Goal: Task Accomplishment & Management: Use online tool/utility

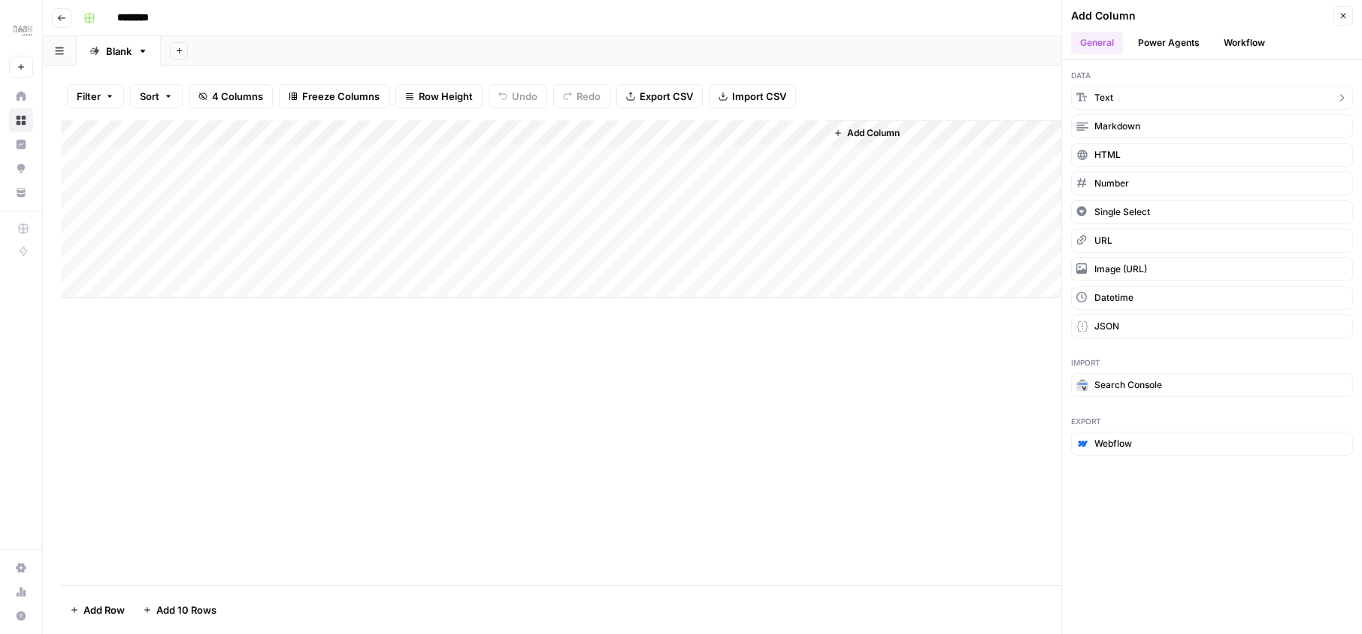
click at [1242, 41] on button "Workflow" at bounding box center [1243, 43] width 59 height 23
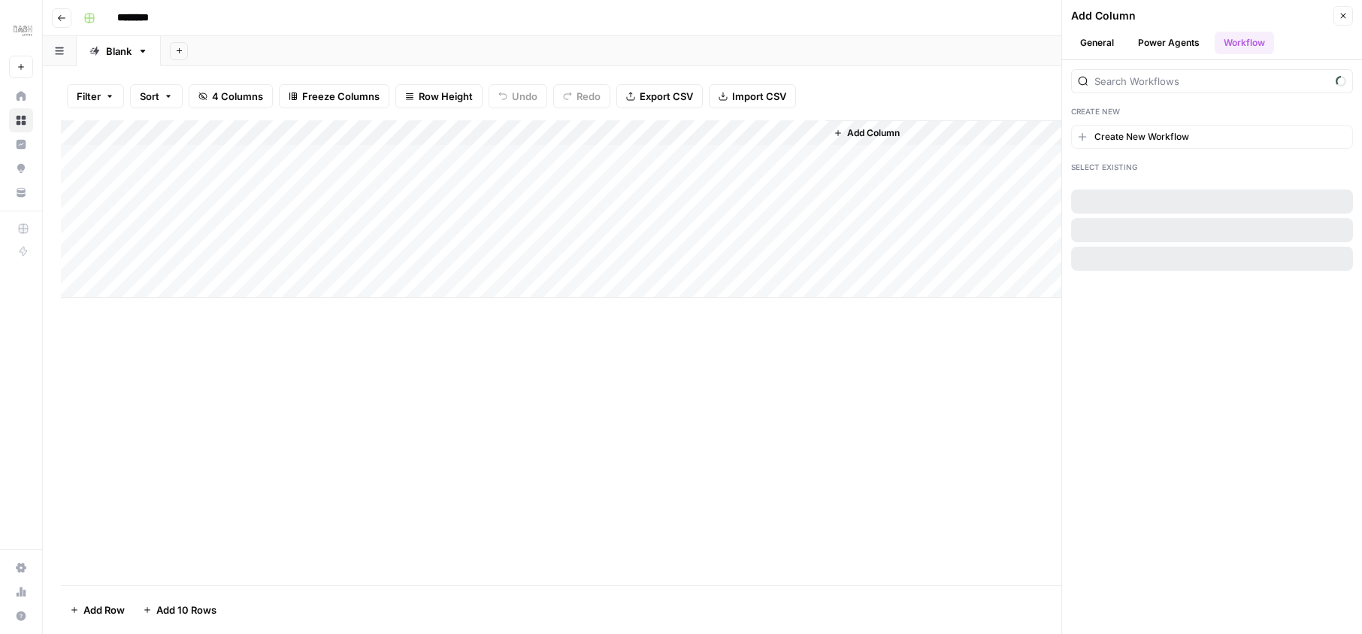
click at [1189, 41] on button "Power Agents" at bounding box center [1169, 43] width 80 height 23
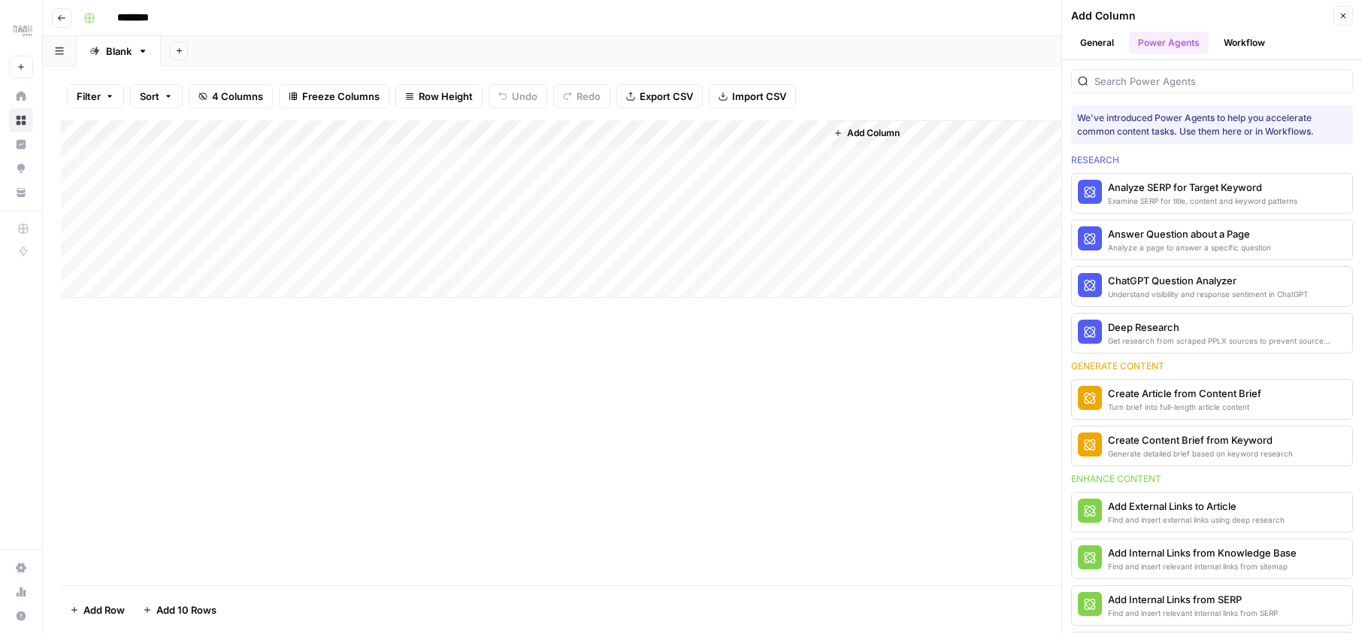
scroll to position [90, 0]
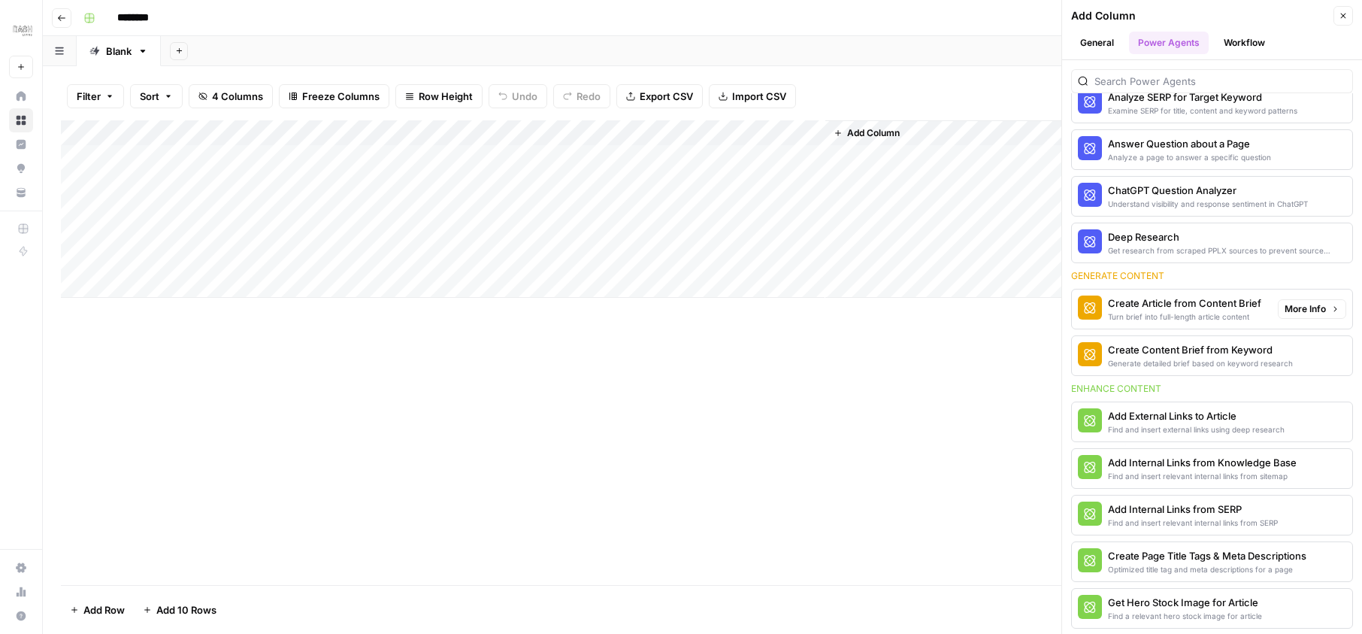
click at [1193, 313] on div "Turn brief into full-length article content" at bounding box center [1184, 316] width 153 height 12
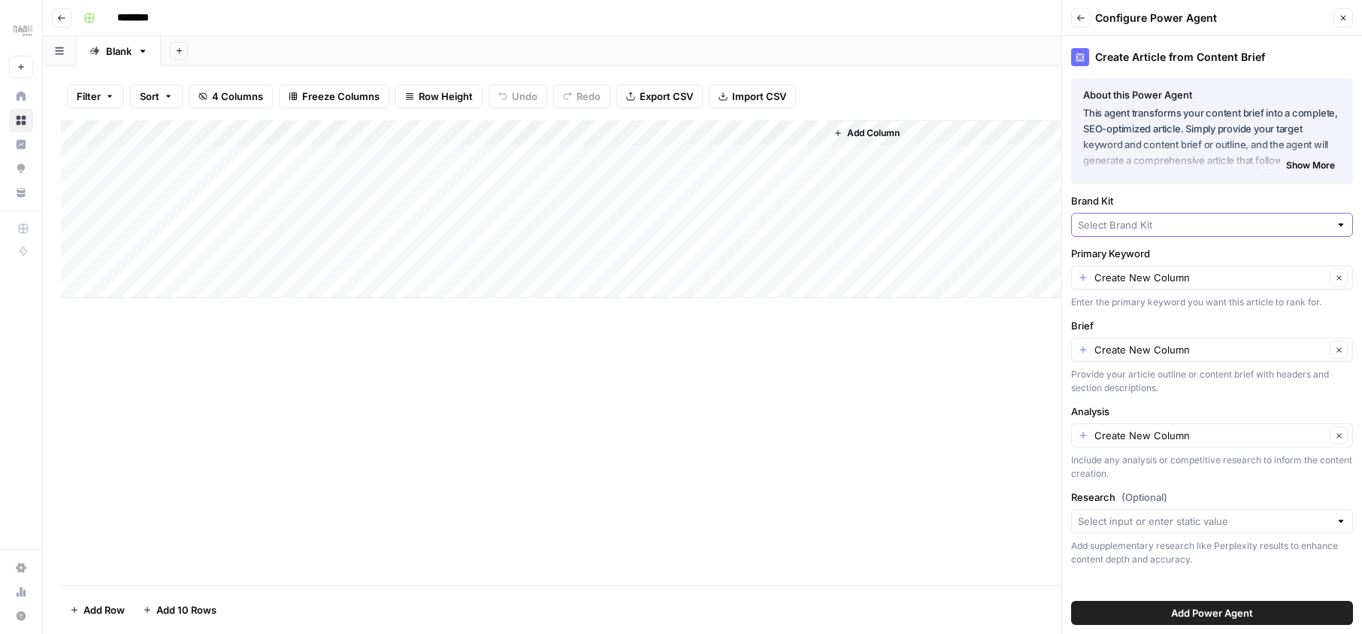
click at [1158, 219] on input "Brand Kit" at bounding box center [1204, 224] width 252 height 15
click at [1163, 280] on span "Dash Living (JP-EN)" at bounding box center [1209, 281] width 250 height 15
type input "Dash Living (JP-EN)"
click at [1163, 280] on input "Primary Keyword" at bounding box center [1209, 277] width 231 height 15
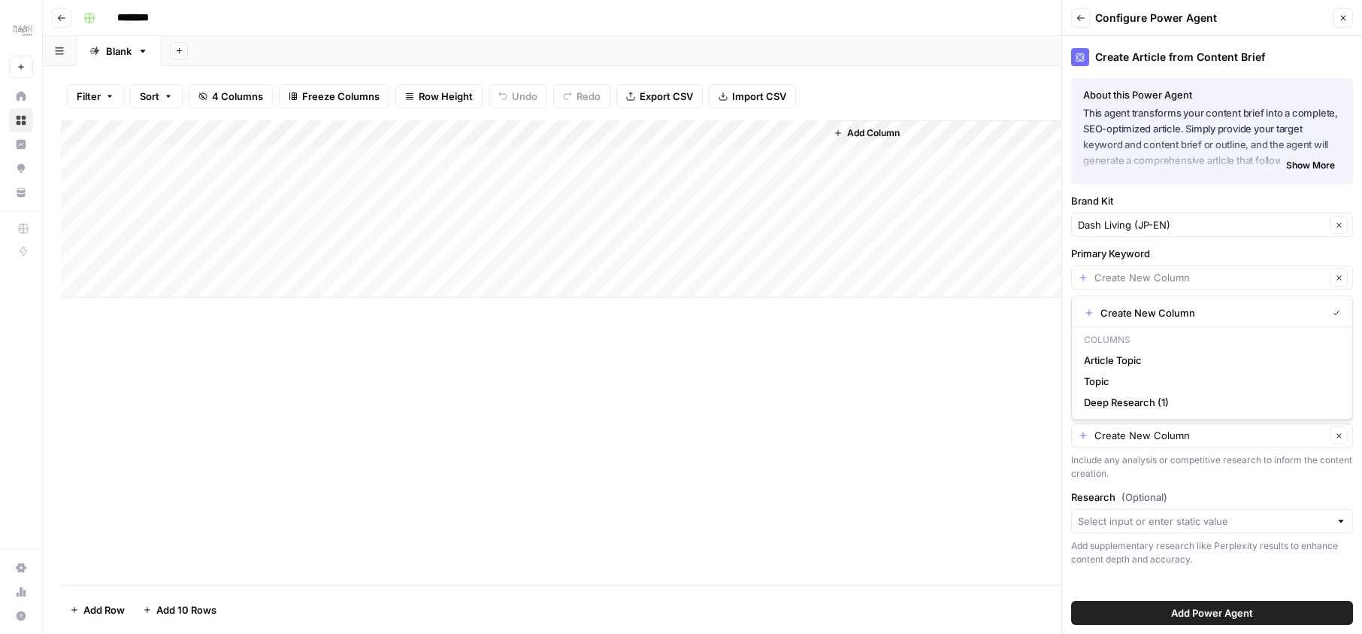
type input "Create New Column"
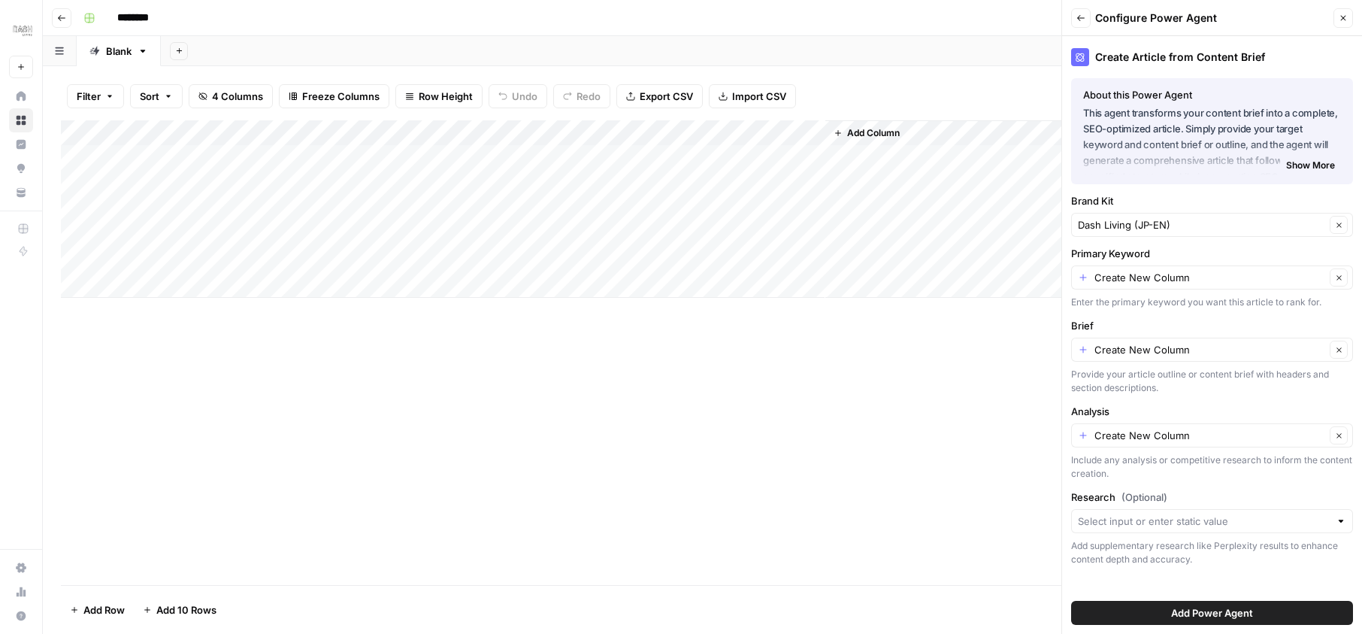
click at [1193, 246] on label "Primary Keyword" at bounding box center [1212, 253] width 282 height 15
click at [1193, 270] on input "Create New Column" at bounding box center [1209, 277] width 231 height 15
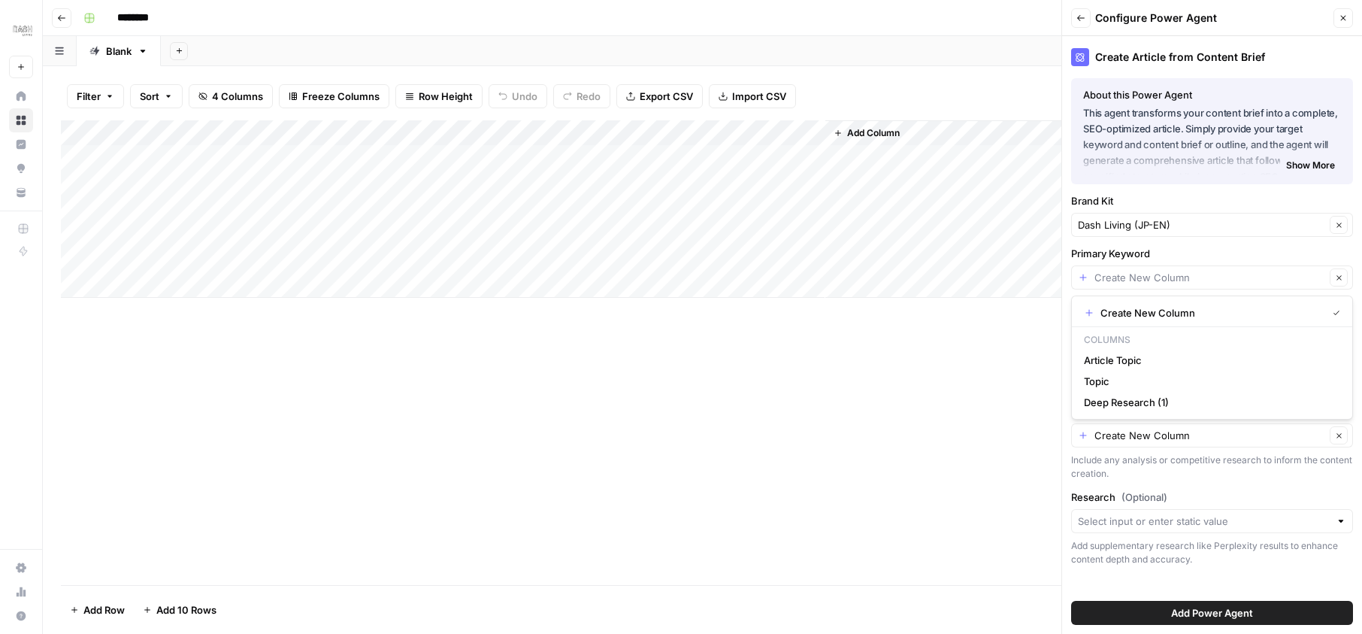
click at [1132, 315] on span "Create New Column" at bounding box center [1210, 312] width 220 height 15
type input "Create New Column"
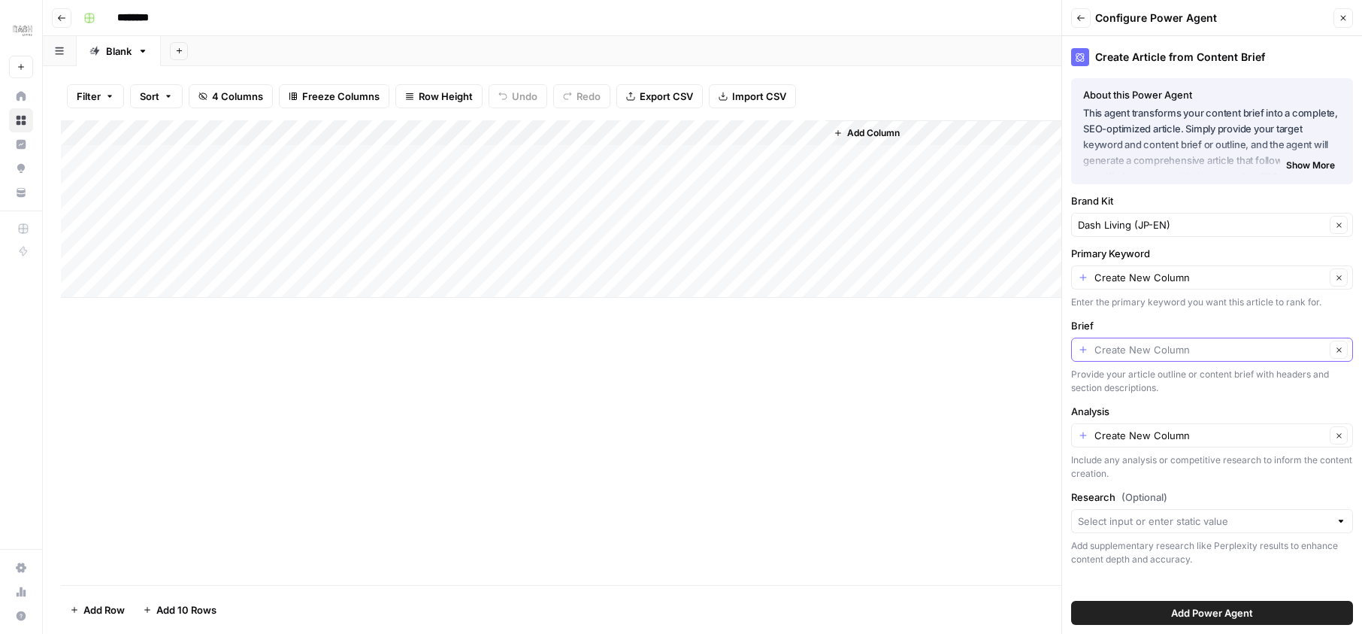
click at [1163, 350] on input "Brief" at bounding box center [1209, 349] width 231 height 15
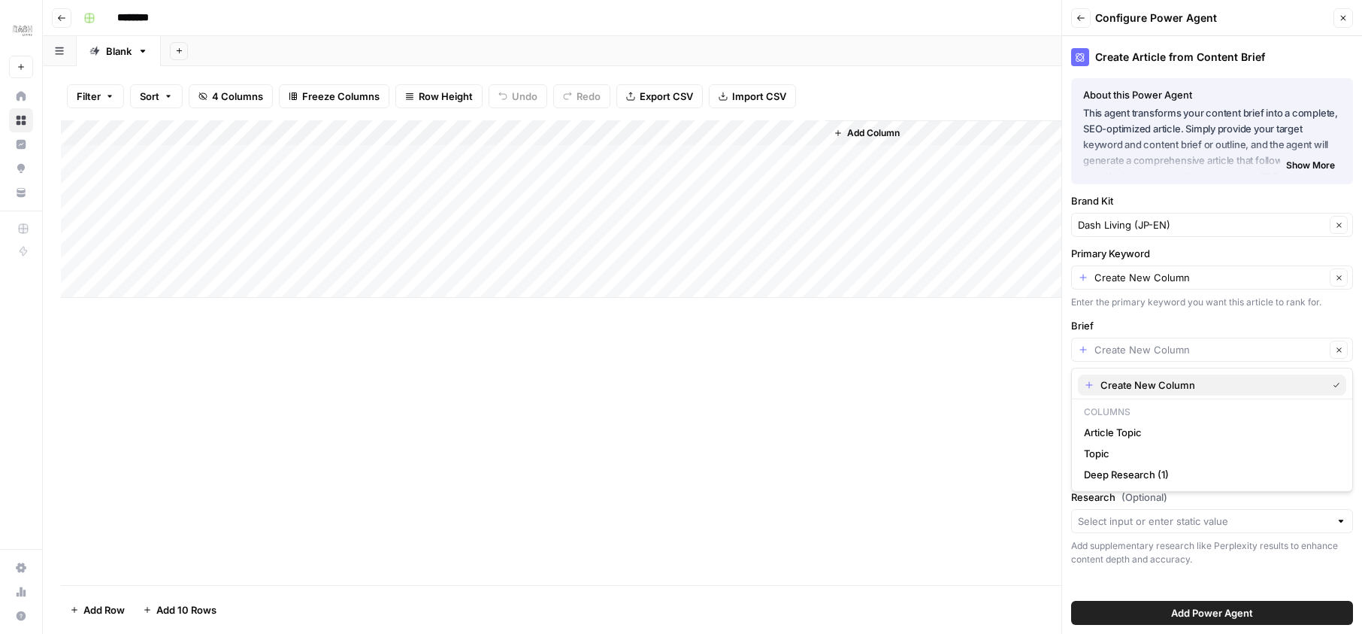
click at [1151, 376] on button "Create New Column" at bounding box center [1212, 384] width 268 height 21
type input "Create New Column"
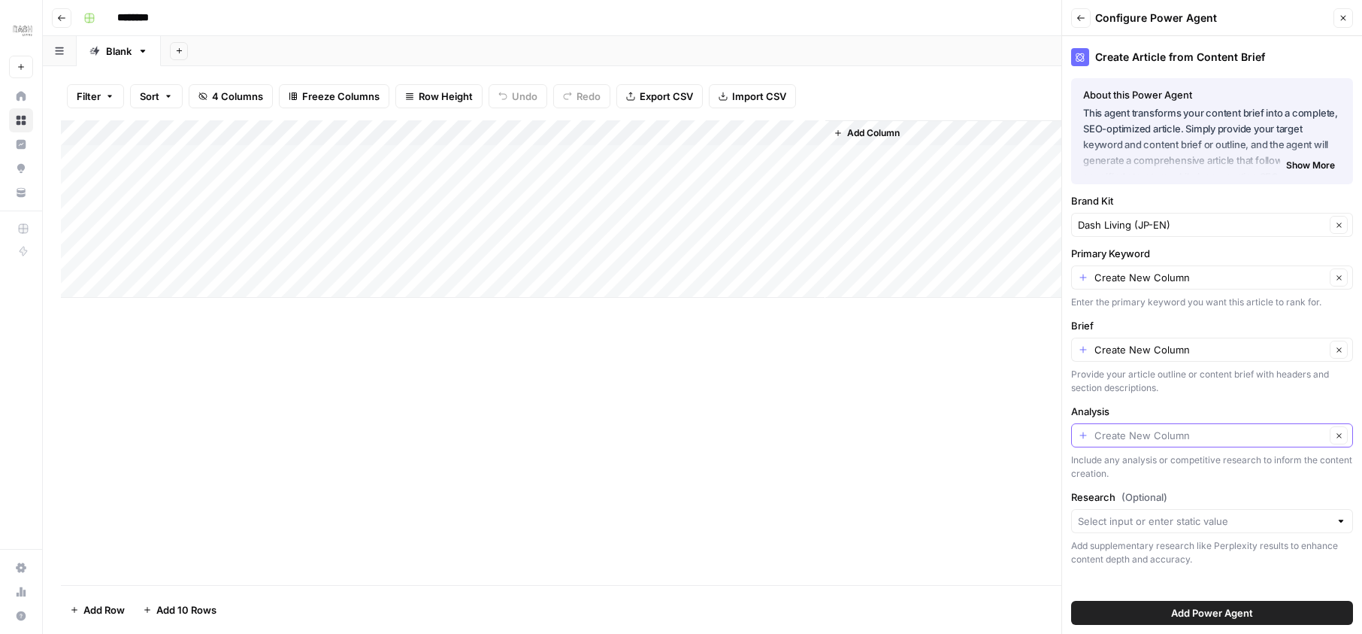
click at [1150, 439] on input "Analysis" at bounding box center [1209, 435] width 231 height 15
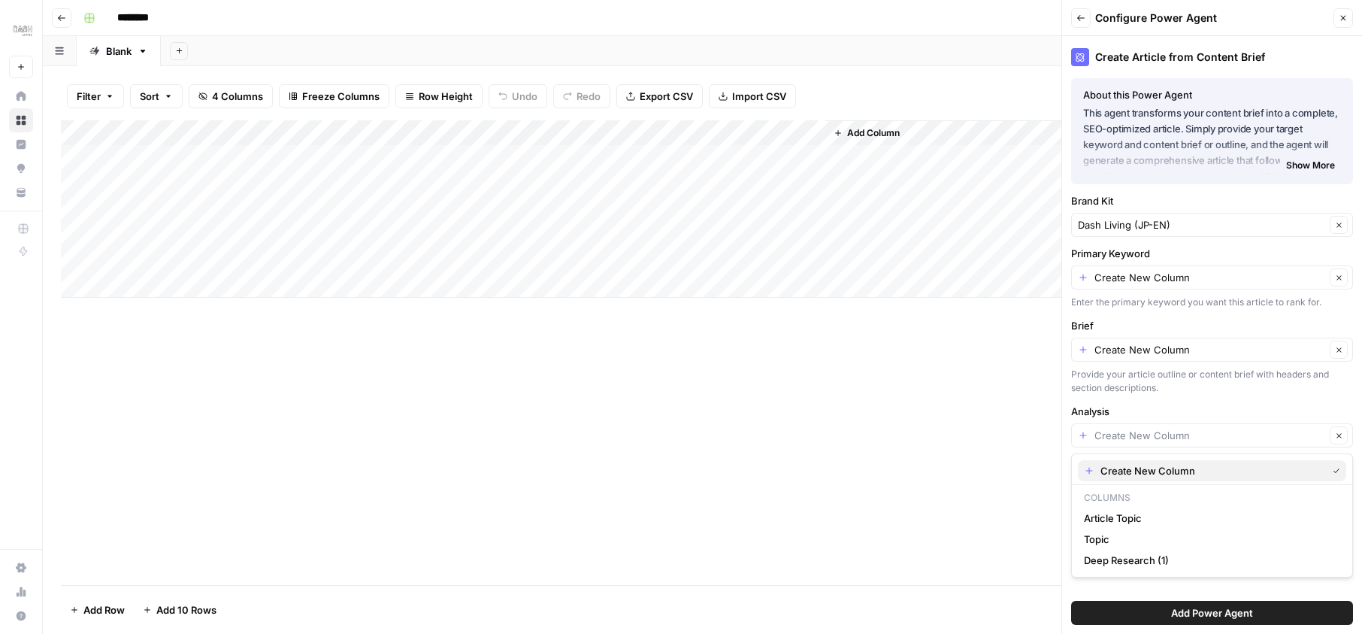
click at [1145, 464] on span "Create New Column" at bounding box center [1210, 470] width 220 height 15
type input "Create New Column"
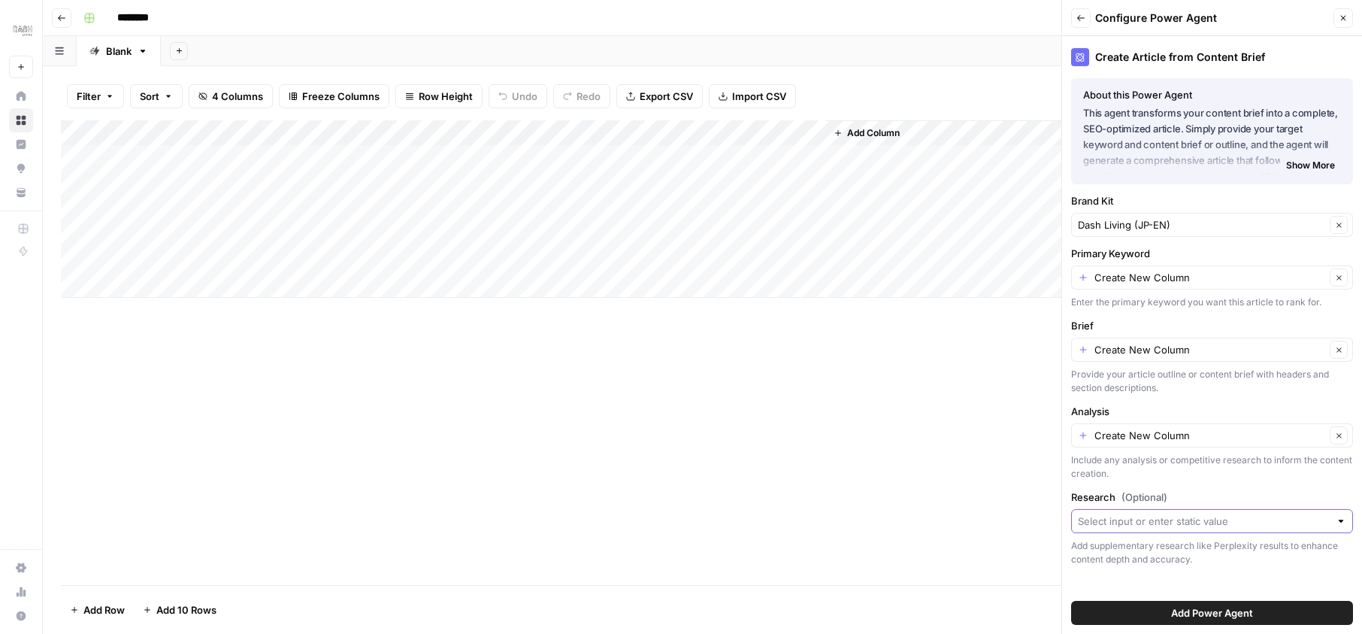
click at [1172, 521] on input "Research (Optional)" at bounding box center [1204, 520] width 252 height 15
click at [1145, 441] on span "Deep Research (1)" at bounding box center [1200, 441] width 232 height 15
type input "Deep Research (1)"
click at [1167, 283] on input "Primary Keyword" at bounding box center [1209, 277] width 231 height 15
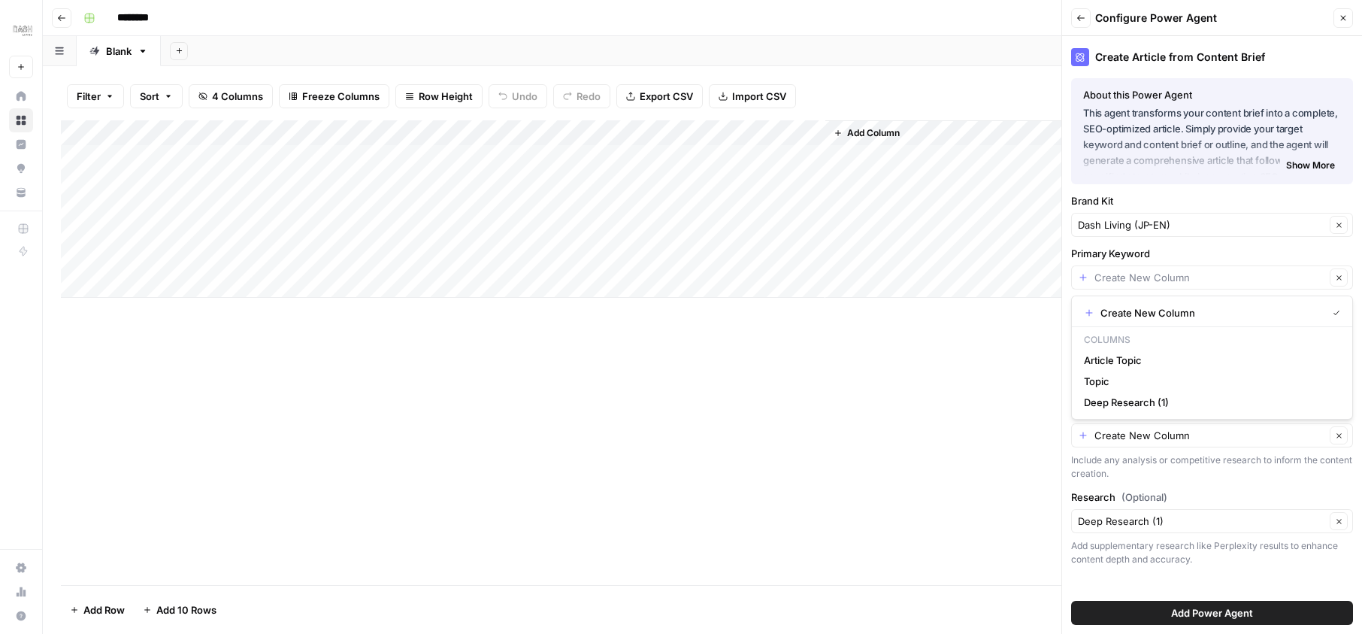
type input "Create New Column"
click at [220, 133] on div "Add Column" at bounding box center [702, 208] width 1283 height 177
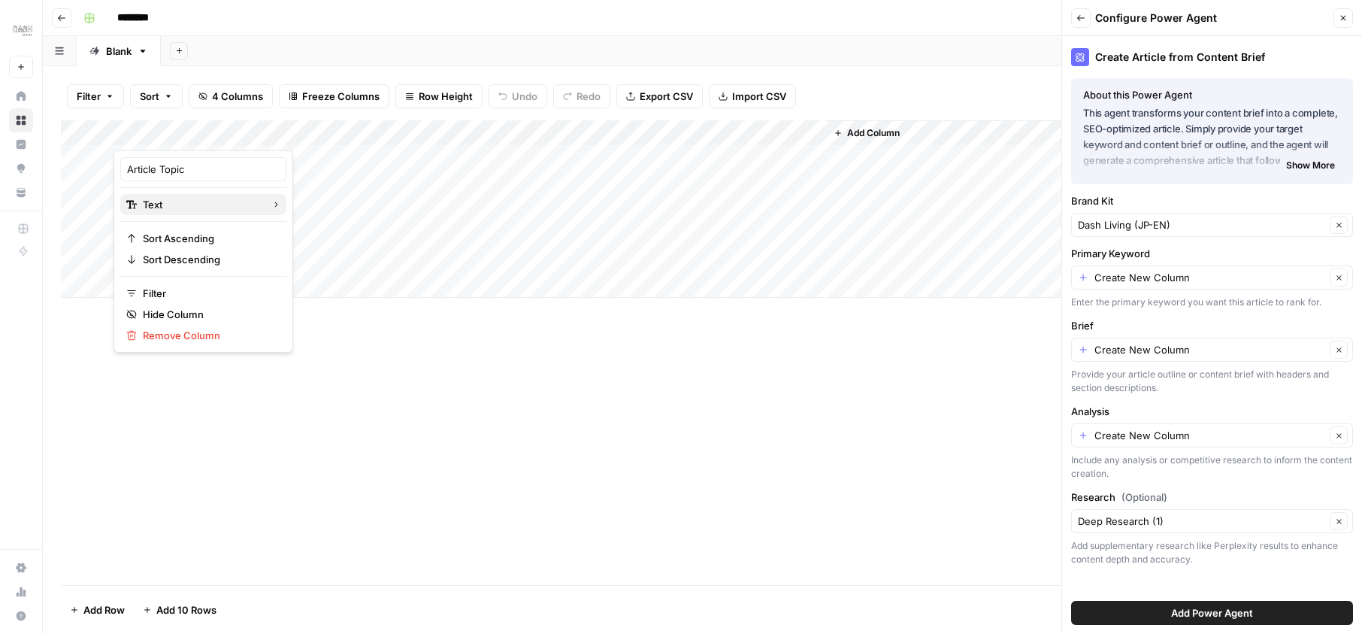
click at [204, 204] on span "Text" at bounding box center [201, 204] width 116 height 15
click at [1155, 614] on button "Add Power Agent" at bounding box center [1212, 612] width 282 height 24
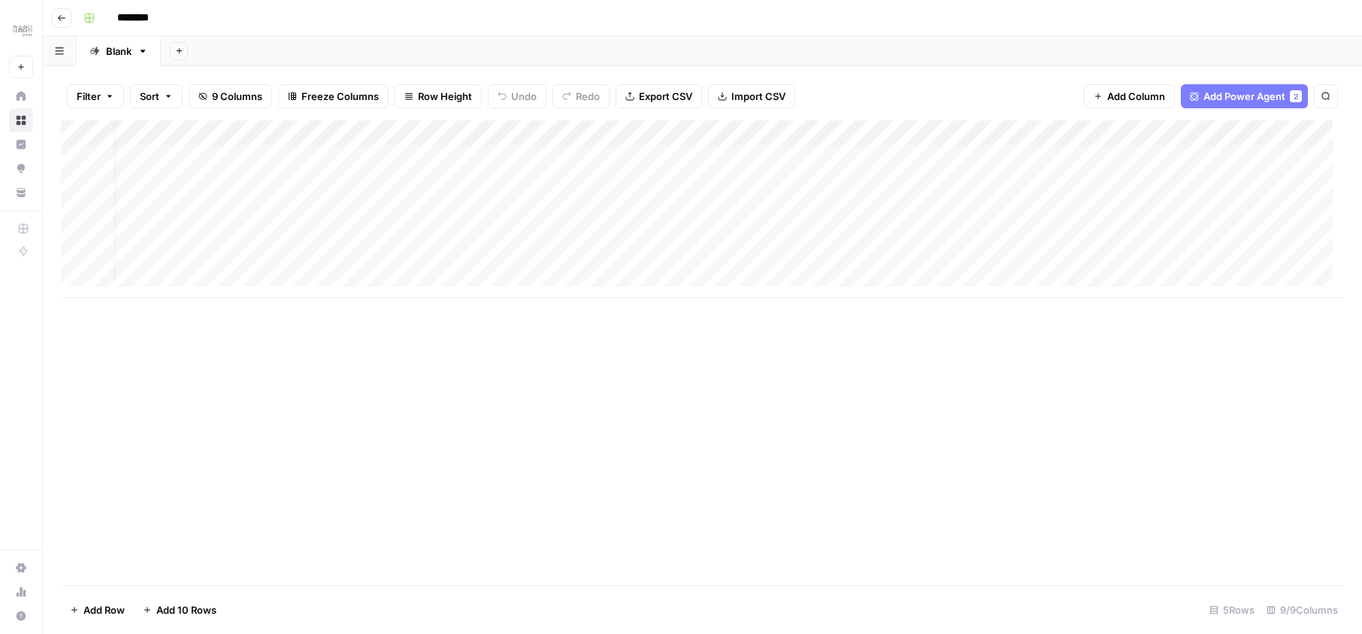
scroll to position [0, 0]
click at [678, 132] on div "Add Column" at bounding box center [702, 208] width 1283 height 177
click at [520, 337] on span "Remove Column" at bounding box center [568, 335] width 132 height 15
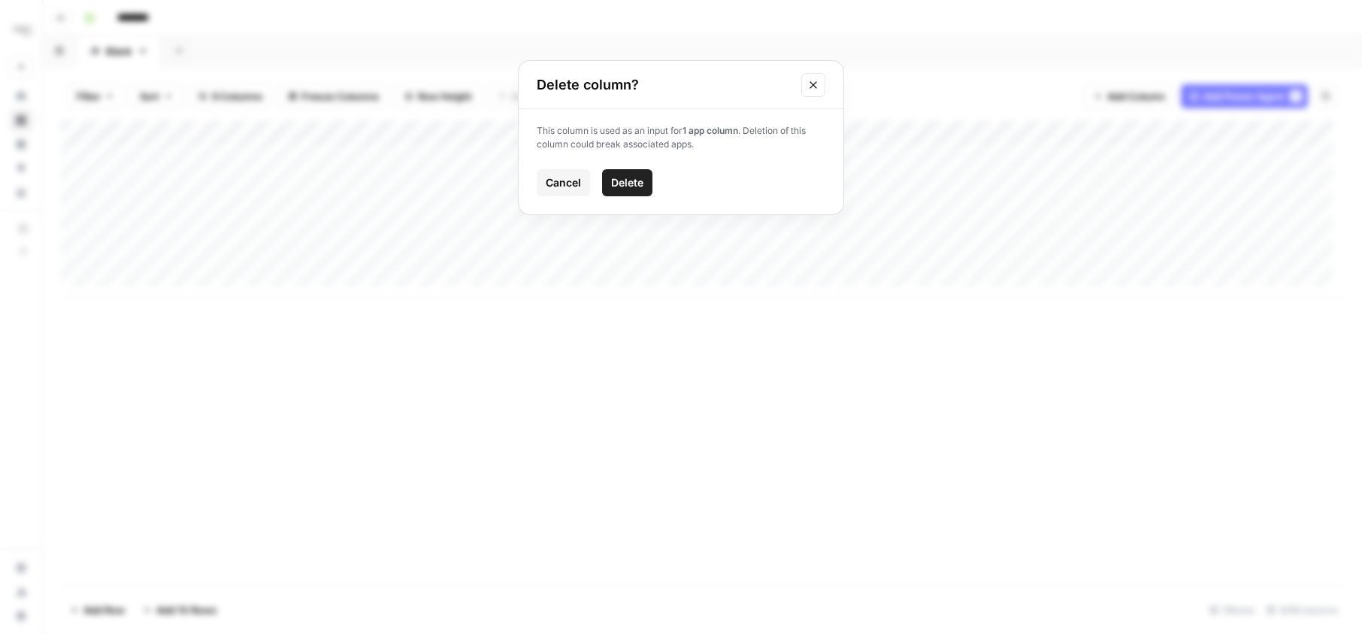
click at [619, 177] on span "Delete" at bounding box center [627, 182] width 32 height 15
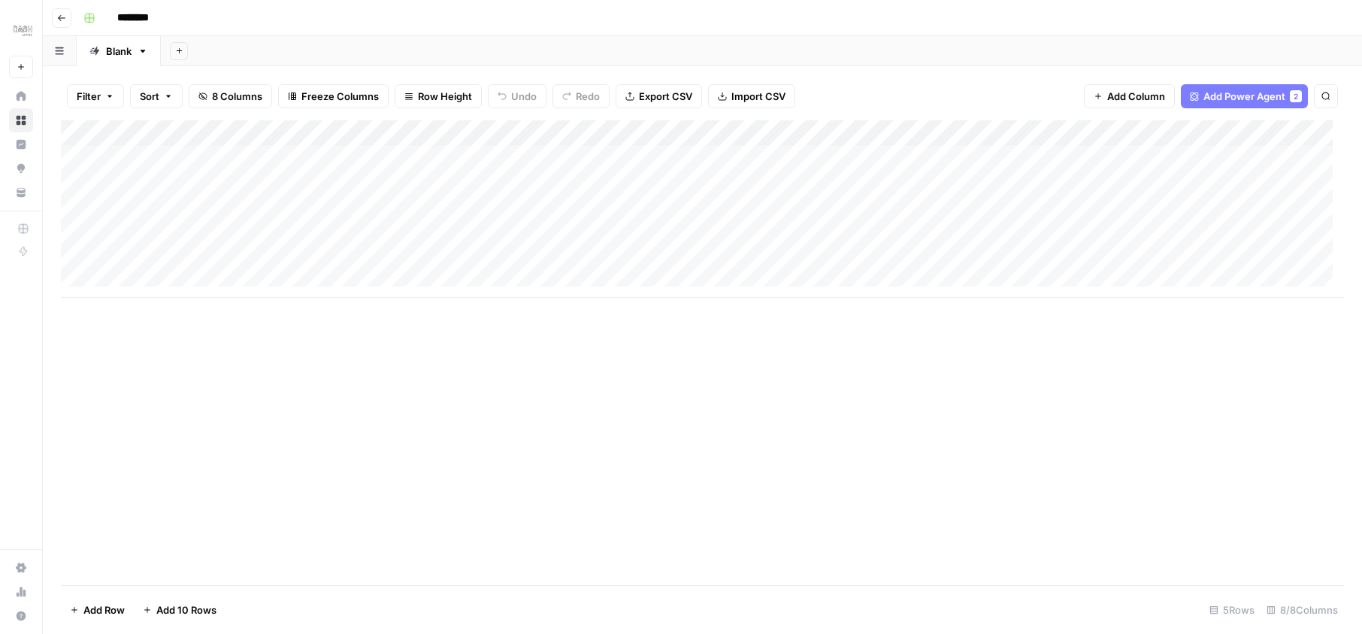
scroll to position [11, 0]
drag, startPoint x: 678, startPoint y: 132, endPoint x: 163, endPoint y: 289, distance: 538.2
click at [163, 289] on div "Add Column" at bounding box center [702, 221] width 1283 height 203
click at [678, 156] on div "Add Column" at bounding box center [702, 221] width 1283 height 203
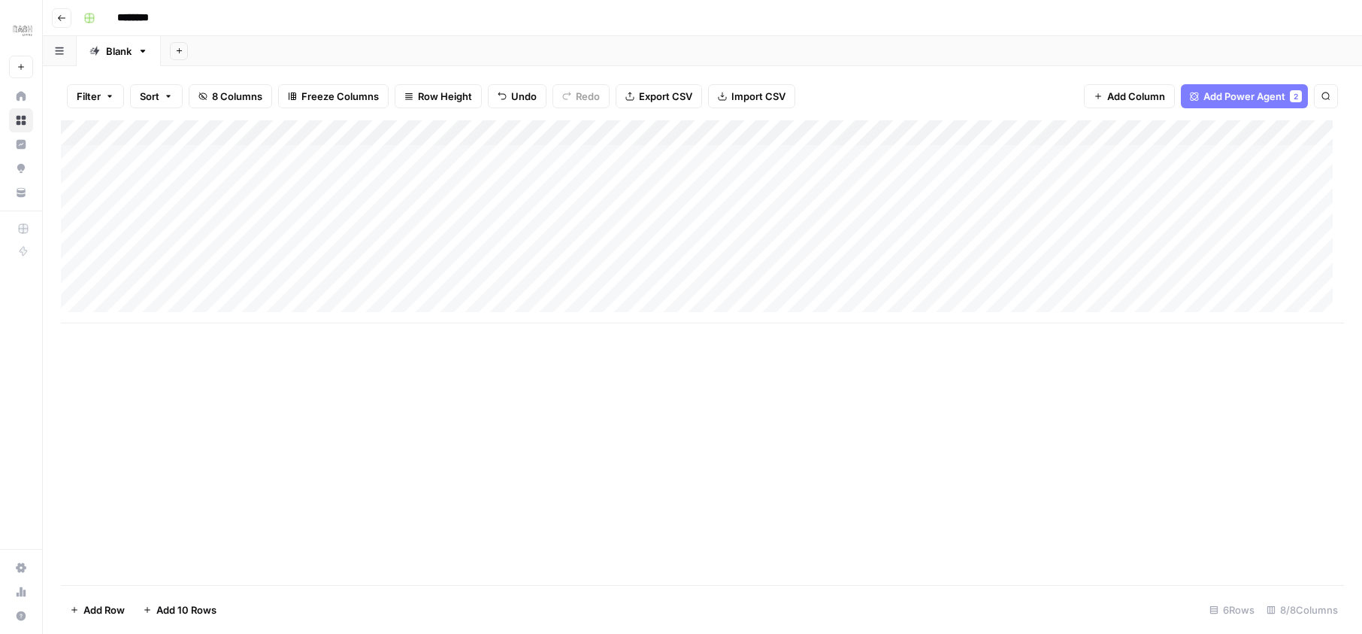
click at [674, 162] on div "Add Column" at bounding box center [702, 221] width 1283 height 203
click at [674, 162] on textarea at bounding box center [727, 158] width 240 height 21
click at [689, 162] on textarea at bounding box center [727, 158] width 240 height 21
click at [652, 193] on div "Add Column" at bounding box center [702, 221] width 1283 height 203
click at [243, 151] on div "Add Column" at bounding box center [702, 221] width 1283 height 203
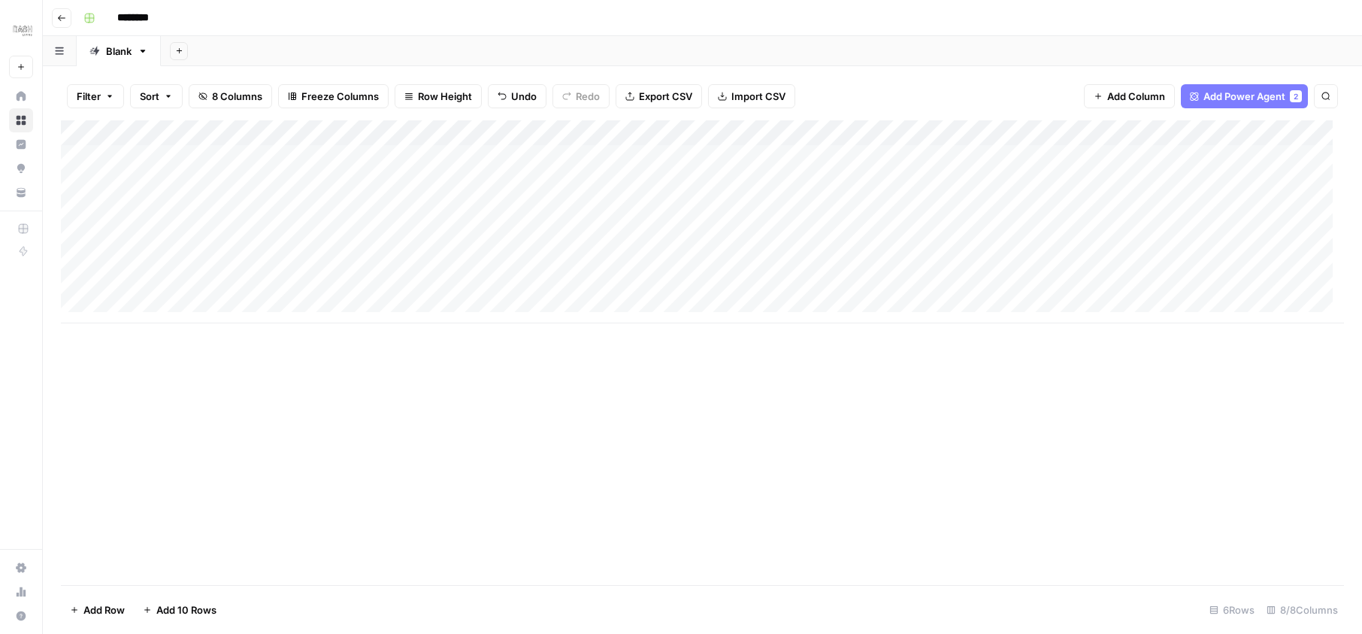
click at [540, 163] on div "Add Column" at bounding box center [702, 221] width 1283 height 203
click at [402, 132] on div "Add Column" at bounding box center [702, 221] width 1283 height 203
click at [413, 260] on span "Configure Inputs" at bounding box center [425, 259] width 132 height 15
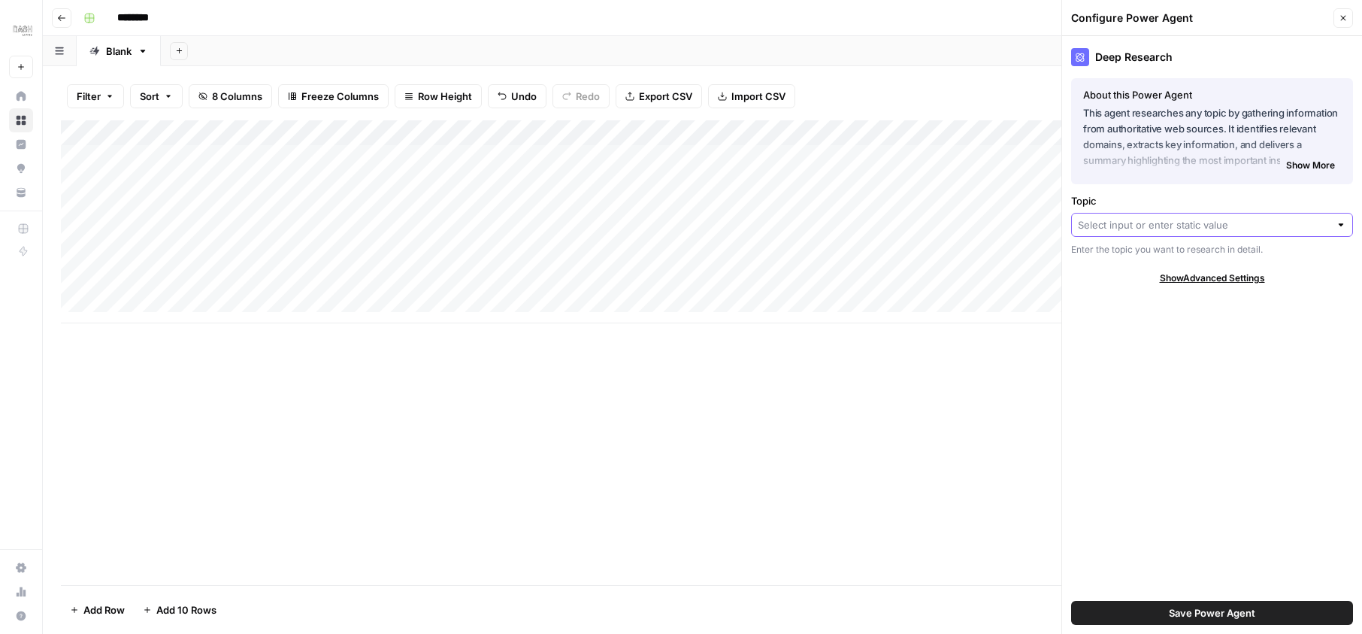
click at [1125, 224] on input "Topic" at bounding box center [1204, 224] width 252 height 15
click at [440, 133] on div "Add Column" at bounding box center [702, 221] width 1283 height 203
click at [392, 337] on span "Remove Column" at bounding box center [425, 335] width 132 height 15
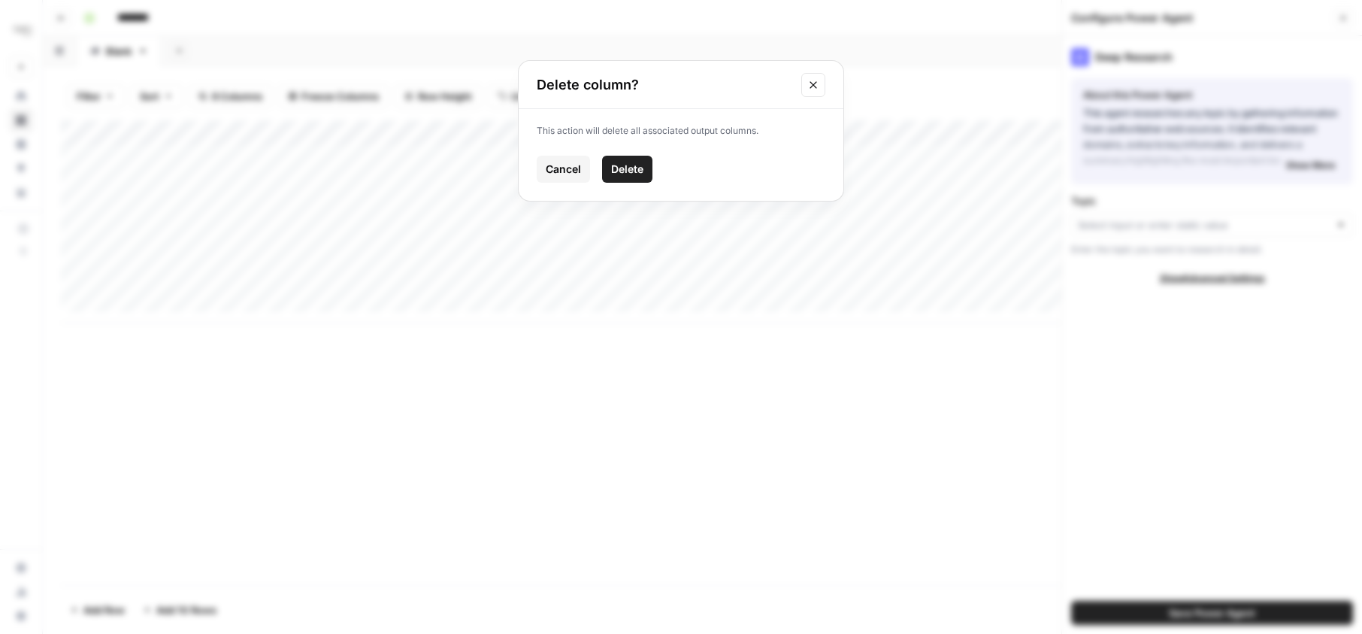
click at [628, 173] on span "Delete" at bounding box center [627, 169] width 32 height 15
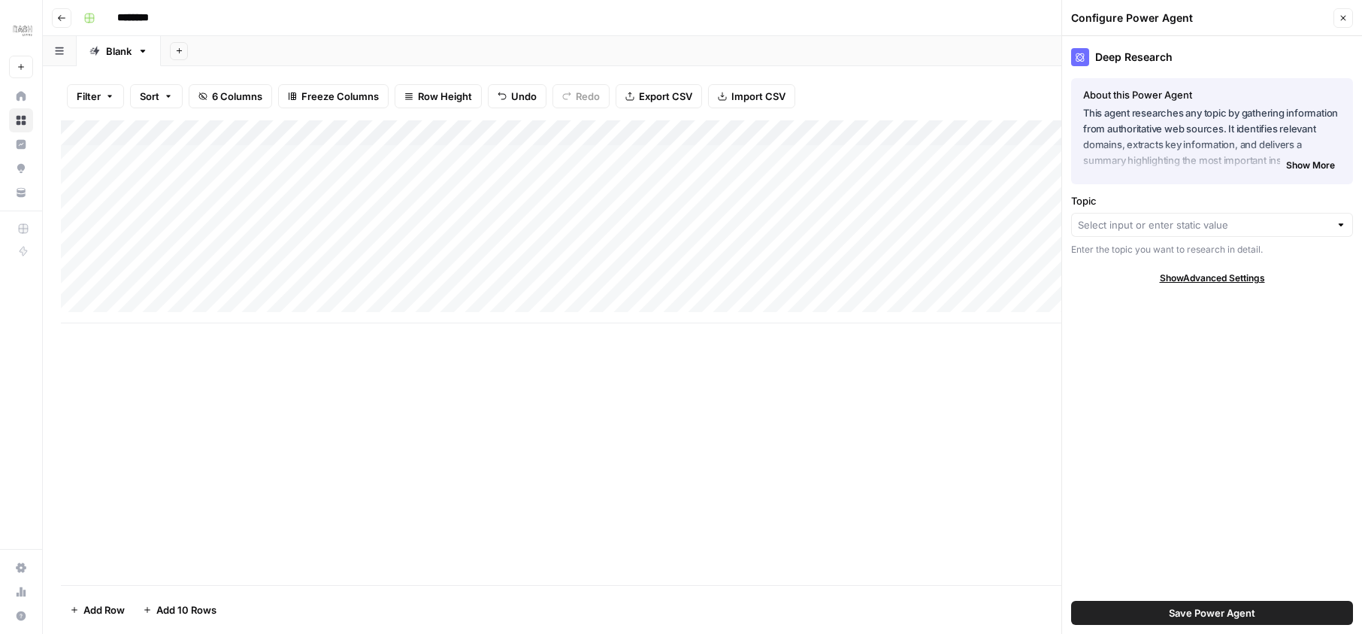
click at [506, 268] on div "Add Column" at bounding box center [702, 221] width 1283 height 203
click at [1198, 217] on input "Topic" at bounding box center [1204, 224] width 252 height 15
drag, startPoint x: 440, startPoint y: 133, endPoint x: 925, endPoint y: 383, distance: 546.2
click at [925, 383] on div "Add Column" at bounding box center [702, 352] width 1283 height 464
click at [869, 155] on div "Add Column" at bounding box center [702, 221] width 1283 height 203
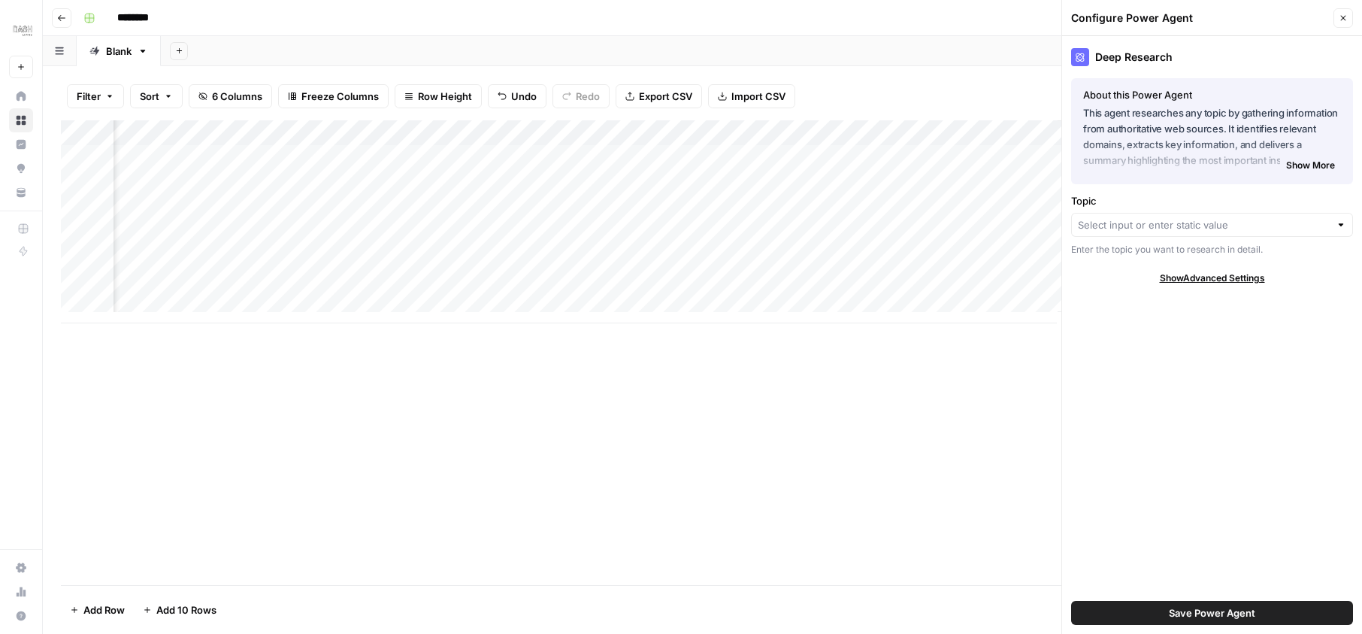
scroll to position [0, 307]
click at [866, 132] on div "Add Column" at bounding box center [702, 221] width 1283 height 203
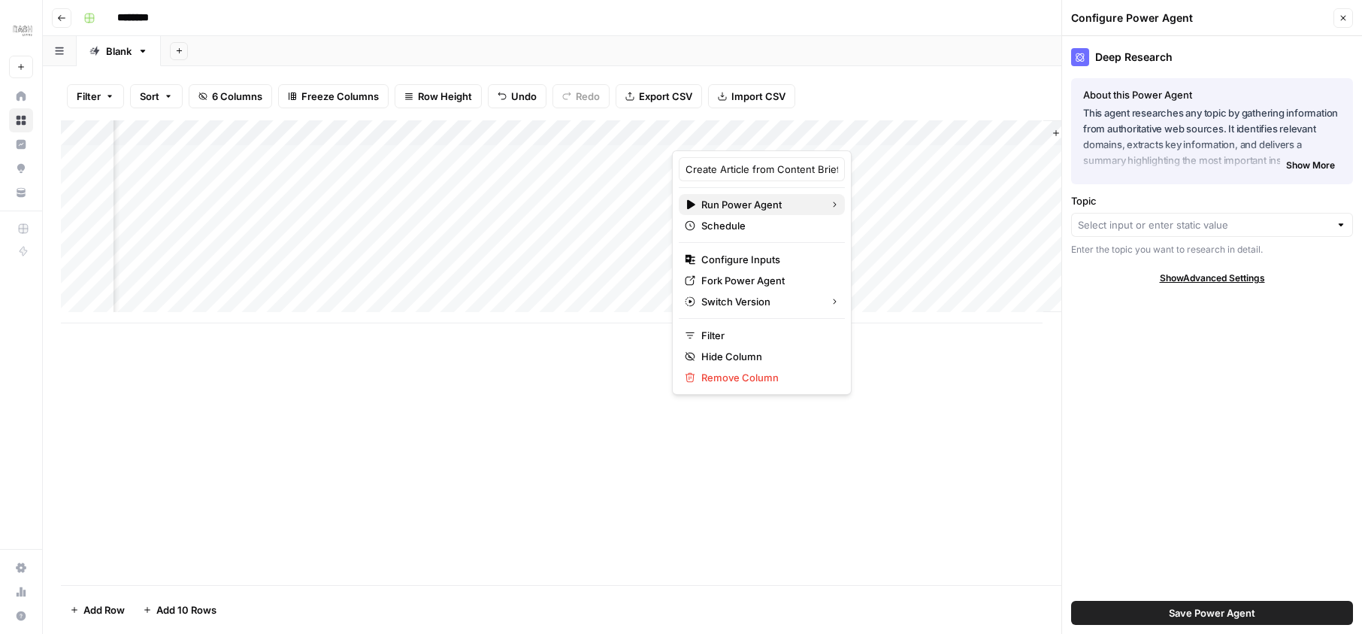
click at [791, 201] on div "Run Power Agent" at bounding box center [762, 204] width 154 height 15
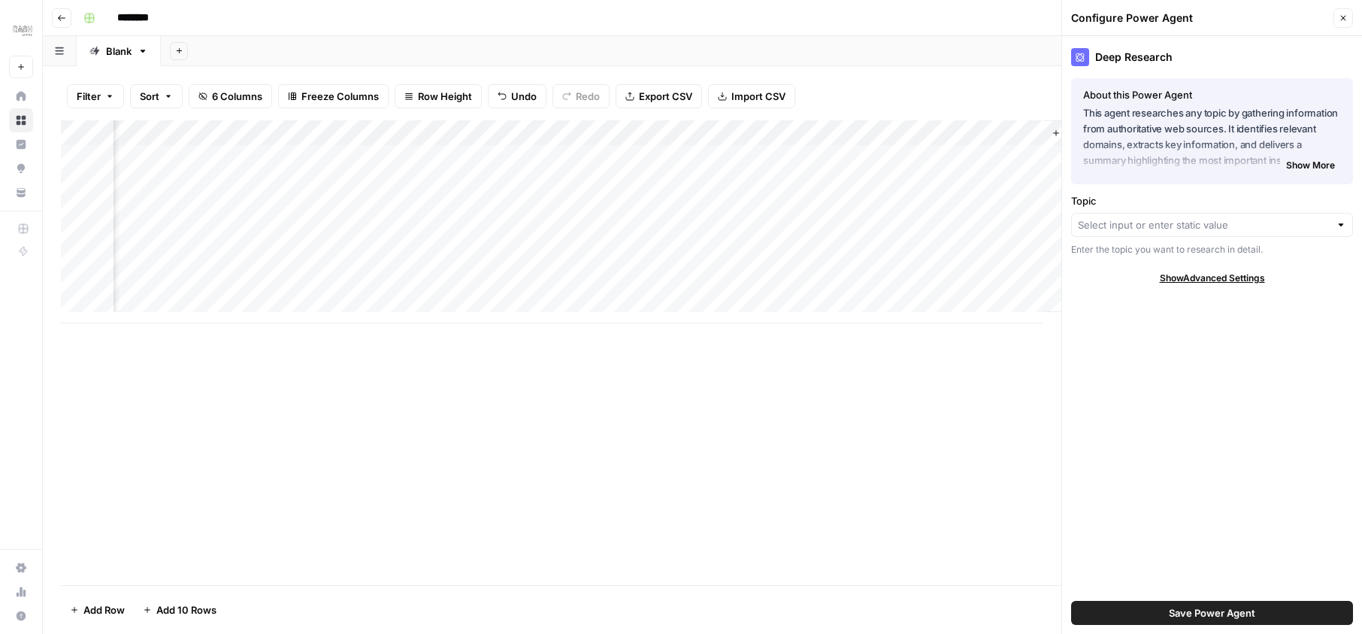
click at [744, 261] on html "Dash New Home Browse Insights Opportunities Your Data Recent Grids Write Conten…" at bounding box center [681, 317] width 1362 height 634
click at [498, 151] on div "Add Column" at bounding box center [702, 221] width 1283 height 203
click at [502, 137] on div "Add Column" at bounding box center [702, 221] width 1283 height 203
click at [502, 150] on div at bounding box center [563, 135] width 217 height 30
click at [364, 162] on div "Add Column" at bounding box center [702, 221] width 1283 height 203
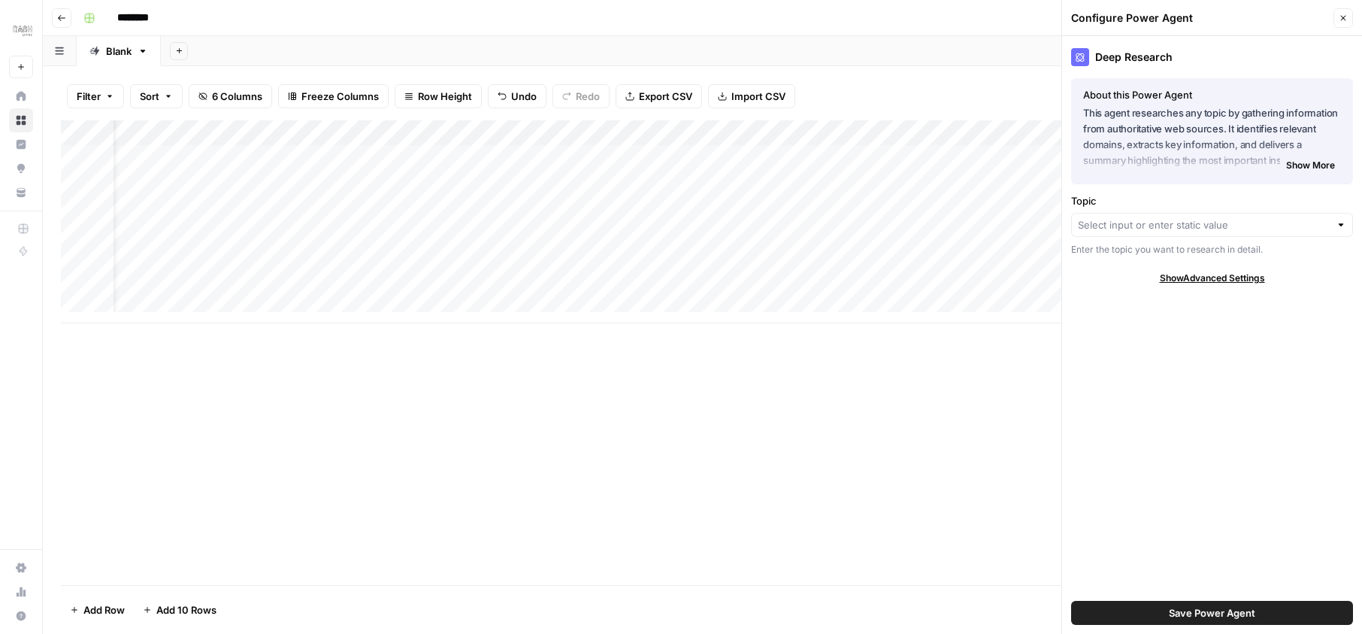
scroll to position [0, 0]
click at [1343, 19] on icon "button" at bounding box center [1342, 18] width 9 height 9
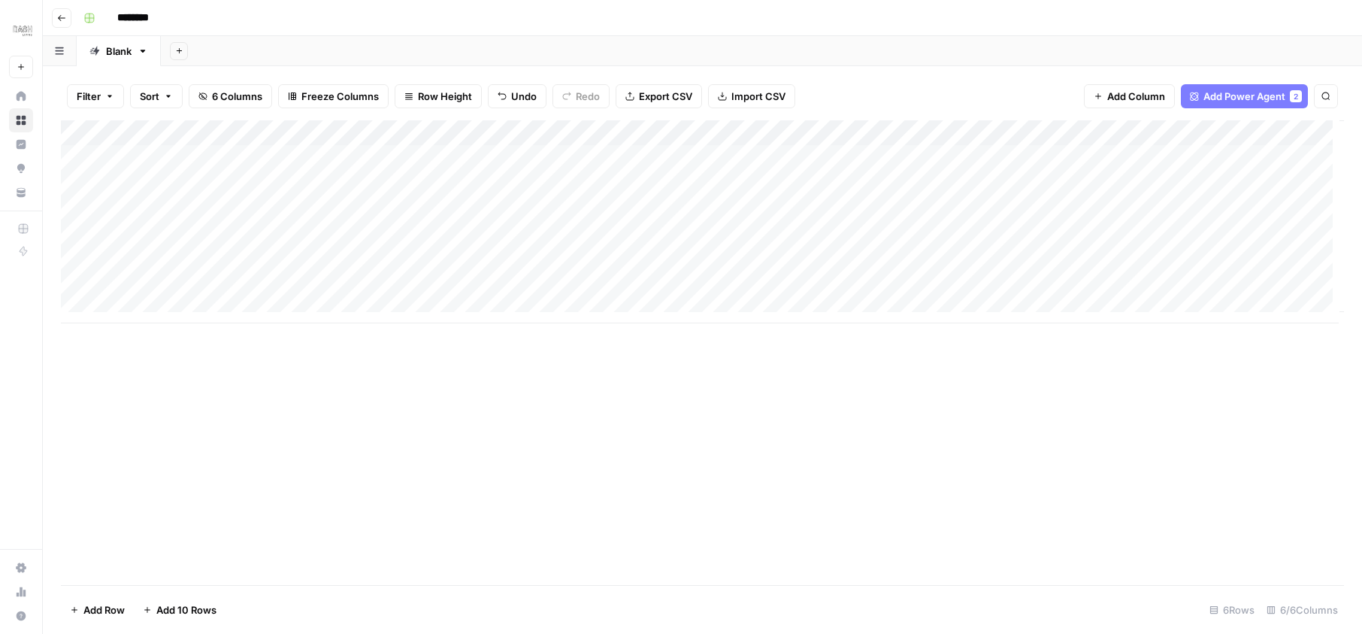
click at [1138, 98] on span "Add Column" at bounding box center [1136, 96] width 58 height 15
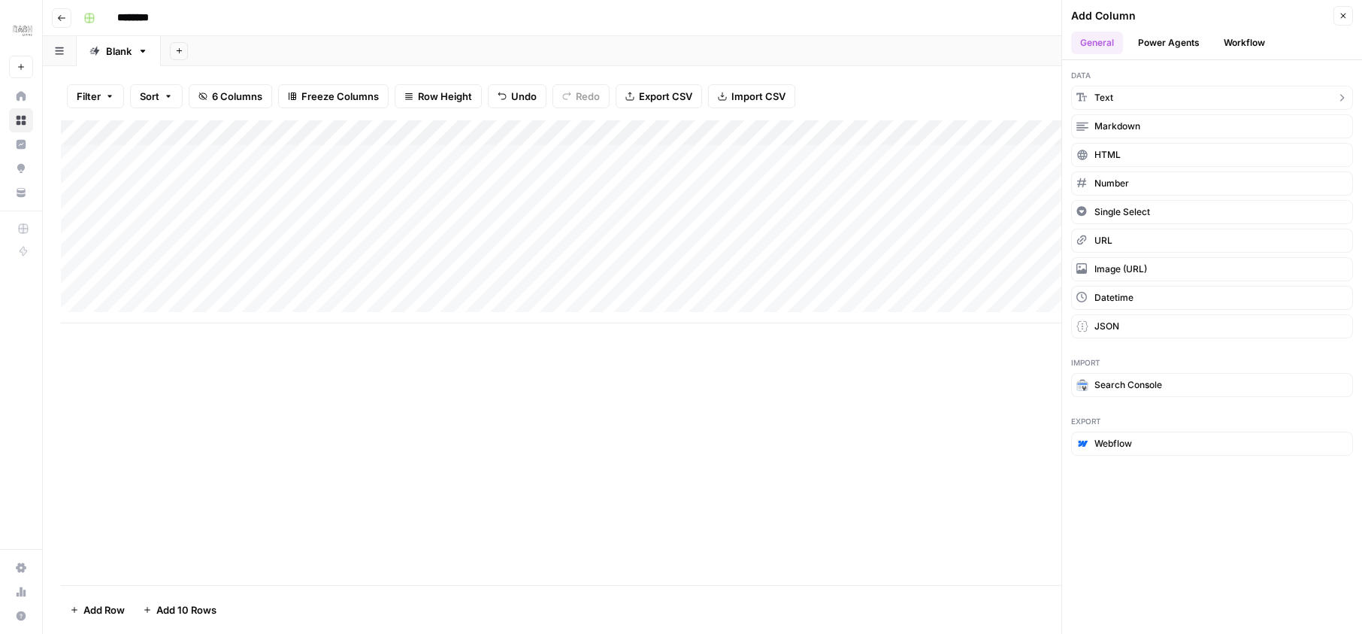
click at [1160, 46] on button "Power Agents" at bounding box center [1169, 43] width 80 height 23
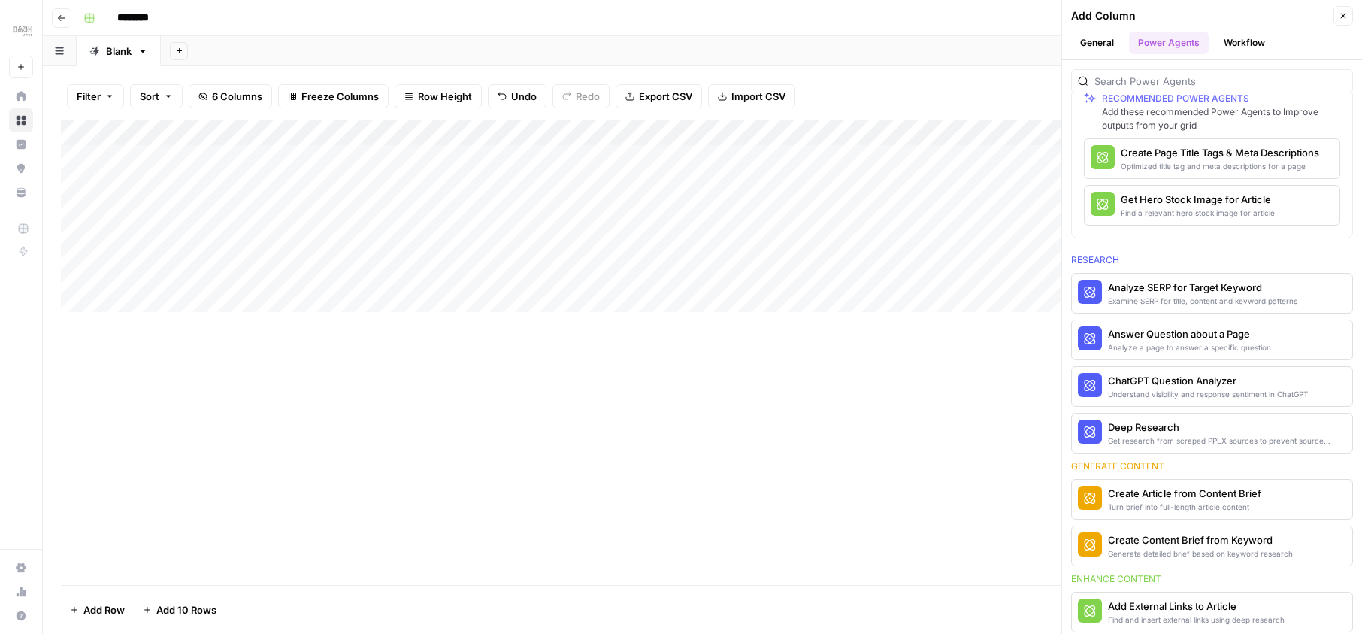
scroll to position [90, 0]
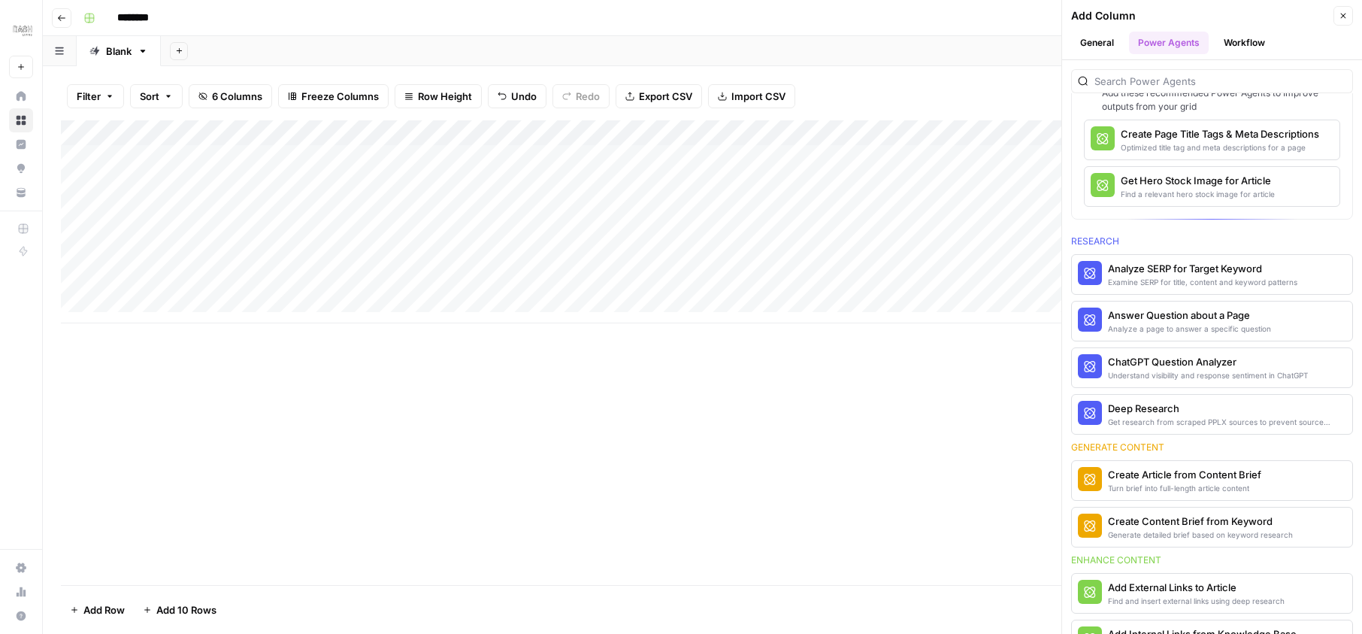
click at [1155, 407] on div "Deep Research" at bounding box center [1227, 408] width 238 height 15
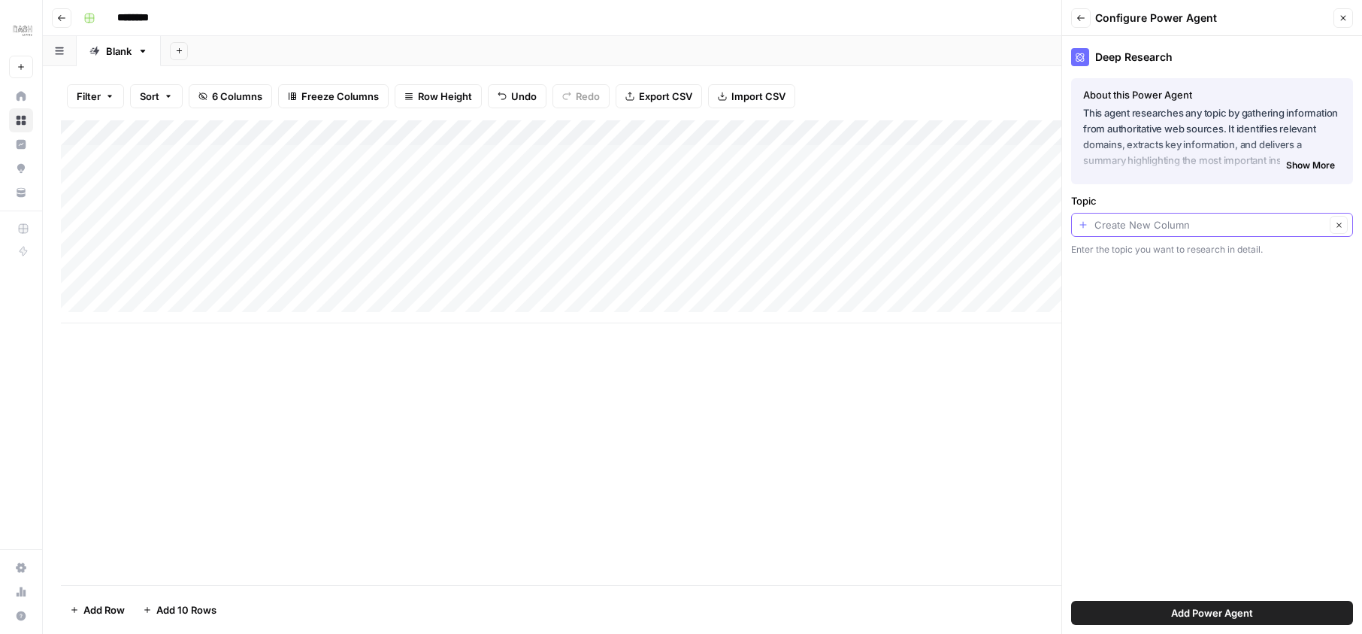
click at [1167, 222] on input "Topic" at bounding box center [1209, 224] width 231 height 15
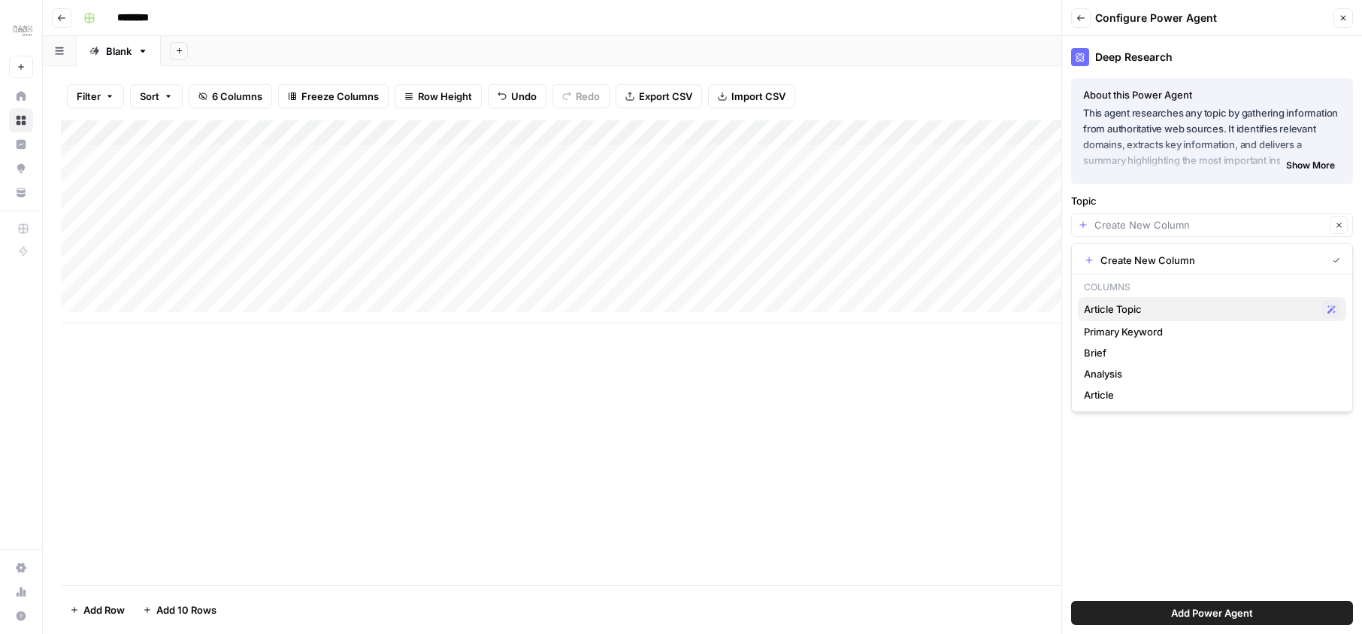
click at [1136, 307] on span "Article Topic" at bounding box center [1200, 308] width 232 height 15
type input "Article Topic"
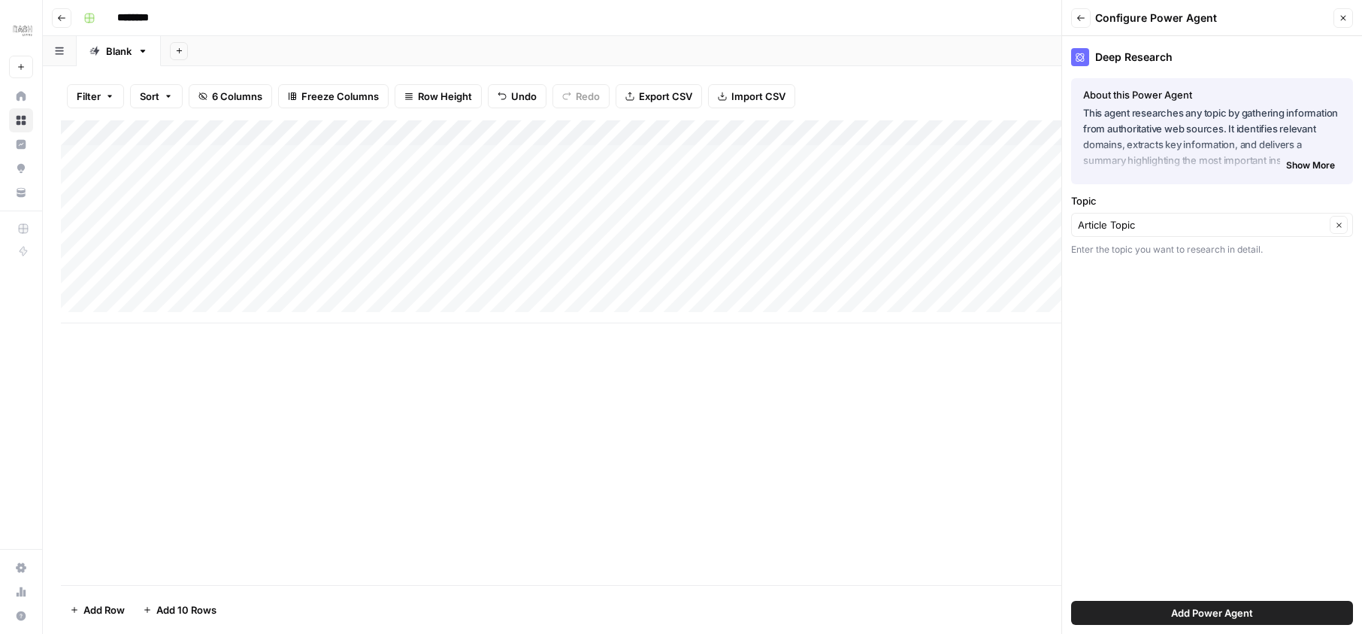
click at [1179, 612] on span "Add Power Agent" at bounding box center [1212, 612] width 82 height 15
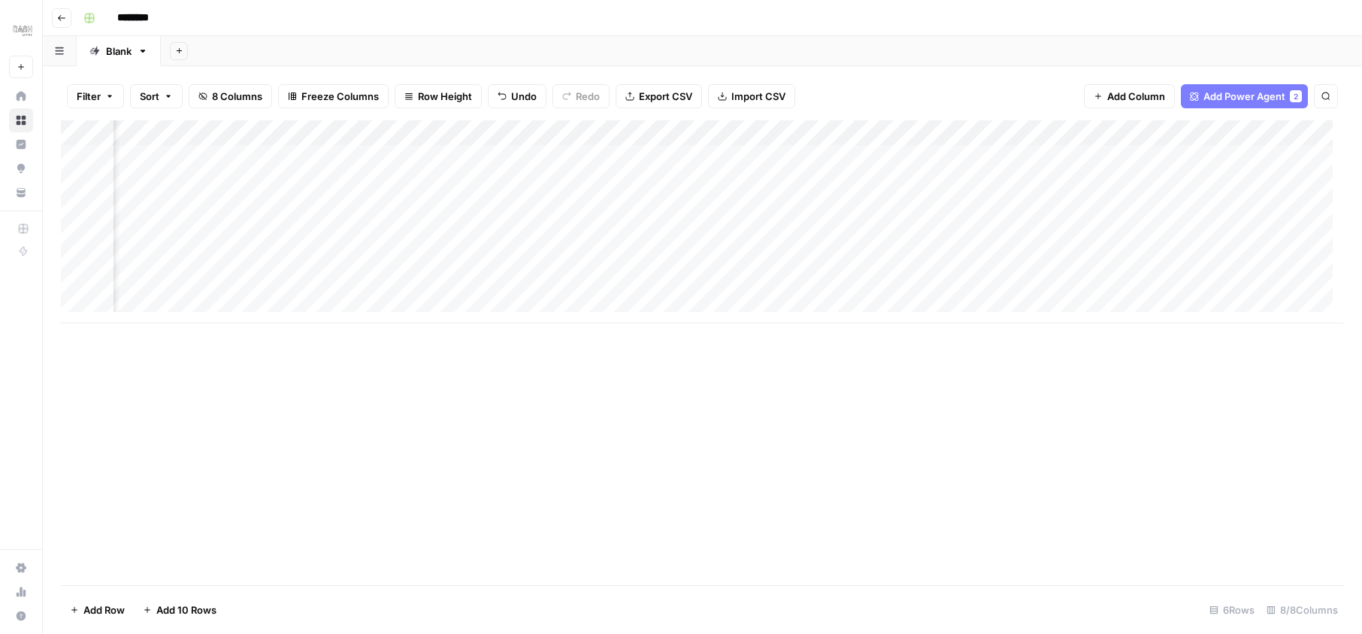
scroll to position [0, 262]
drag, startPoint x: 866, startPoint y: 132, endPoint x: 352, endPoint y: 113, distance: 514.4
click at [352, 113] on div "Filter Sort 8 Columns Freeze Columns Row Height Undo Redo Export CSV Import CSV…" at bounding box center [702, 349] width 1319 height 567
drag, startPoint x: 352, startPoint y: 113, endPoint x: 364, endPoint y: 144, distance: 33.4
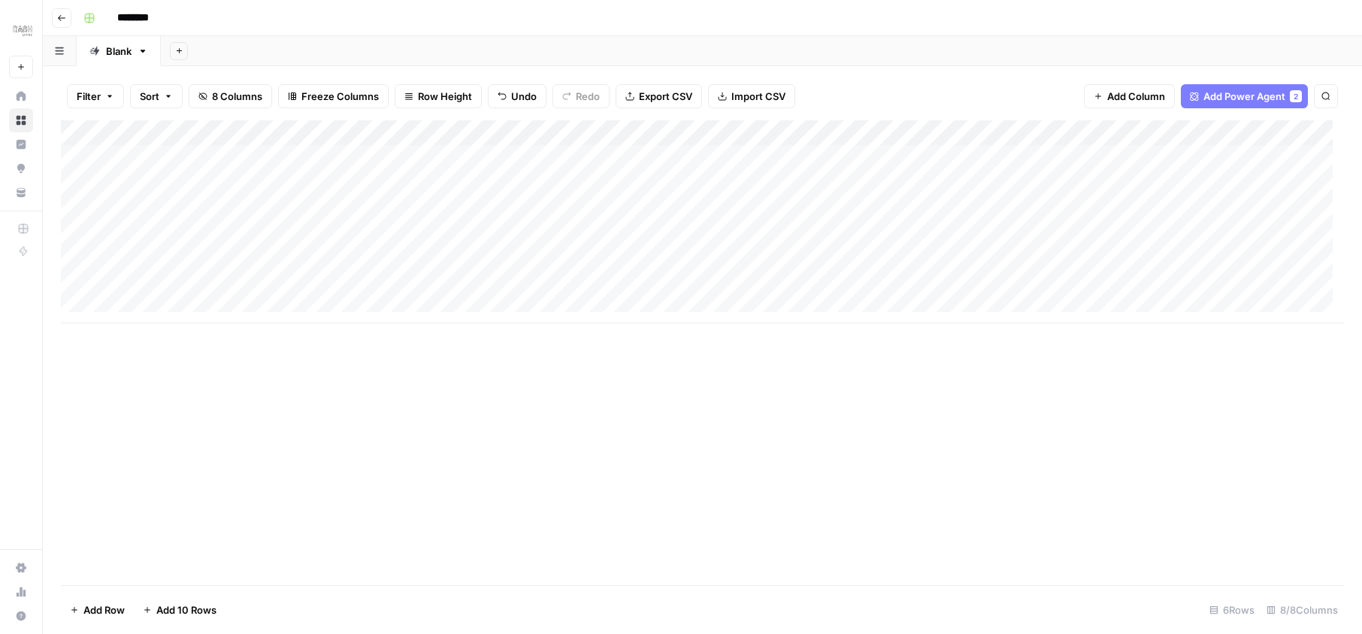
click at [364, 144] on div "Add Column" at bounding box center [702, 221] width 1283 height 203
drag, startPoint x: 364, startPoint y: 144, endPoint x: 238, endPoint y: 142, distance: 126.3
click at [238, 142] on div "Add Column" at bounding box center [702, 221] width 1283 height 203
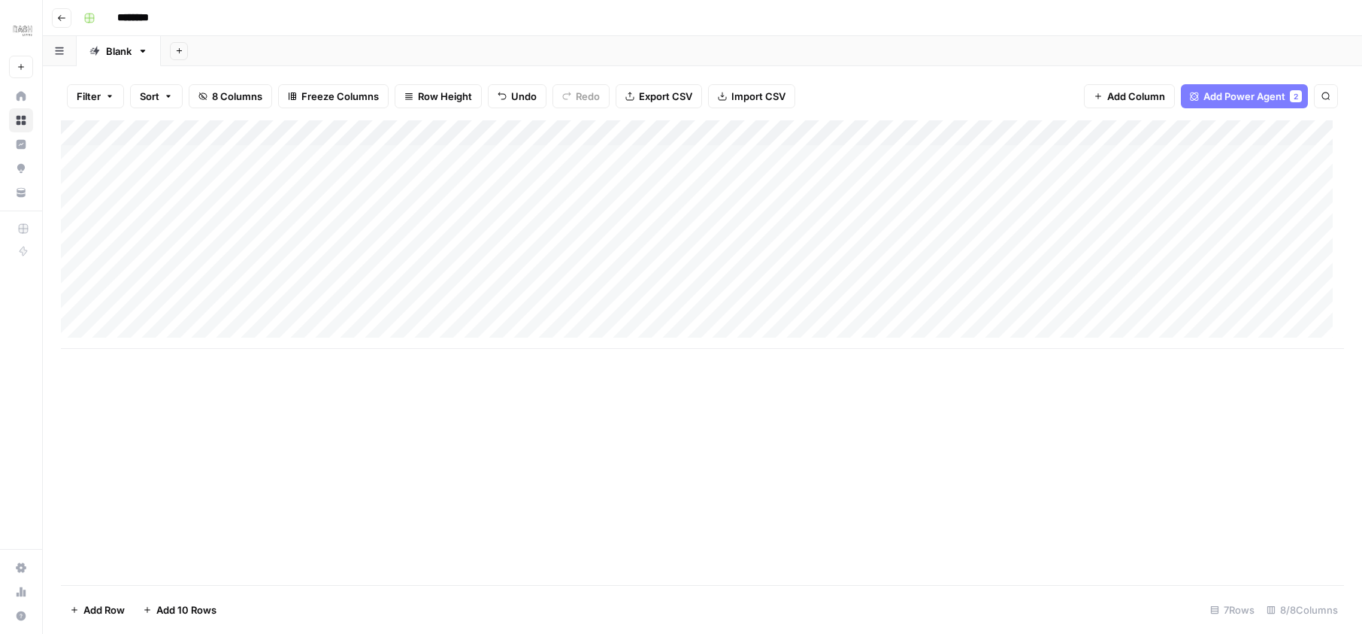
click at [686, 171] on div "Add Column" at bounding box center [702, 234] width 1283 height 228
click at [189, 158] on div "Add Column" at bounding box center [702, 234] width 1283 height 228
click at [778, 152] on div "Add Column" at bounding box center [702, 234] width 1283 height 228
click at [525, 158] on div "Add Column" at bounding box center [702, 234] width 1283 height 228
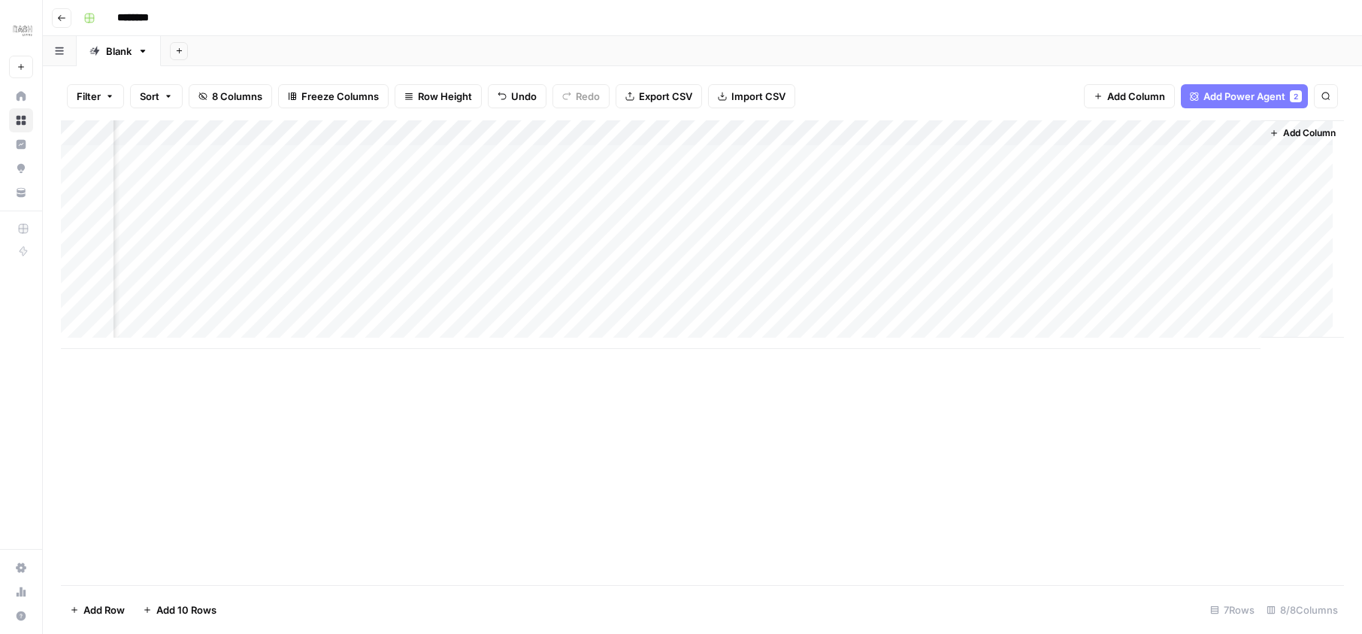
click at [704, 158] on div "Add Column" at bounding box center [702, 234] width 1283 height 228
click at [510, 145] on div "Add Column" at bounding box center [702, 234] width 1283 height 228
click at [982, 157] on div "Add Column" at bounding box center [702, 234] width 1283 height 228
click at [619, 159] on div "Add Column" at bounding box center [702, 234] width 1283 height 228
click at [750, 159] on div "Add Column" at bounding box center [702, 234] width 1283 height 228
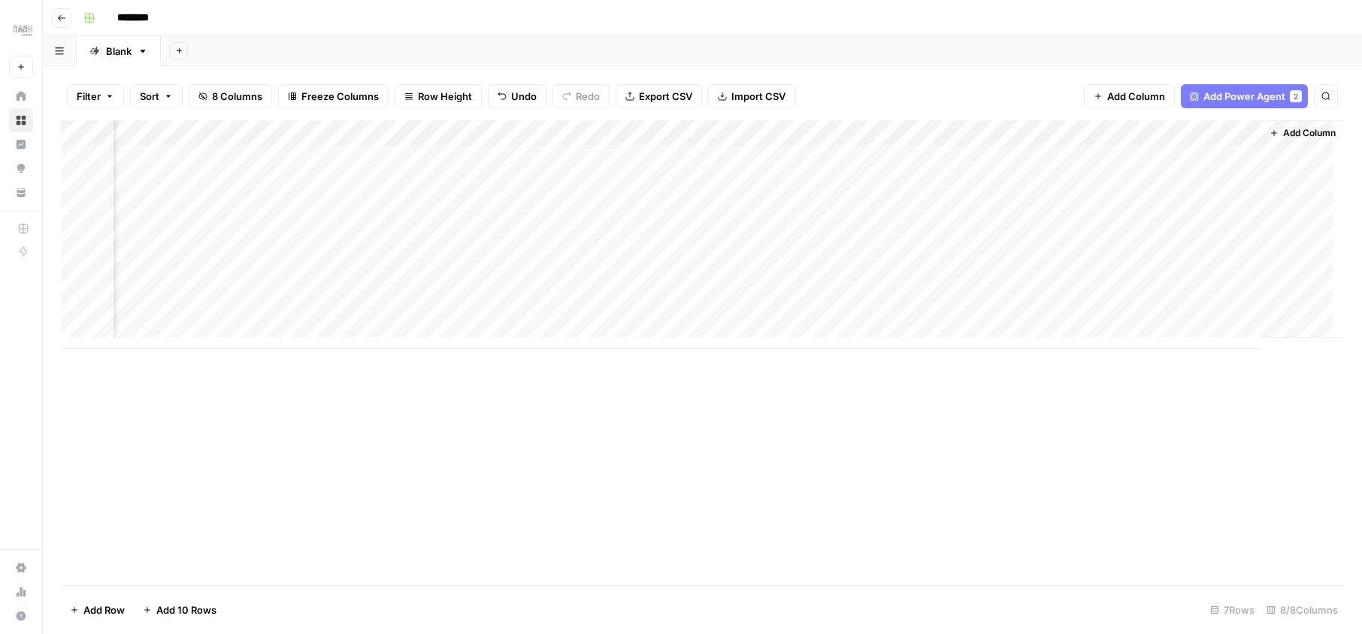
click at [1124, 92] on span "Add Column" at bounding box center [1136, 96] width 58 height 15
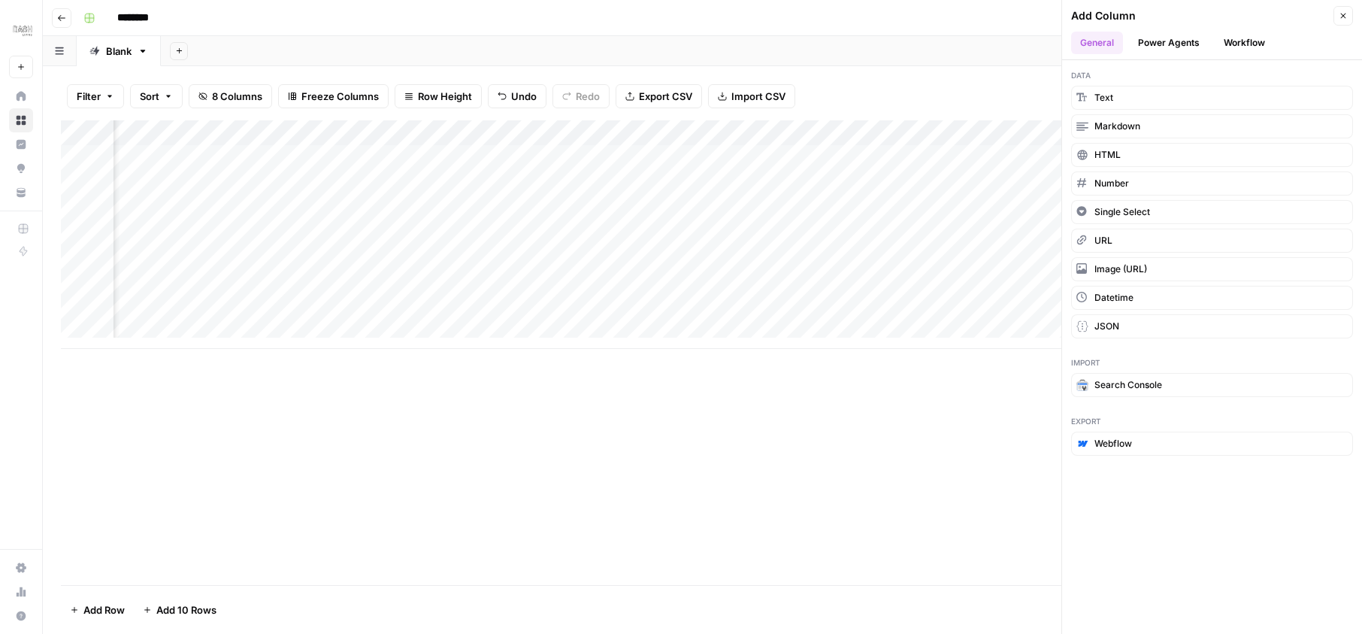
click at [1179, 45] on button "Power Agents" at bounding box center [1169, 43] width 80 height 23
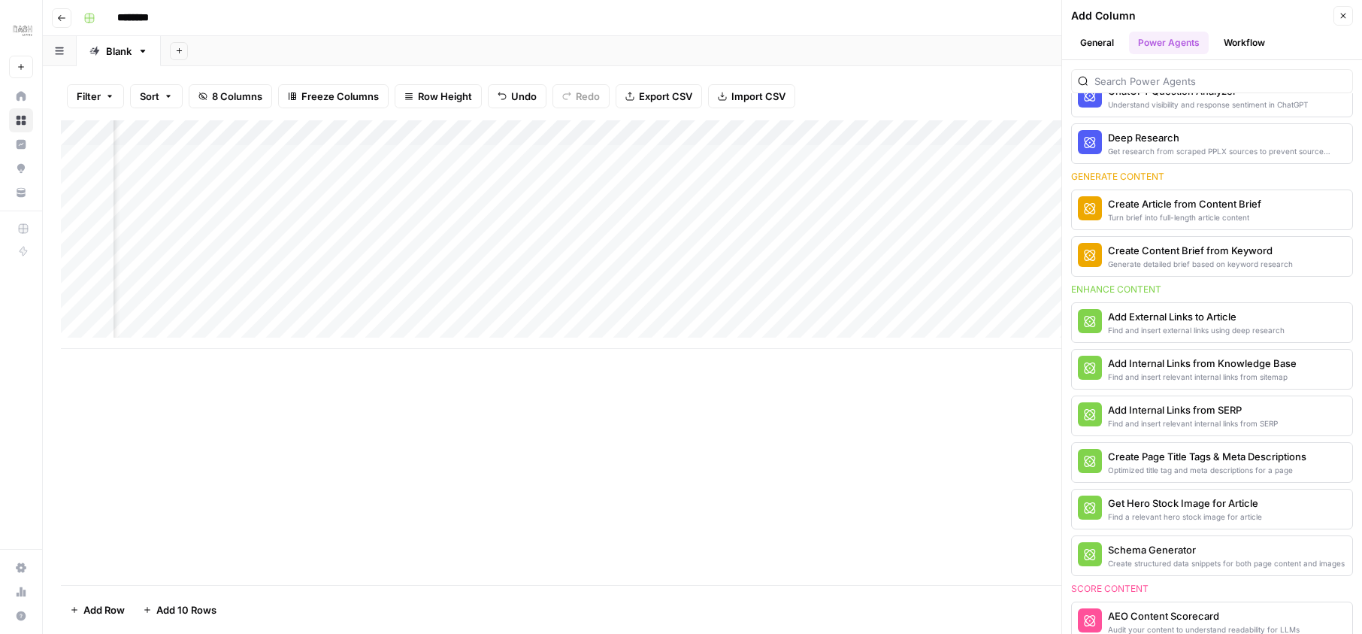
scroll to position [451, 0]
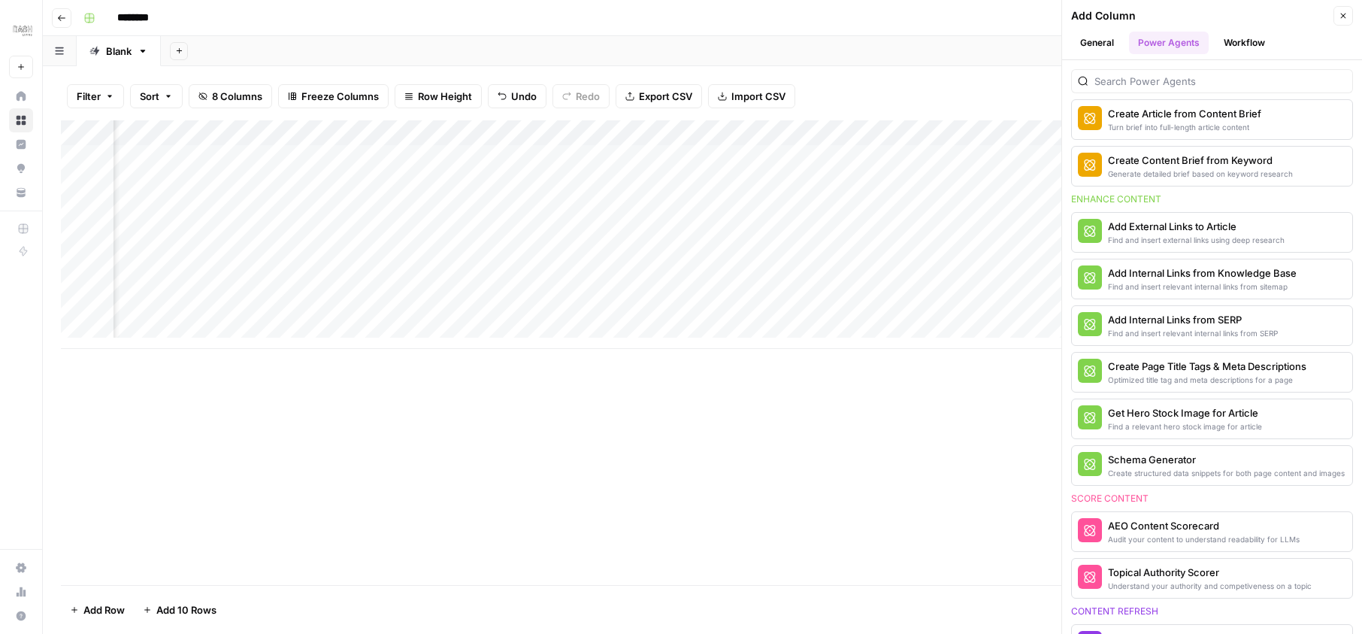
click at [1263, 289] on div "Add Internal Links from Knowledge Base Find and insert relevant internal links …" at bounding box center [1212, 279] width 282 height 41
click at [1178, 275] on div "Add Internal Links from Knowledge Base" at bounding box center [1187, 272] width 158 height 15
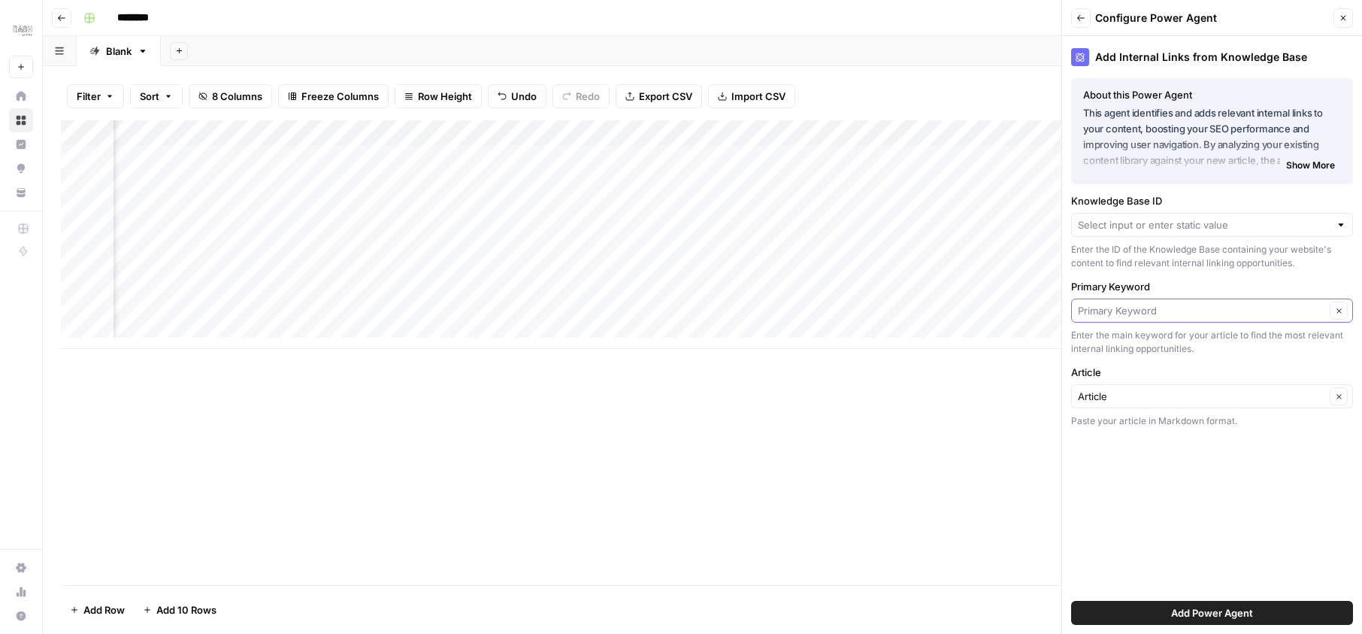
click at [1195, 313] on input "Primary Keyword" at bounding box center [1201, 310] width 247 height 15
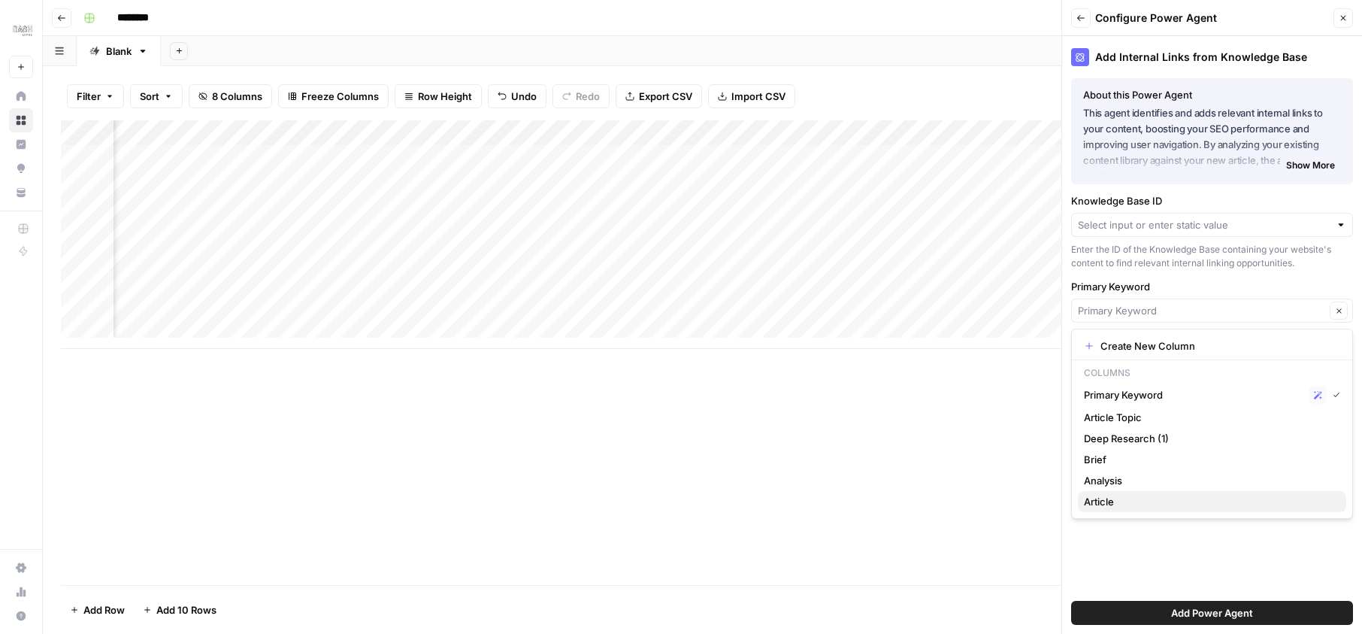
click at [1117, 501] on span "Article" at bounding box center [1209, 501] width 250 height 15
type input "Article"
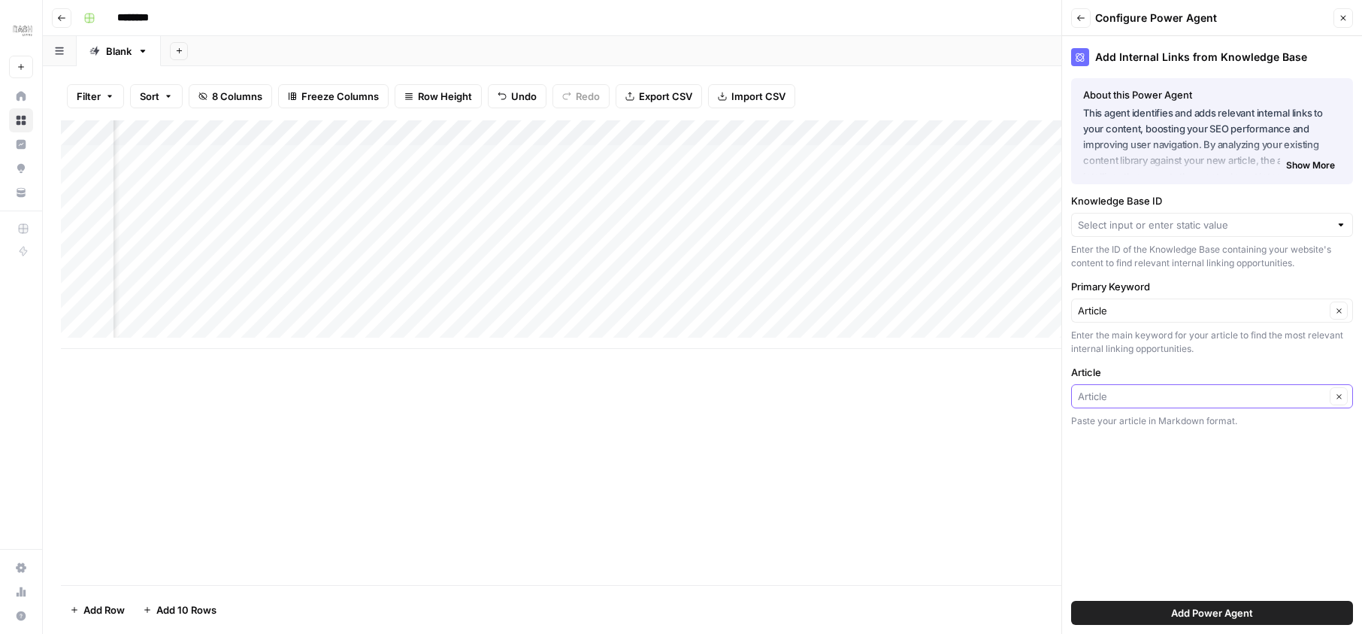
click at [1169, 389] on input "Article" at bounding box center [1201, 396] width 247 height 15
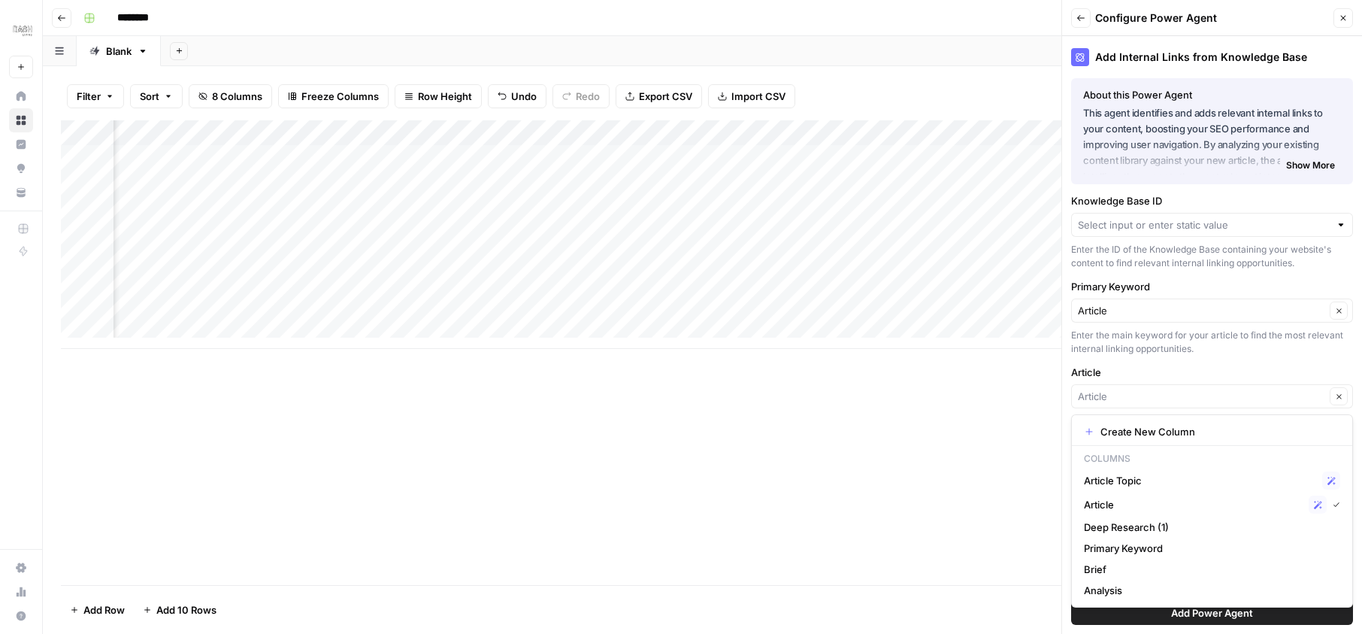
type input "Article"
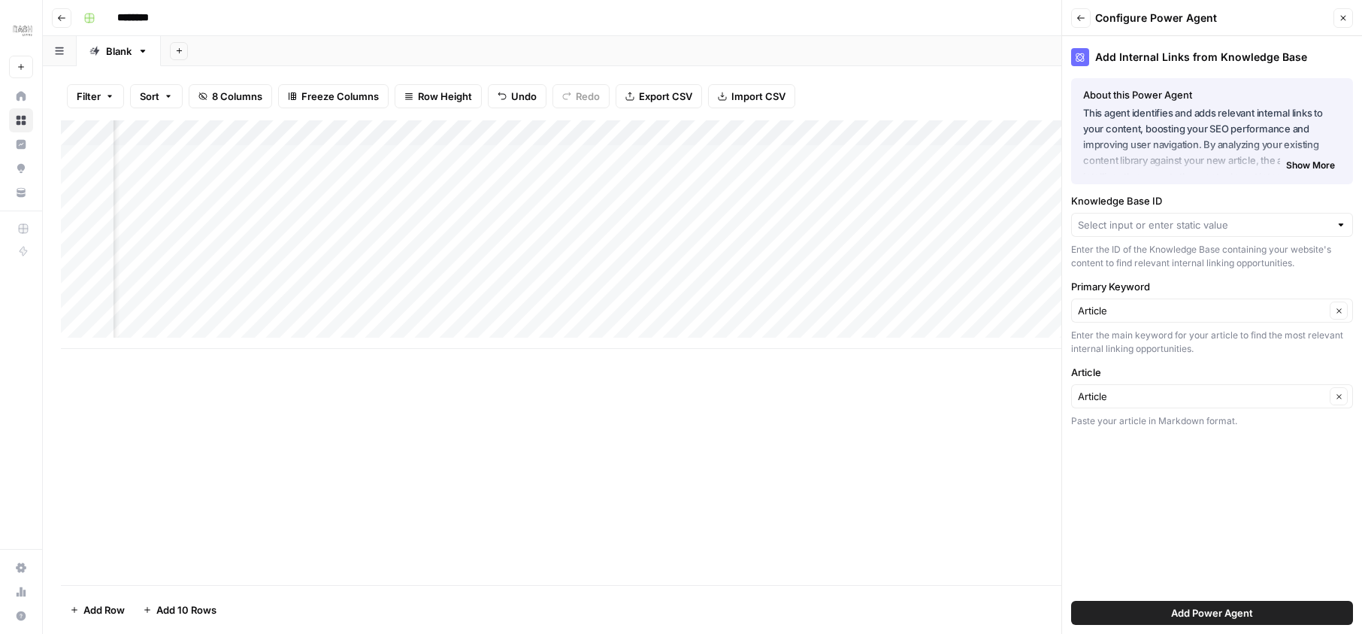
click at [1184, 613] on span "Add Power Agent" at bounding box center [1212, 612] width 82 height 15
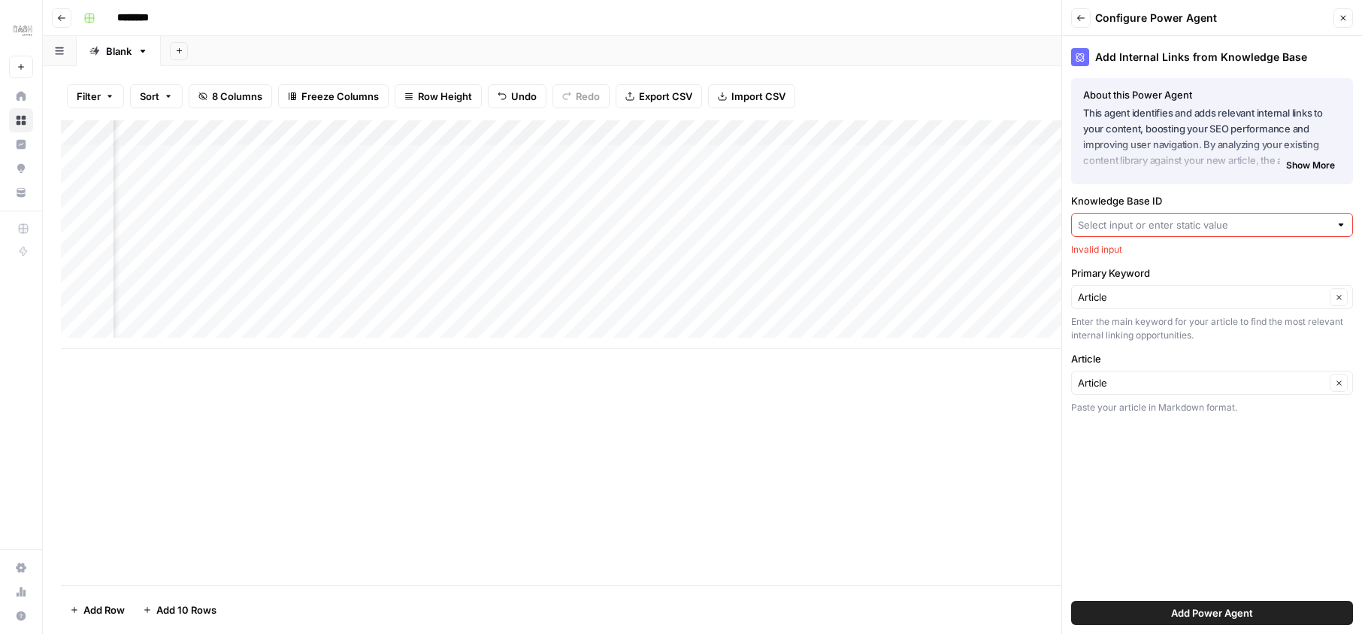
click at [1193, 219] on input "Knowledge Base ID" at bounding box center [1204, 224] width 252 height 15
click at [1195, 283] on span "Dash Knowledge Base (JA)" at bounding box center [1209, 281] width 250 height 15
type input "Dash Knowledge Base (JA)"
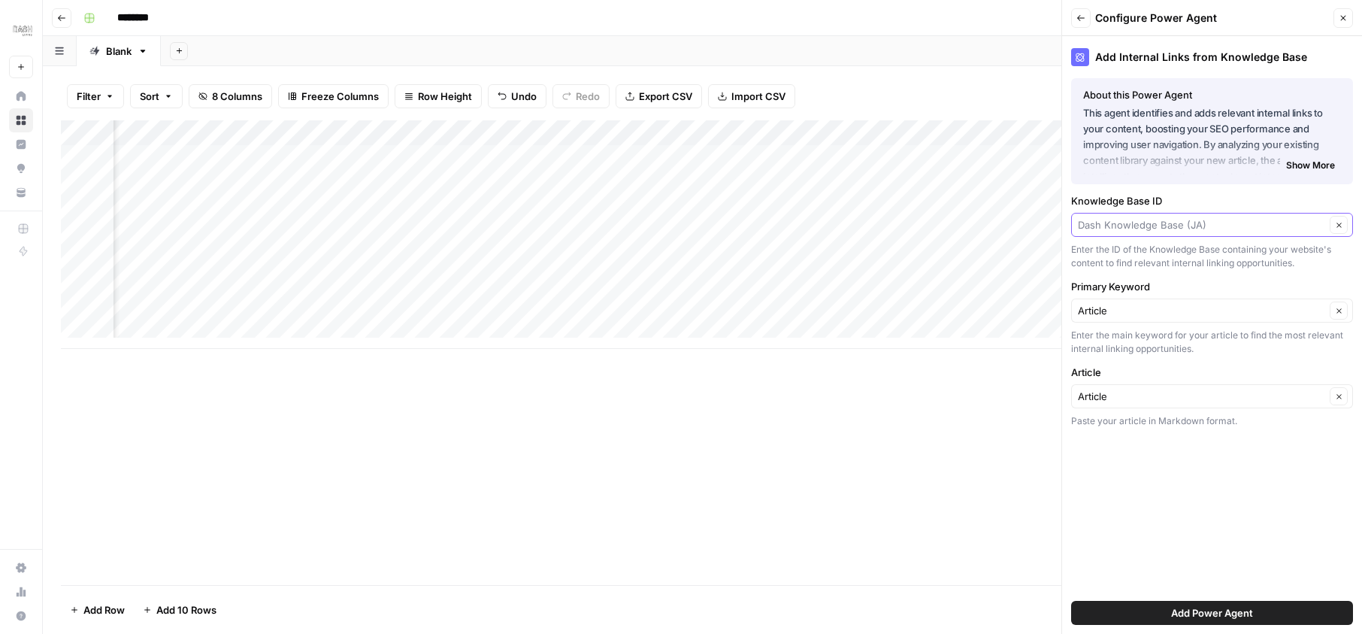
click at [1187, 231] on input "Knowledge Base ID" at bounding box center [1201, 224] width 247 height 15
click at [1188, 260] on span "Dash Knowledge Base (EN)" at bounding box center [1209, 260] width 250 height 15
type input "Dash Knowledge Base (EN)"
drag, startPoint x: 238, startPoint y: 142, endPoint x: 1173, endPoint y: 224, distance: 938.5
click at [1173, 224] on input "Knowledge Base ID" at bounding box center [1201, 224] width 247 height 15
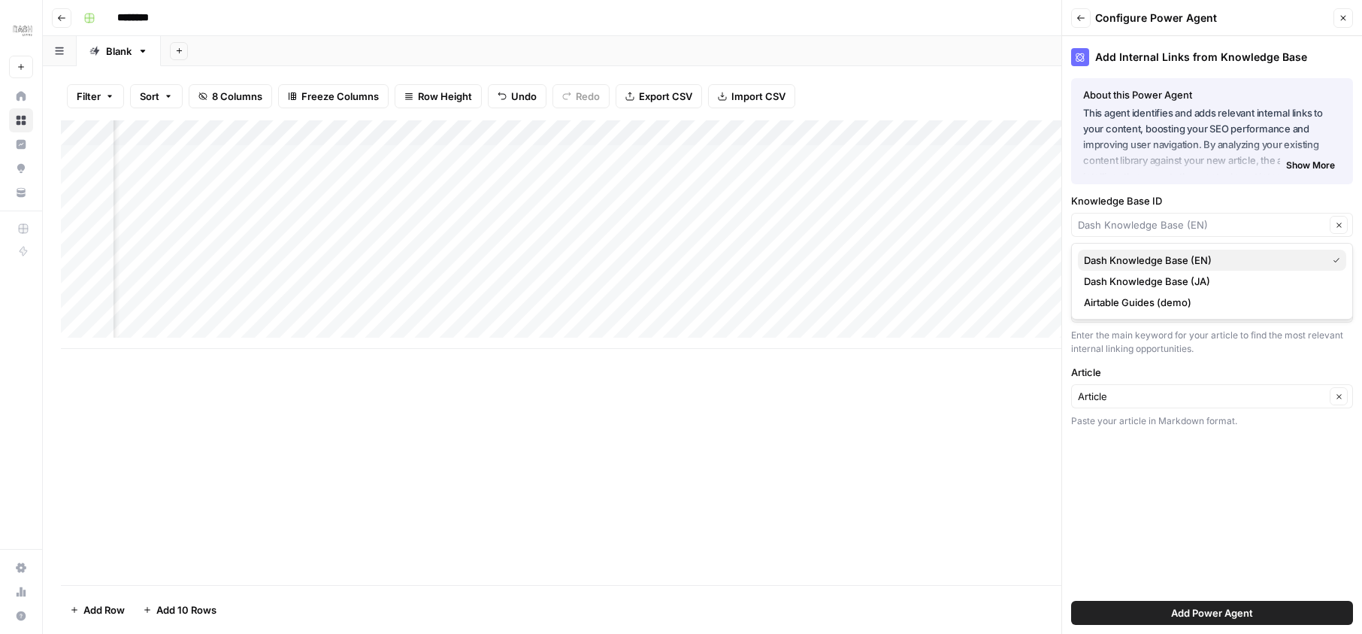
click at [1202, 258] on span "Dash Knowledge Base (EN)" at bounding box center [1202, 260] width 237 height 15
type input "Dash Knowledge Base (EN)"
click at [1157, 533] on div "Add Internal Links from Knowledge Base About this Power Agent This agent identi…" at bounding box center [1212, 334] width 300 height 597
click at [1223, 615] on span "Add Power Agent" at bounding box center [1212, 612] width 82 height 15
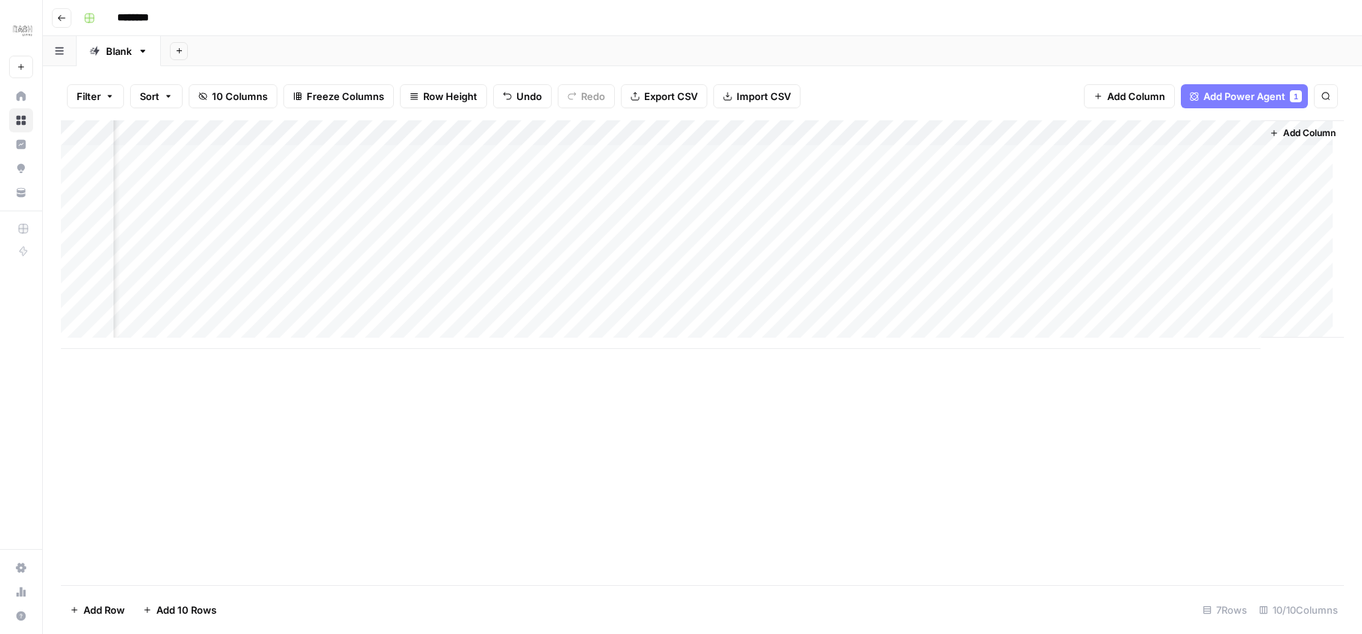
scroll to position [0, 764]
click at [1142, 95] on span "Add Column" at bounding box center [1136, 96] width 58 height 15
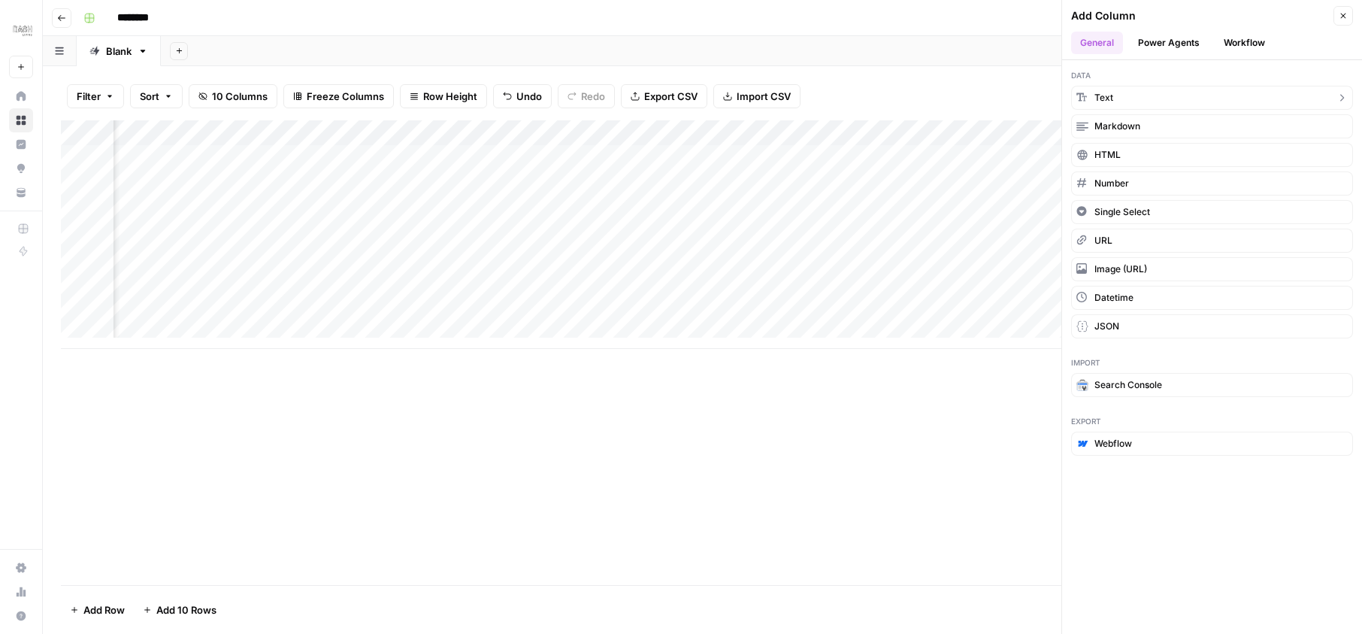
click at [1193, 42] on button "Power Agents" at bounding box center [1169, 43] width 80 height 23
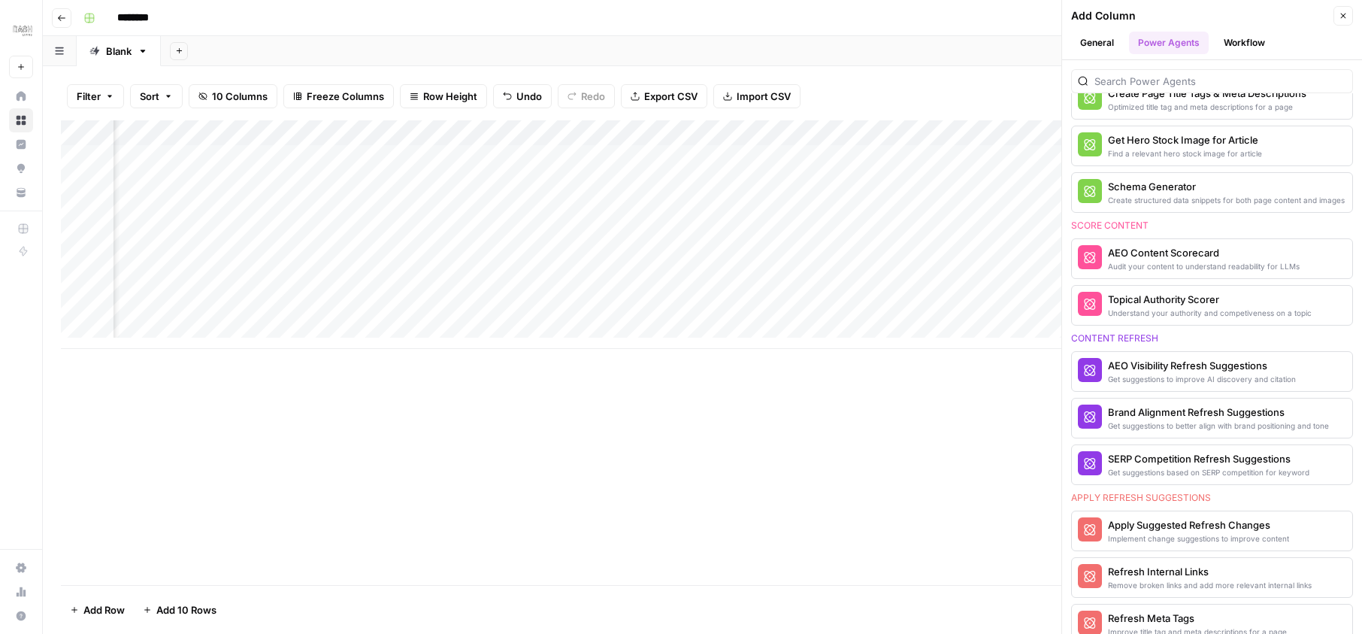
scroll to position [721, 0]
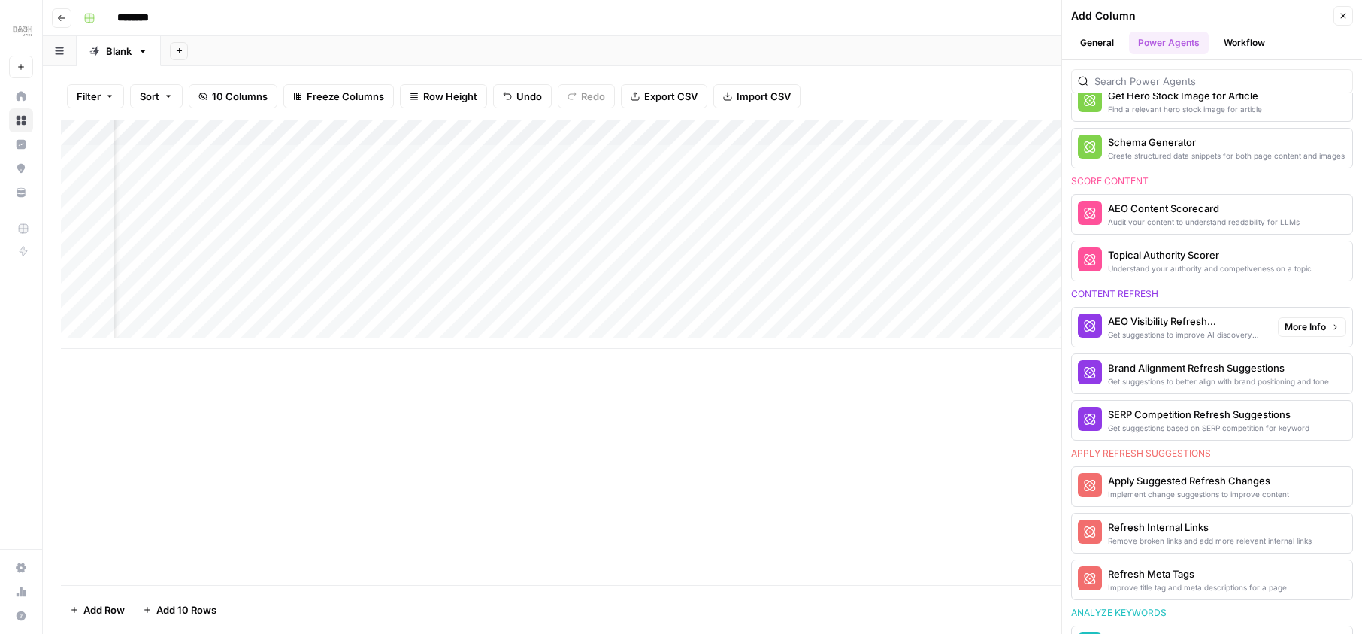
click at [1170, 334] on div "Get suggestions to improve AI discovery and citation" at bounding box center [1187, 334] width 158 height 12
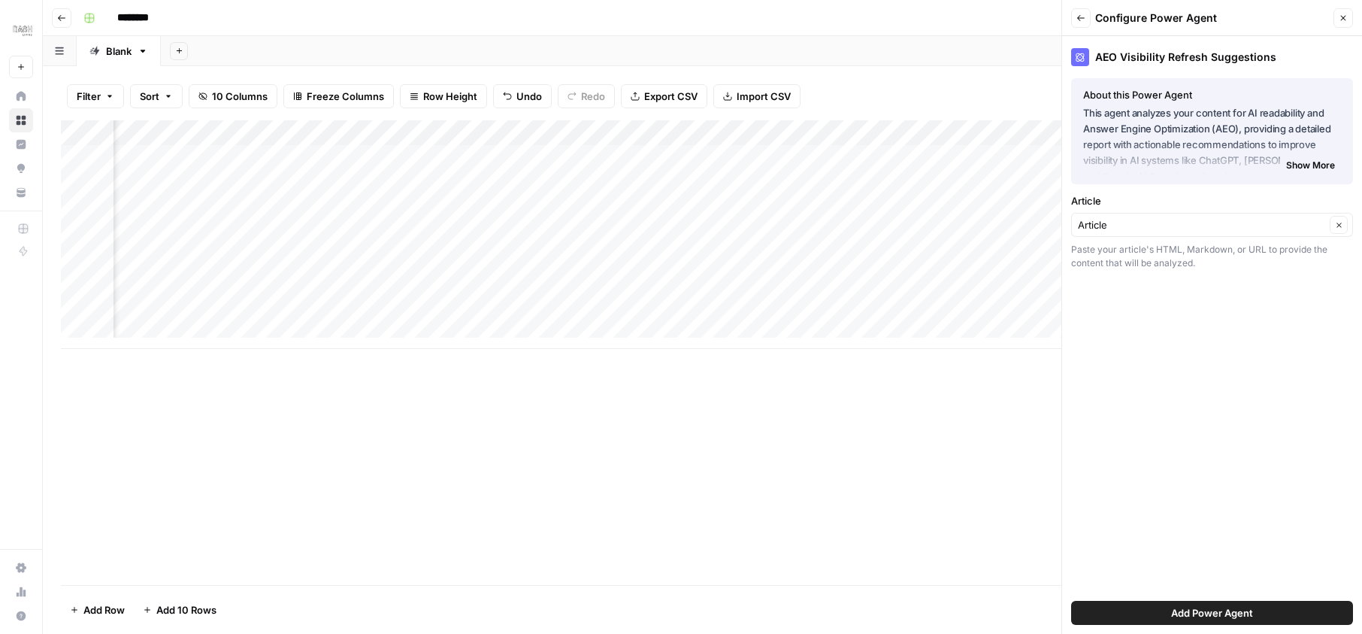
click at [1202, 606] on span "Add Power Agent" at bounding box center [1212, 612] width 82 height 15
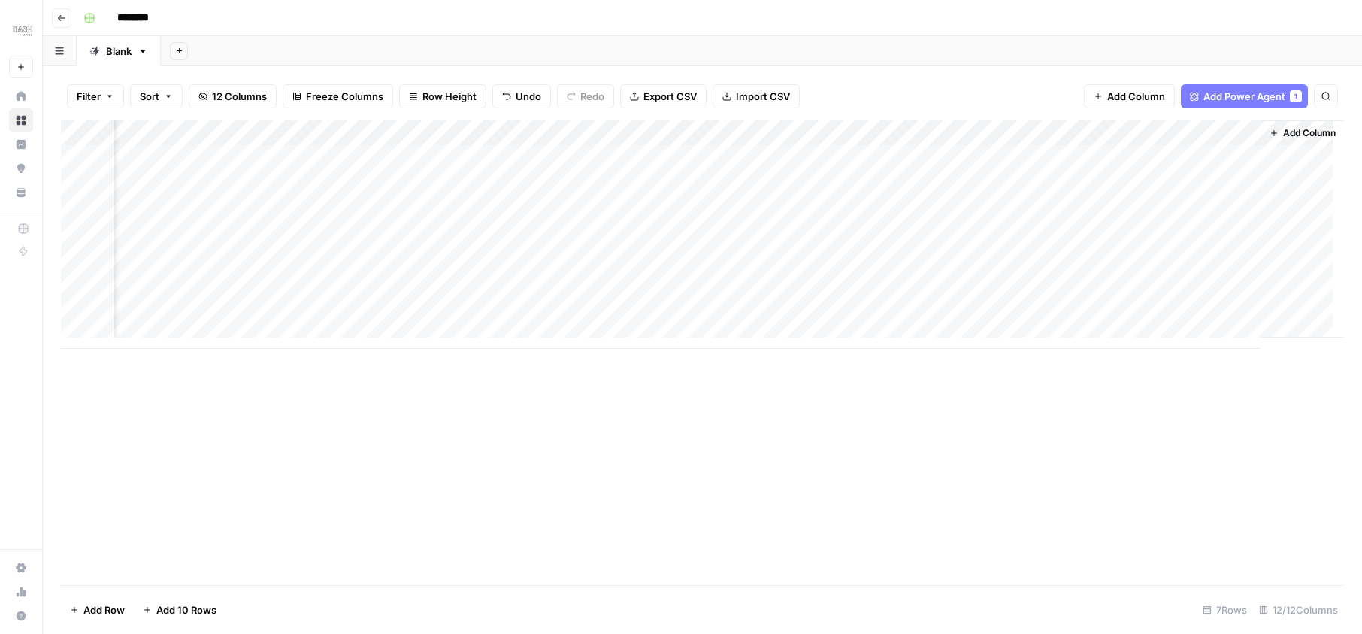
scroll to position [0, 1131]
click at [1125, 95] on span "Add Column" at bounding box center [1136, 96] width 58 height 15
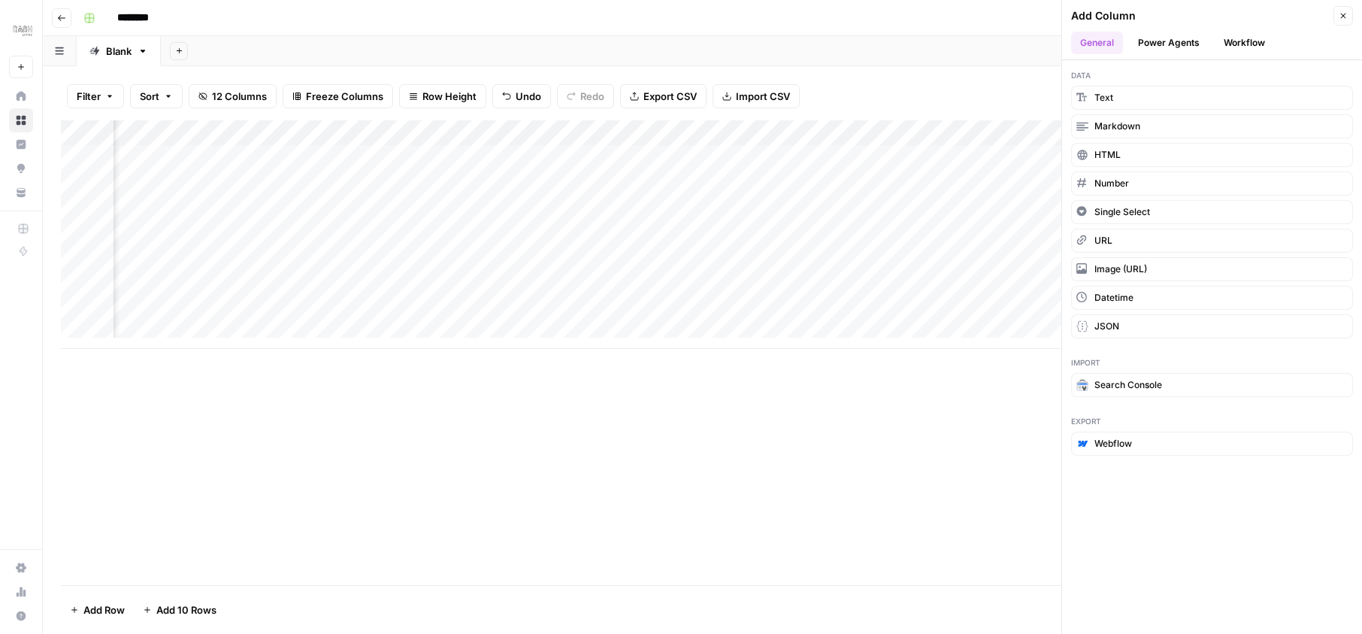
click at [1172, 42] on button "Power Agents" at bounding box center [1169, 43] width 80 height 23
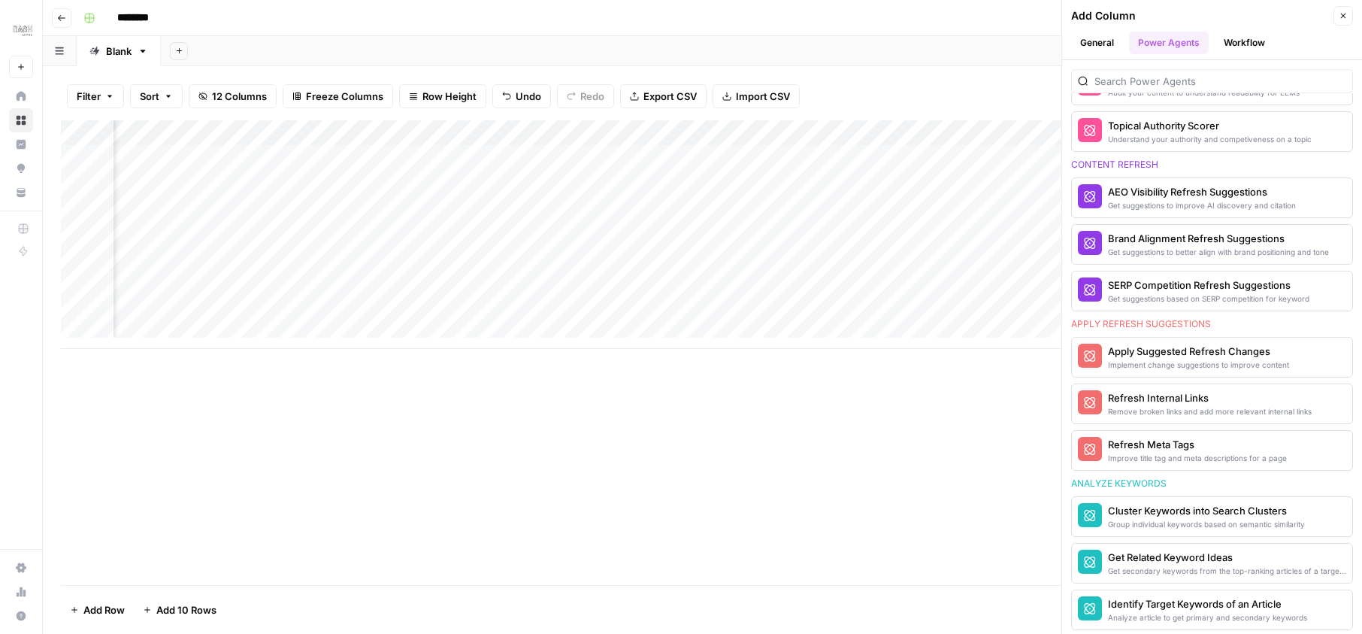
scroll to position [856, 0]
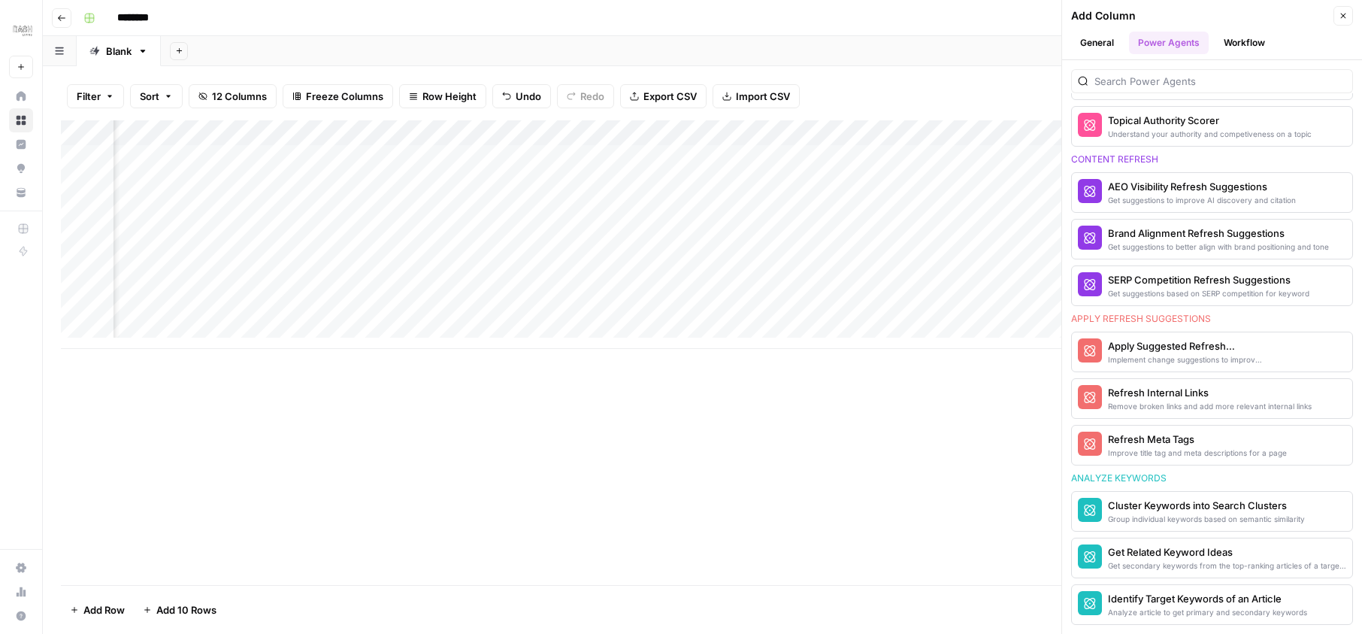
click at [1150, 358] on div "Implement change suggestions to improve content" at bounding box center [1187, 359] width 158 height 12
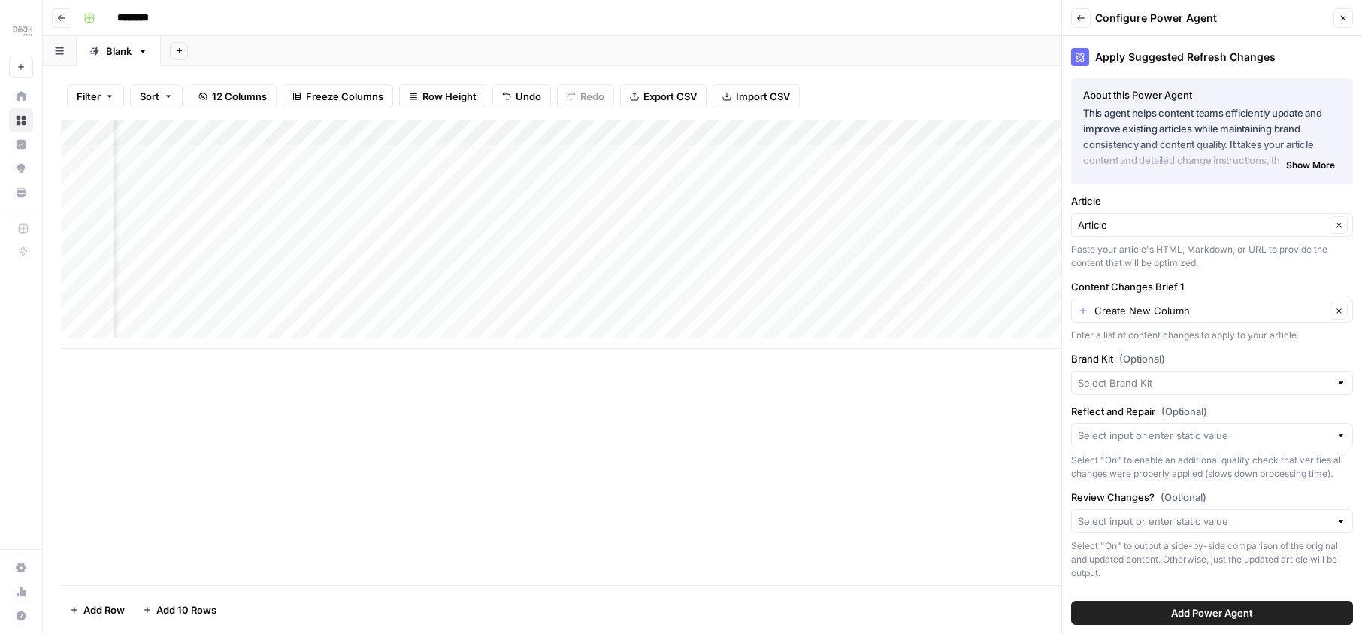
click at [1304, 165] on span "Show More" at bounding box center [1310, 166] width 49 height 14
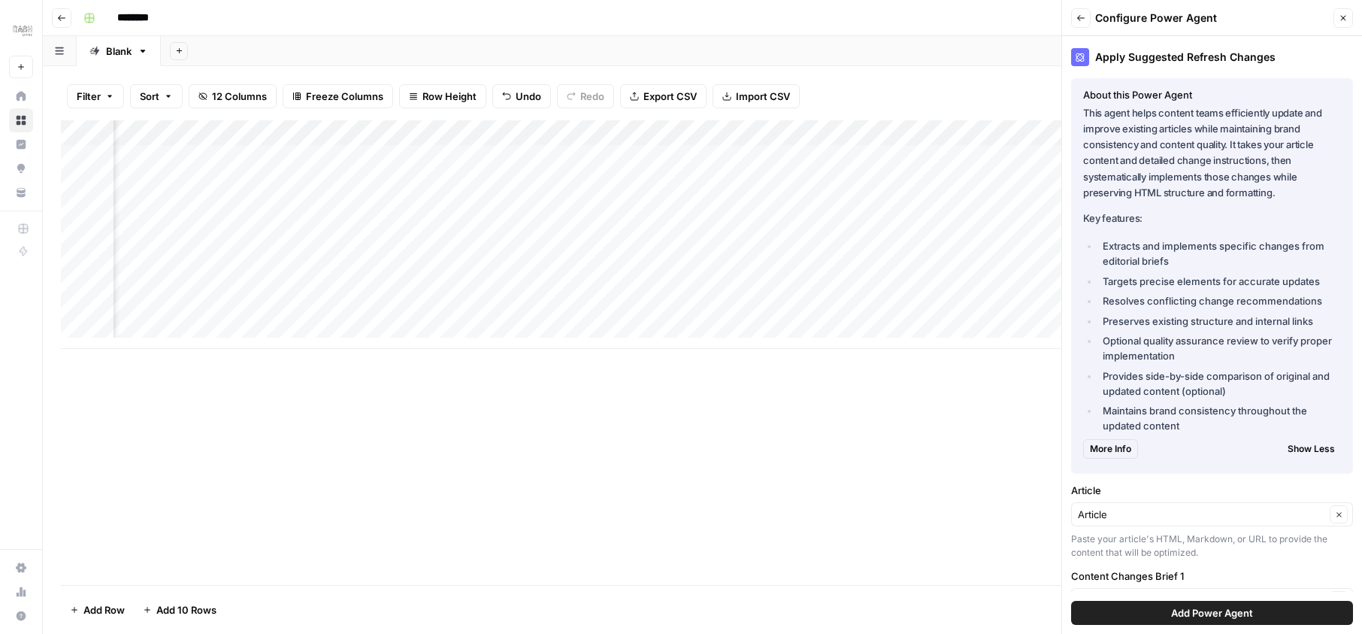
scroll to position [90, 0]
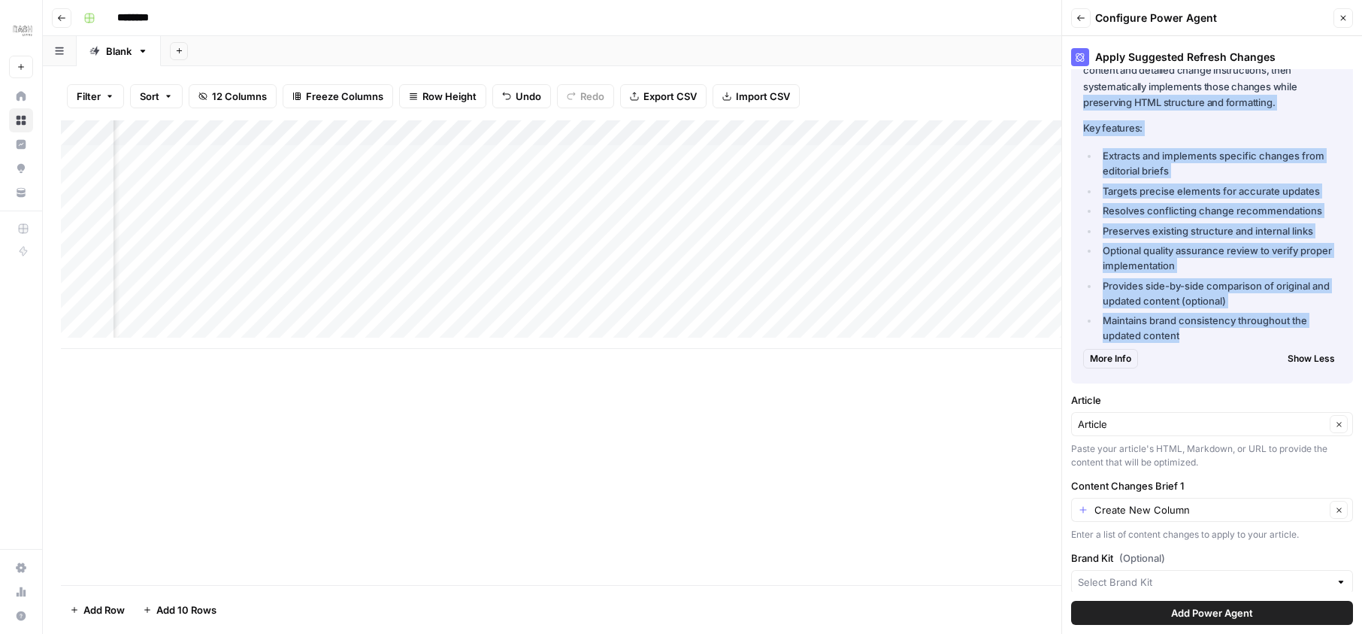
drag, startPoint x: 1170, startPoint y: 334, endPoint x: 1080, endPoint y: 101, distance: 249.8
click at [1080, 101] on div "About this Power Agent This agent helps content teams efficiently update and im…" at bounding box center [1212, 185] width 282 height 395
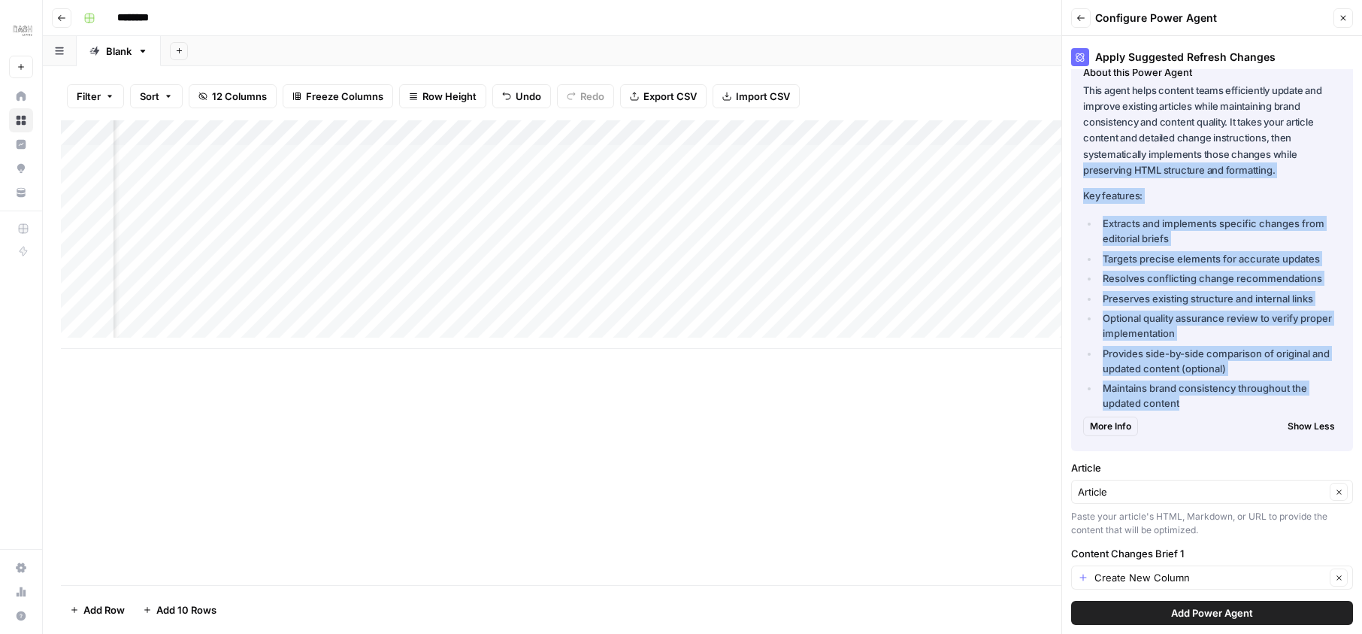
scroll to position [0, 0]
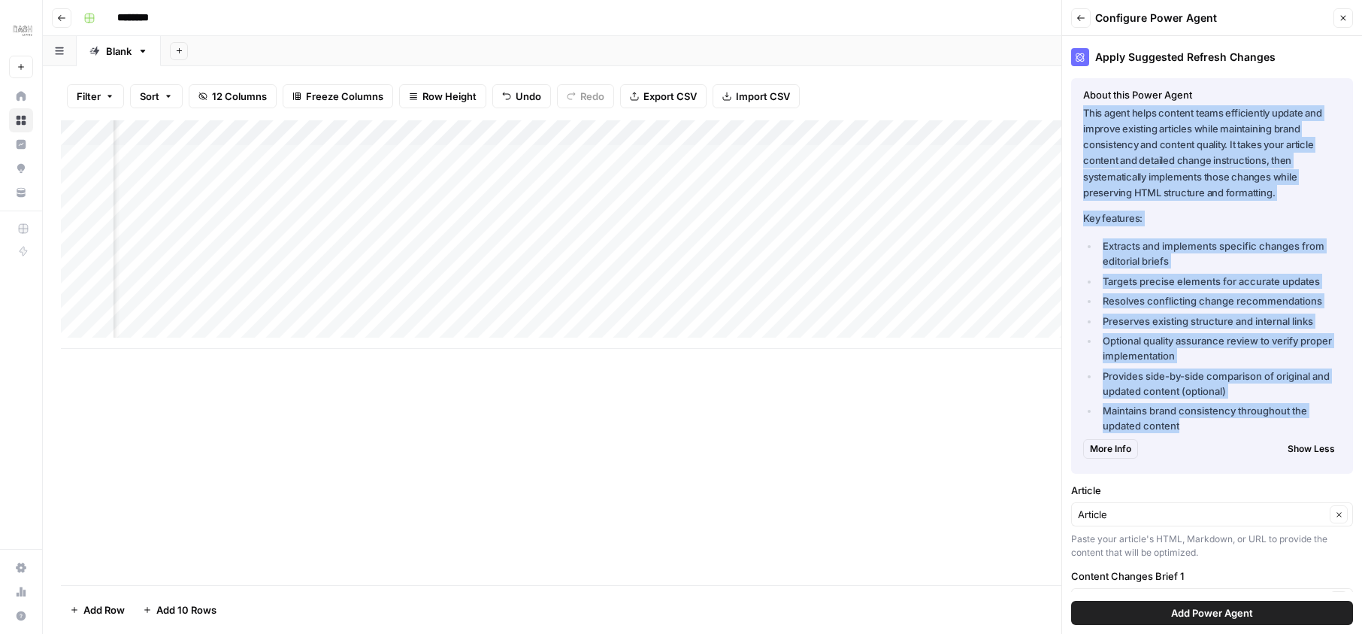
drag, startPoint x: 1080, startPoint y: 101, endPoint x: 1193, endPoint y: 422, distance: 341.1
click at [1193, 422] on div "This agent helps content teams efficiently update and improve existing articles…" at bounding box center [1212, 269] width 258 height 328
copy div "This agent helps content teams efficiently update and improve existing articles…"
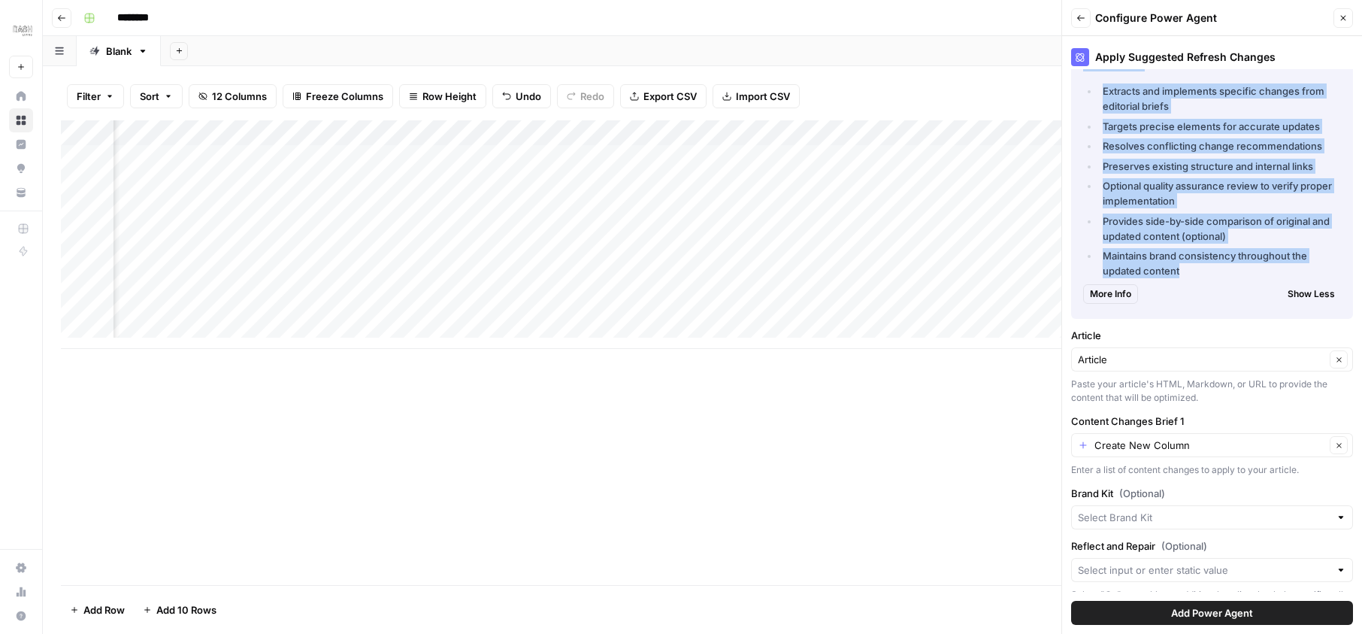
scroll to position [271, 0]
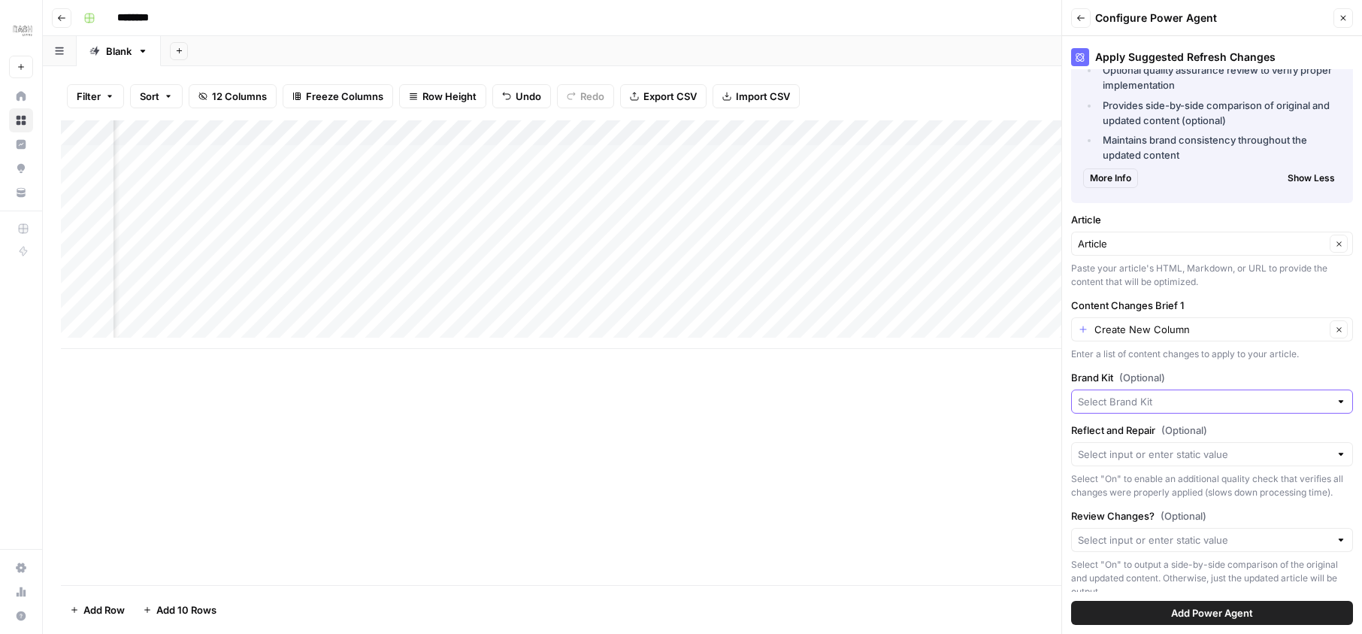
click at [1162, 405] on input "Brand Kit (Optional)" at bounding box center [1204, 401] width 252 height 15
click at [1157, 457] on span "Dash Living (JP-EN)" at bounding box center [1203, 457] width 239 height 15
type input "Dash Living (JP-EN)"
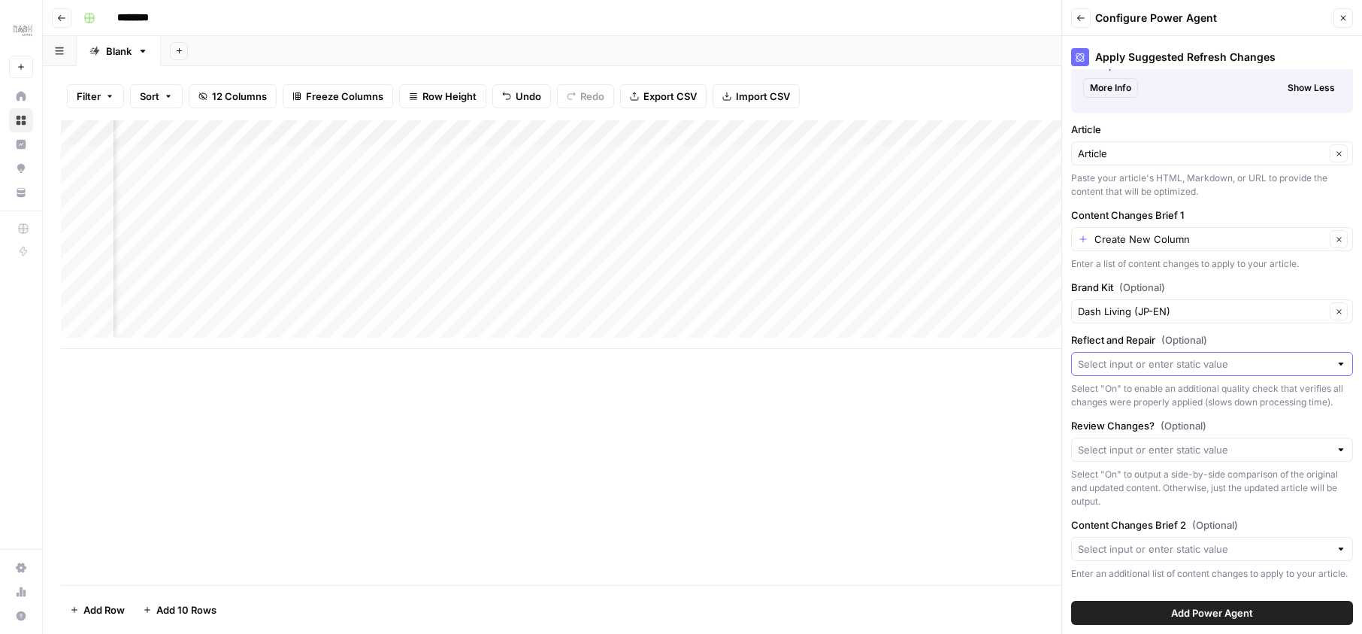
click at [1142, 361] on input "Reflect and Repair (Optional)" at bounding box center [1204, 363] width 252 height 15
click at [954, 434] on div "Add Column" at bounding box center [702, 352] width 1283 height 464
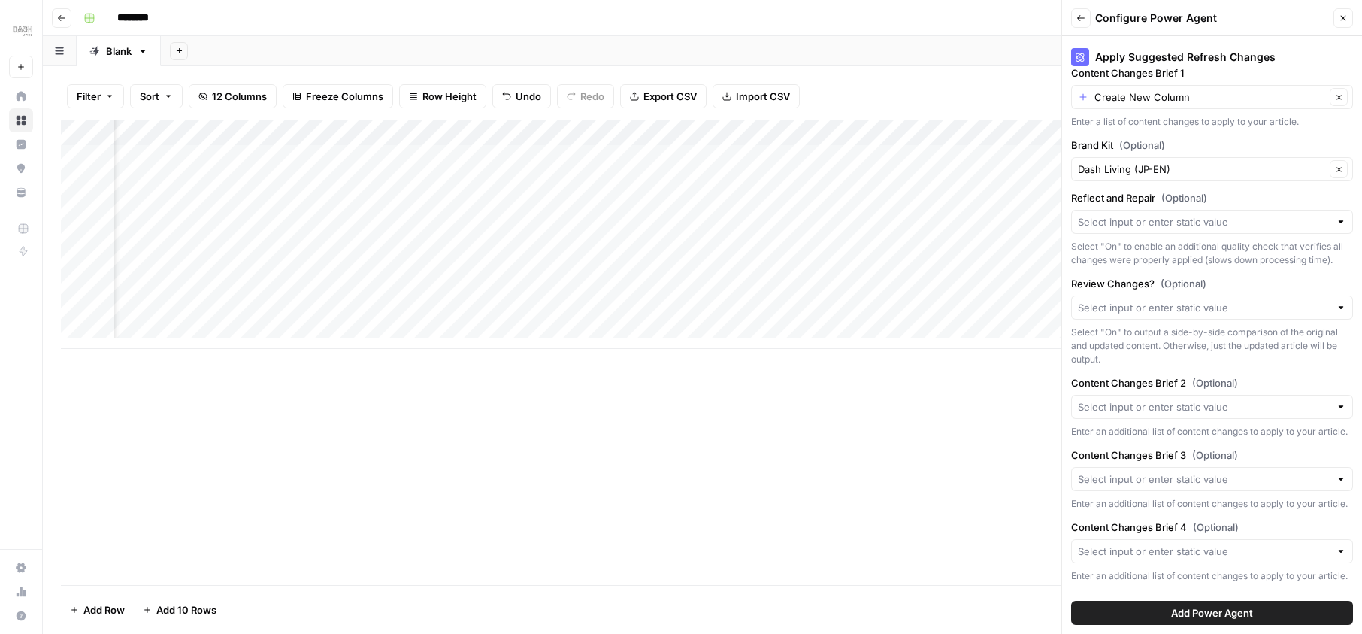
scroll to position [541, 0]
click at [1228, 399] on input "Content Changes Brief 2 (Optional)" at bounding box center [1204, 406] width 252 height 15
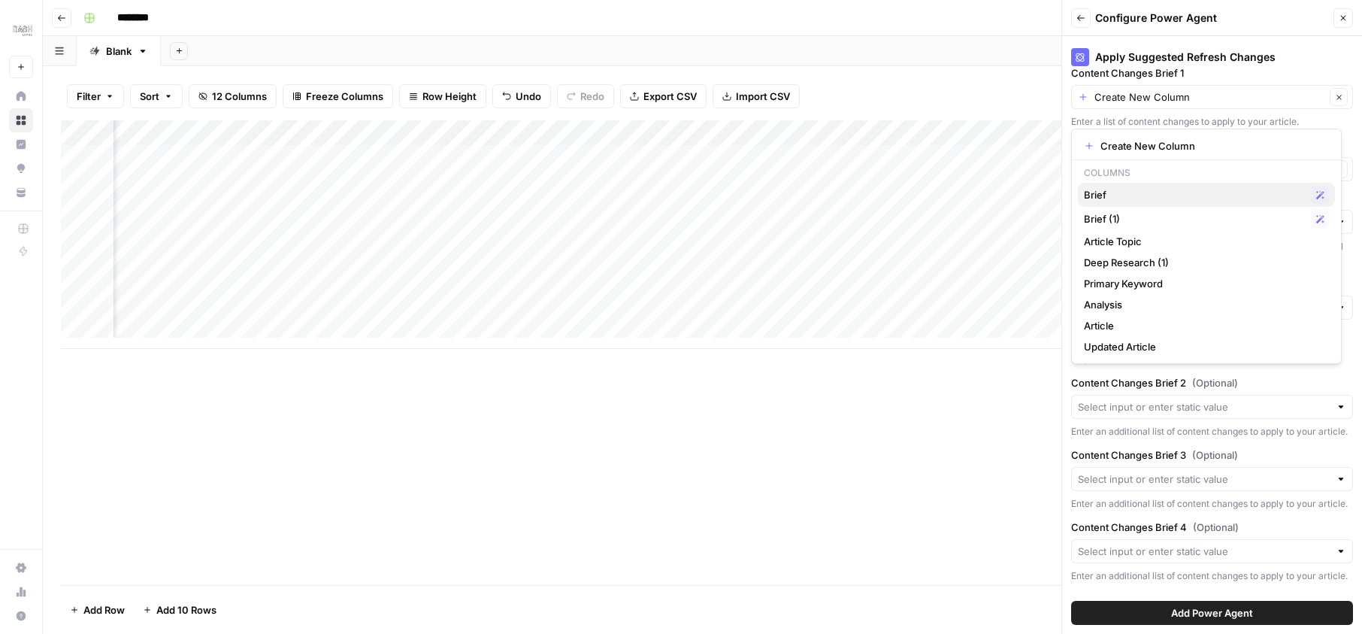
click at [1143, 191] on span "Brief" at bounding box center [1194, 194] width 221 height 15
type input "Brief"
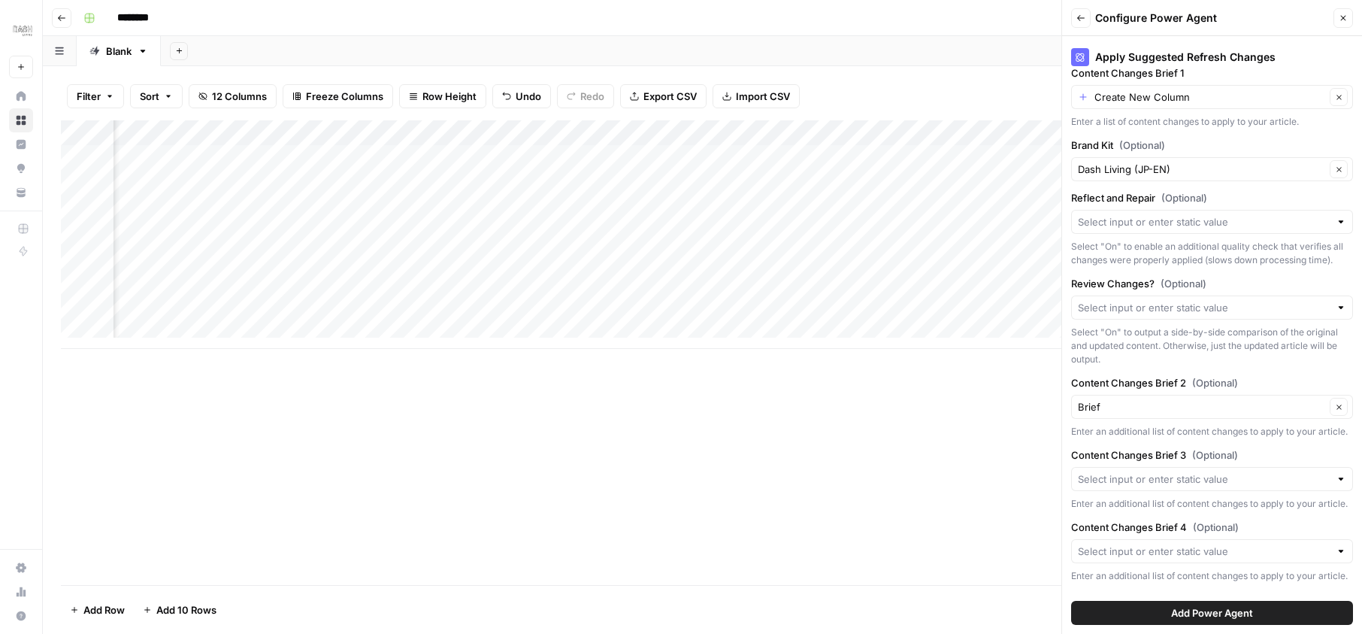
scroll to position [557, 0]
drag, startPoint x: 1193, startPoint y: 422, endPoint x: 1202, endPoint y: 536, distance: 113.8
click at [1202, 543] on input "Content Changes Brief 4 (Optional)" at bounding box center [1204, 550] width 252 height 15
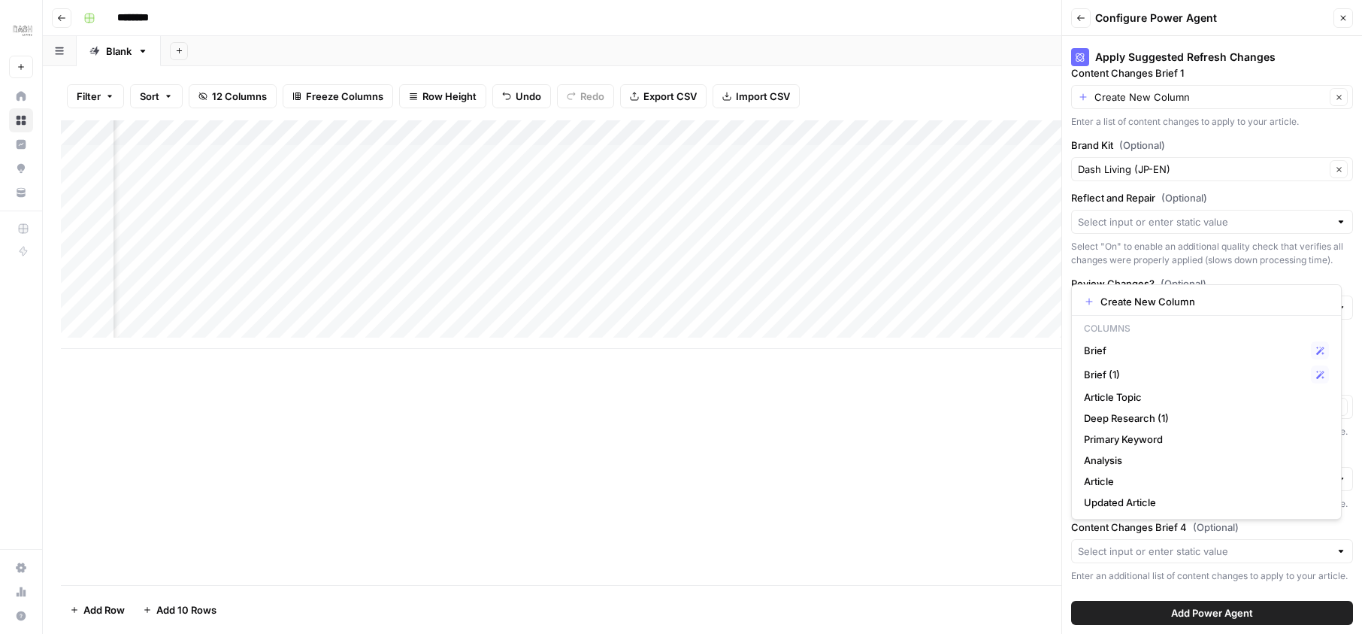
click at [955, 477] on div "Add Column" at bounding box center [702, 352] width 1283 height 464
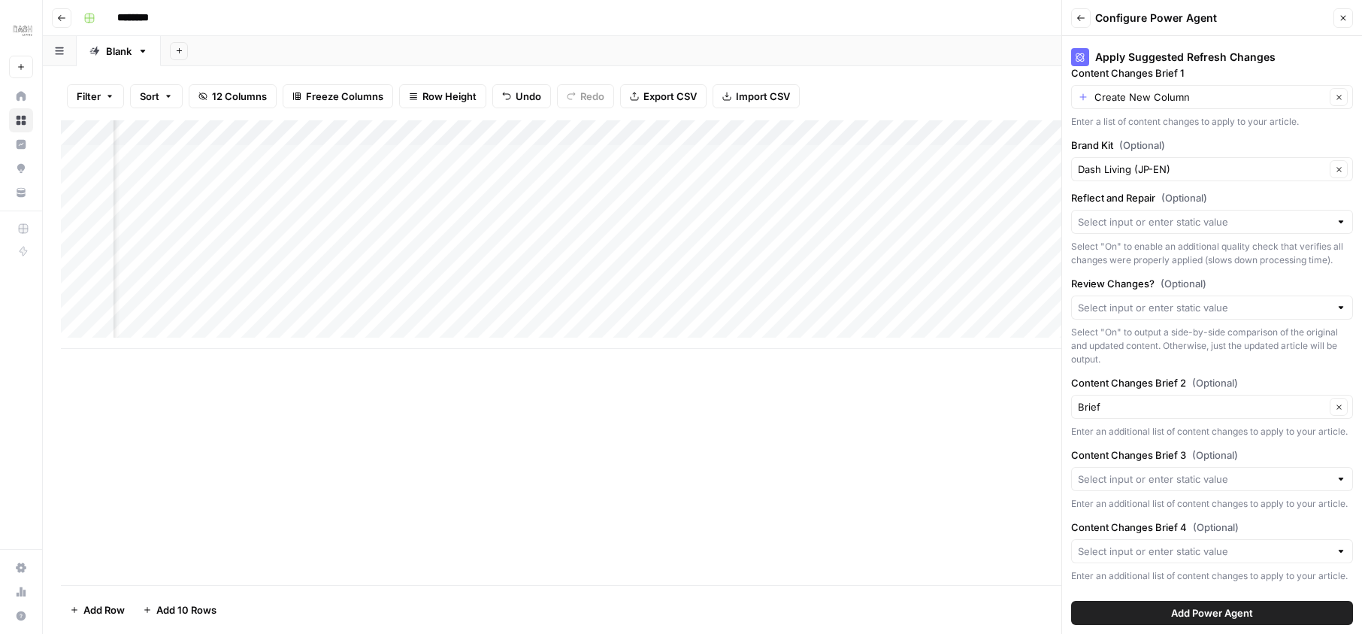
click at [1187, 611] on span "Add Power Agent" at bounding box center [1212, 612] width 82 height 15
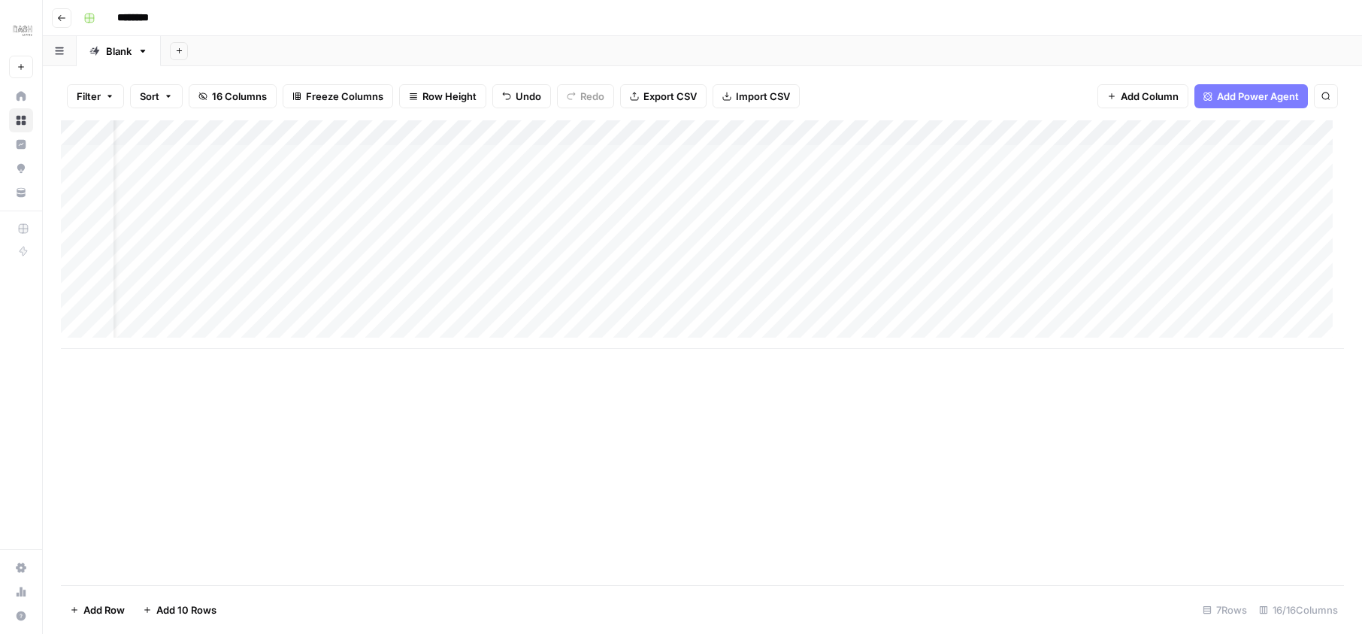
scroll to position [0, 0]
click at [221, 151] on div "Add Column" at bounding box center [702, 234] width 1283 height 228
click at [225, 160] on div "Add Column" at bounding box center [702, 234] width 1283 height 228
click at [225, 160] on textarea at bounding box center [233, 158] width 240 height 21
type textarea "**********"
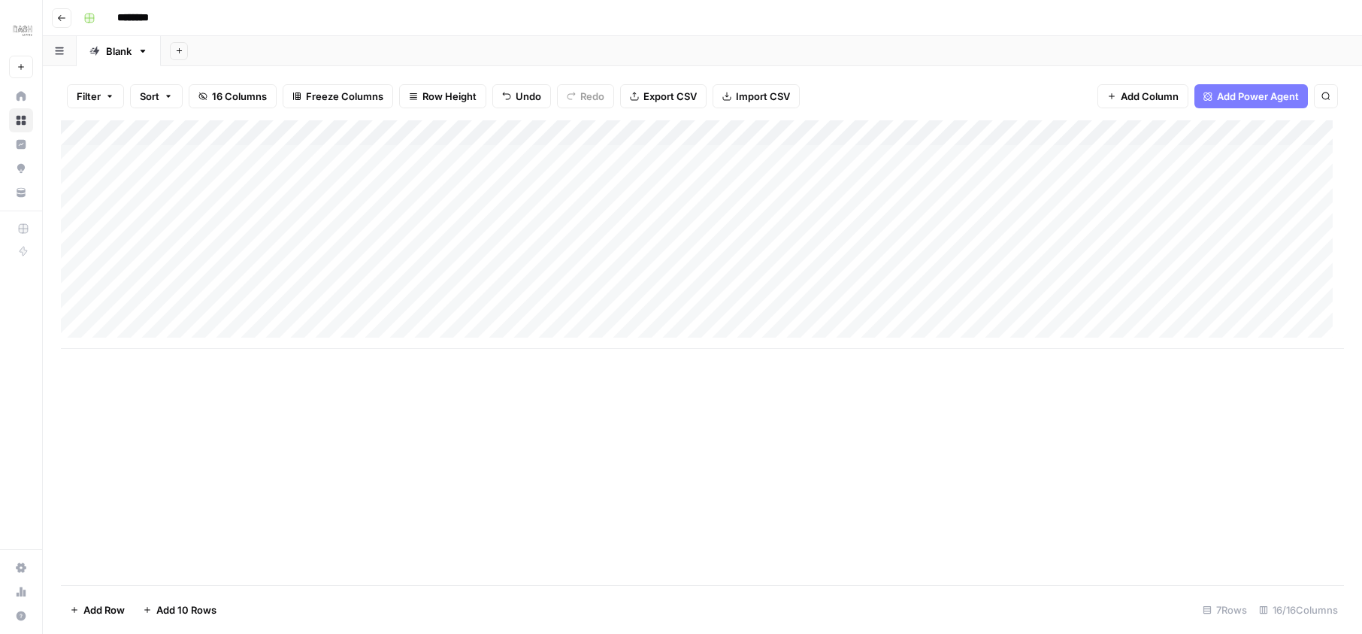
click at [434, 157] on div "Add Column" at bounding box center [702, 234] width 1283 height 228
click at [630, 152] on div "Add Column" at bounding box center [702, 234] width 1283 height 228
click at [640, 155] on div "Add Column" at bounding box center [702, 234] width 1283 height 228
click at [640, 155] on textarea at bounding box center [727, 158] width 240 height 21
click at [542, 157] on div "Add Column" at bounding box center [702, 234] width 1283 height 228
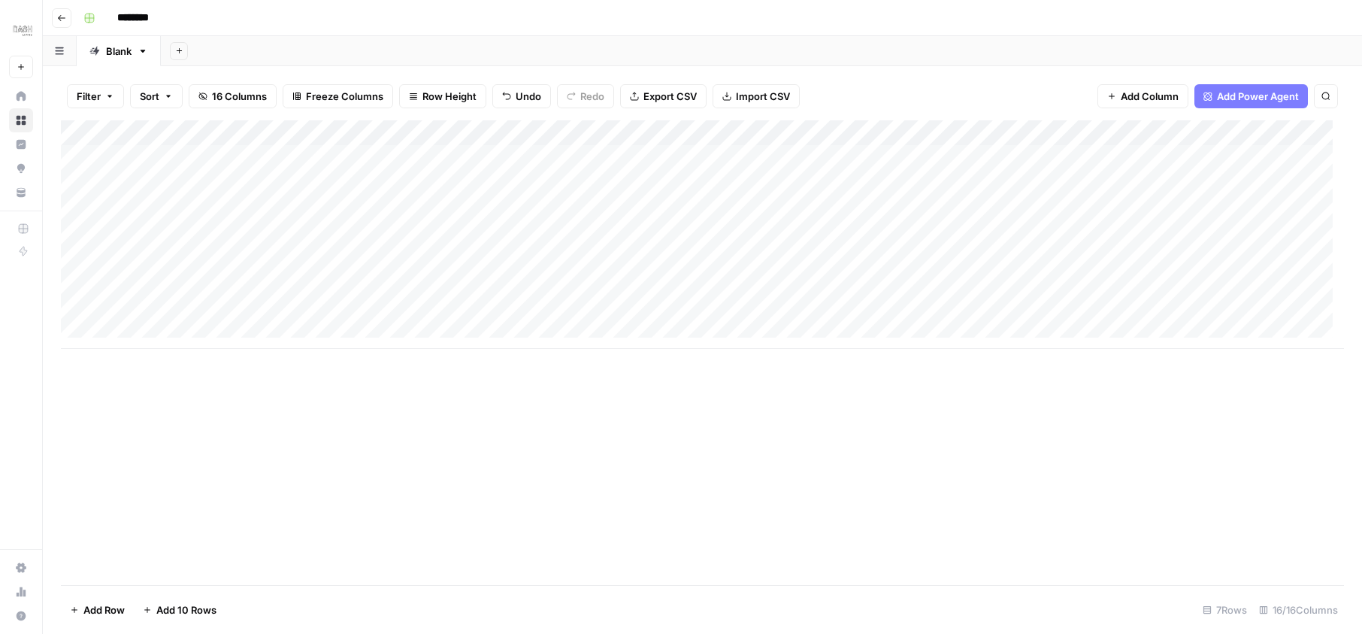
click at [644, 157] on div "Add Column" at bounding box center [702, 234] width 1283 height 228
type textarea "**********"
click at [695, 190] on div "Add Column" at bounding box center [702, 234] width 1283 height 228
click at [827, 156] on div "Add Column" at bounding box center [702, 234] width 1283 height 228
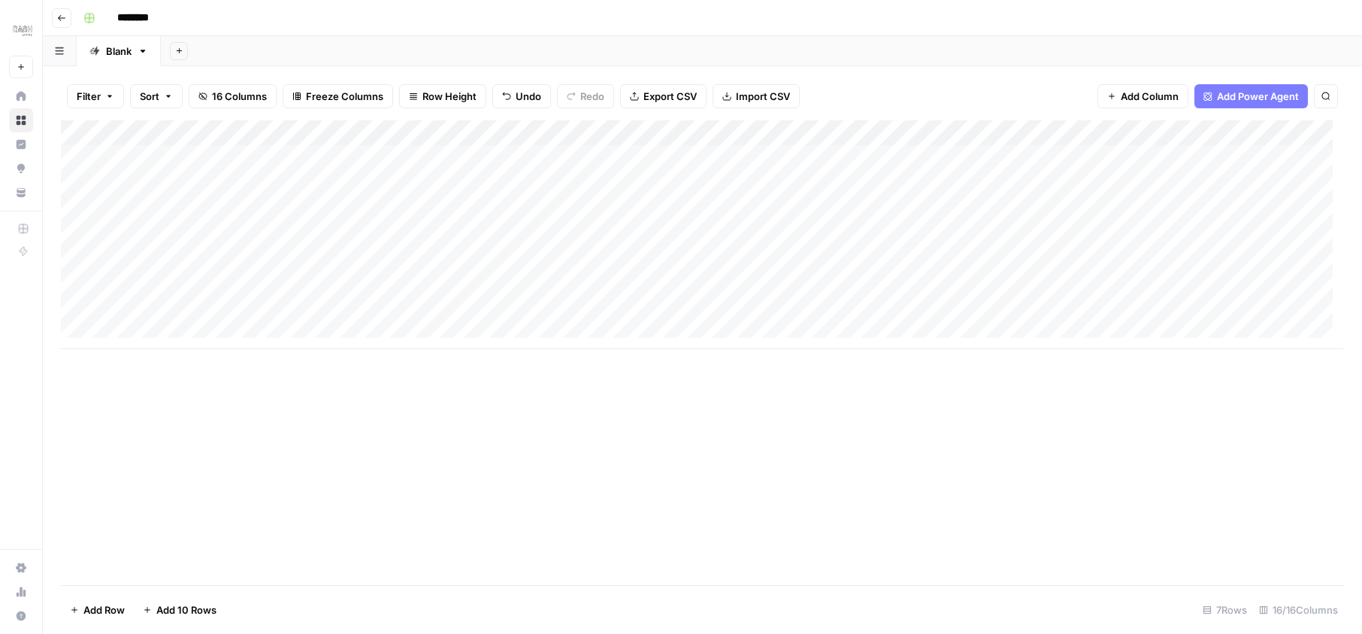
click at [869, 156] on div "Add Column" at bounding box center [702, 234] width 1283 height 228
click at [869, 156] on textarea at bounding box center [944, 158] width 240 height 21
click at [1115, 162] on div "Add Column" at bounding box center [702, 234] width 1283 height 228
click at [1101, 135] on div "Add Column" at bounding box center [702, 234] width 1283 height 228
click at [1090, 204] on span "Text" at bounding box center [1128, 204] width 116 height 15
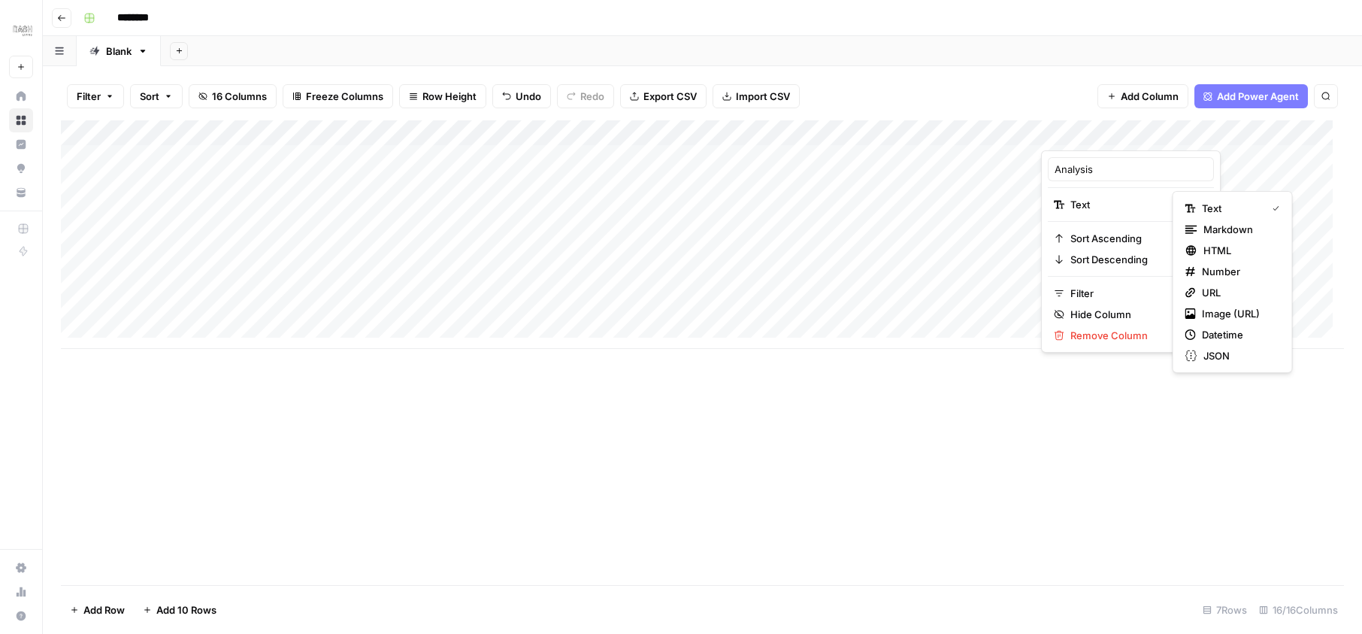
click at [857, 161] on html "Dash New Home Browse Insights Opportunities Your Data Recent Grids Write Conten…" at bounding box center [681, 317] width 1362 height 634
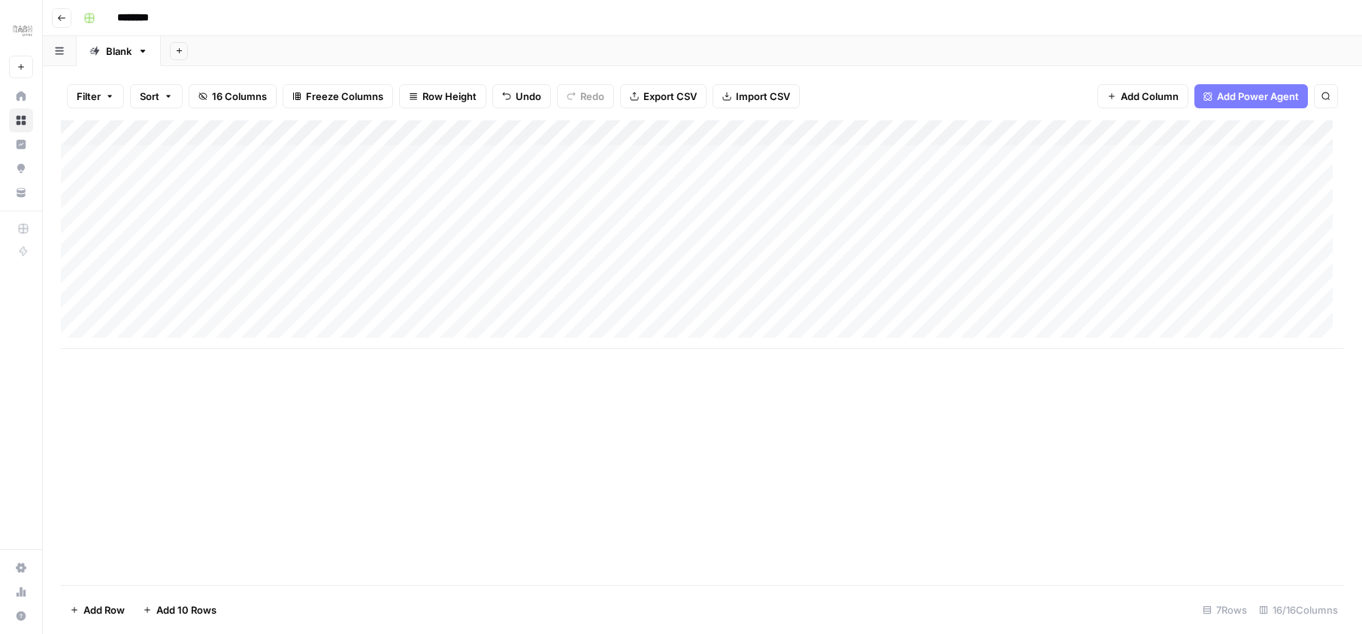
click at [525, 150] on div "Add Column" at bounding box center [702, 234] width 1283 height 228
click at [531, 153] on div "Add Column" at bounding box center [702, 234] width 1283 height 228
click at [531, 153] on textarea at bounding box center [592, 158] width 240 height 21
click at [546, 134] on div "Add Column" at bounding box center [702, 234] width 1283 height 228
click at [683, 164] on div "Add Column" at bounding box center [702, 234] width 1283 height 228
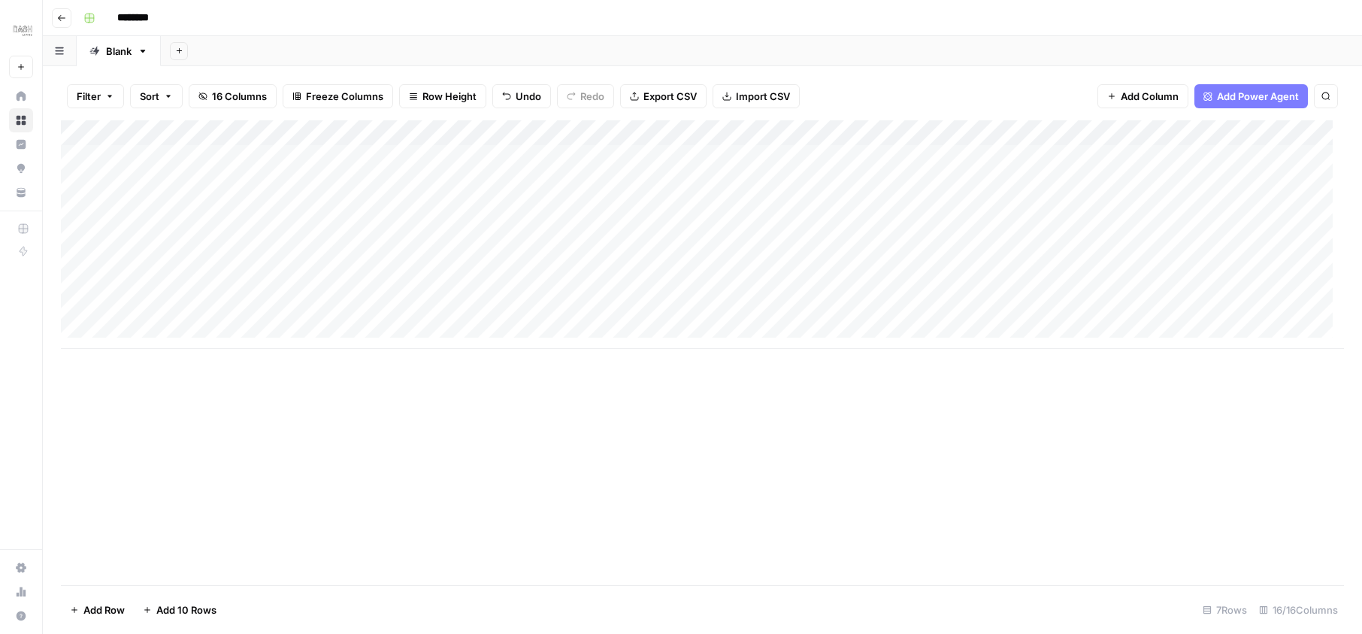
click at [509, 159] on div "Add Column" at bounding box center [702, 234] width 1283 height 228
click at [736, 162] on div "Add Column" at bounding box center [702, 234] width 1283 height 228
click at [847, 162] on div "Add Column" at bounding box center [702, 234] width 1283 height 228
click at [905, 159] on div "Add Column" at bounding box center [702, 234] width 1283 height 228
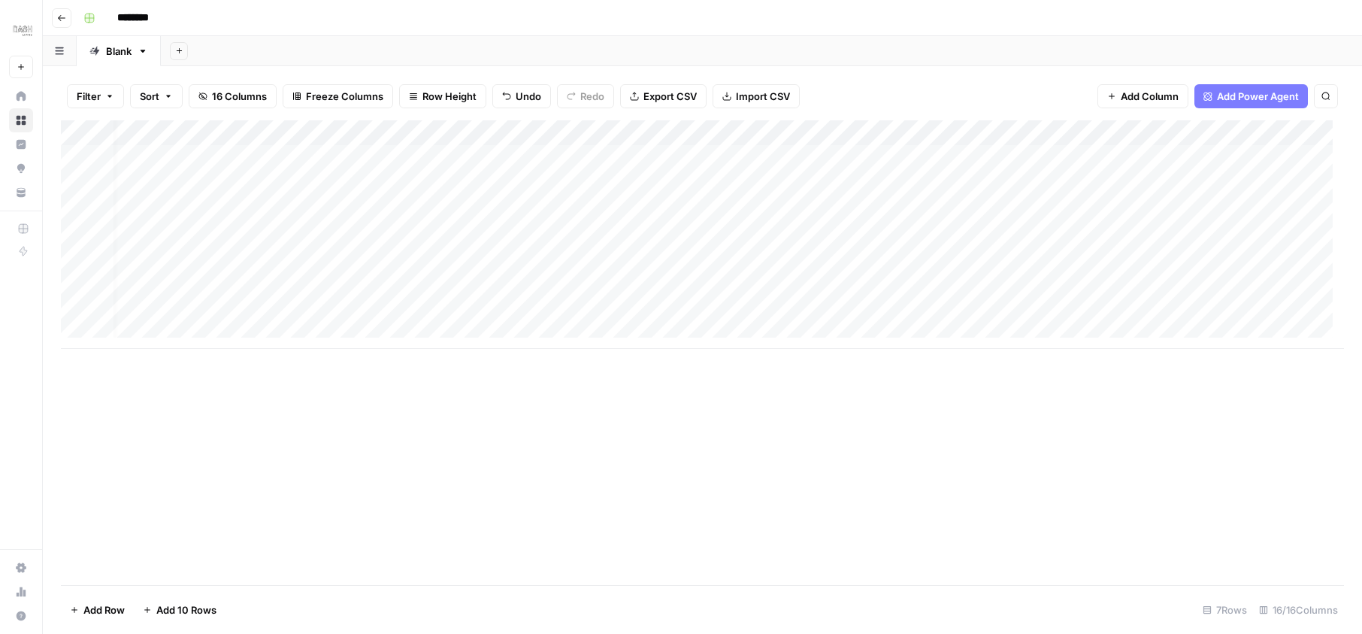
scroll to position [0, 20]
click at [847, 162] on div "Add Column" at bounding box center [702, 234] width 1283 height 228
click at [847, 162] on textarea at bounding box center [923, 158] width 240 height 21
click at [839, 155] on textarea at bounding box center [923, 158] width 240 height 21
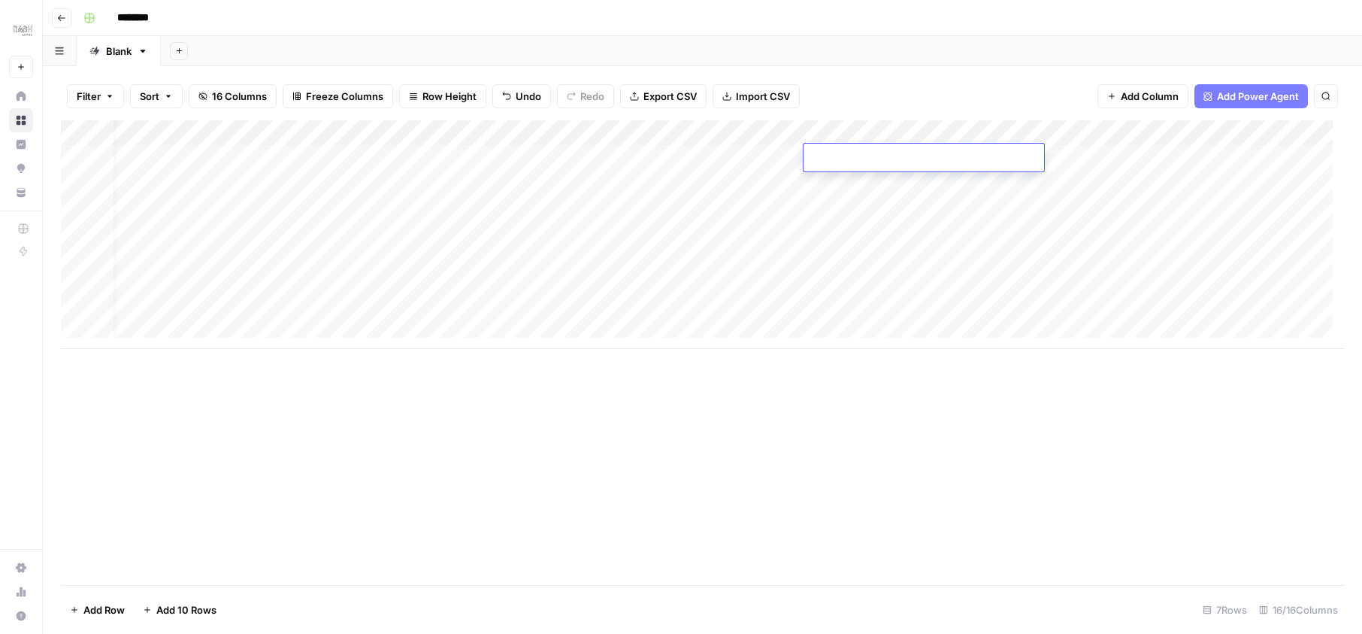
paste textarea "**********"
type textarea "**********"
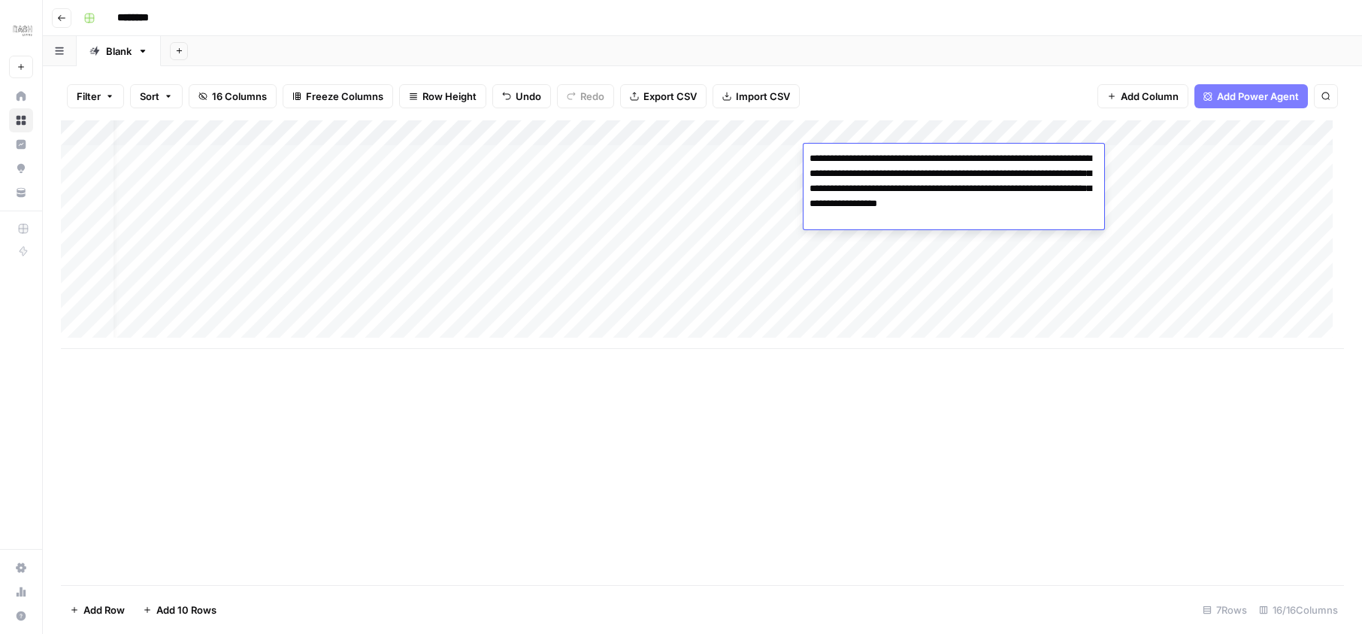
drag, startPoint x: 1202, startPoint y: 536, endPoint x: 800, endPoint y: 222, distance: 510.8
click at [800, 222] on div "Add Column" at bounding box center [702, 234] width 1283 height 228
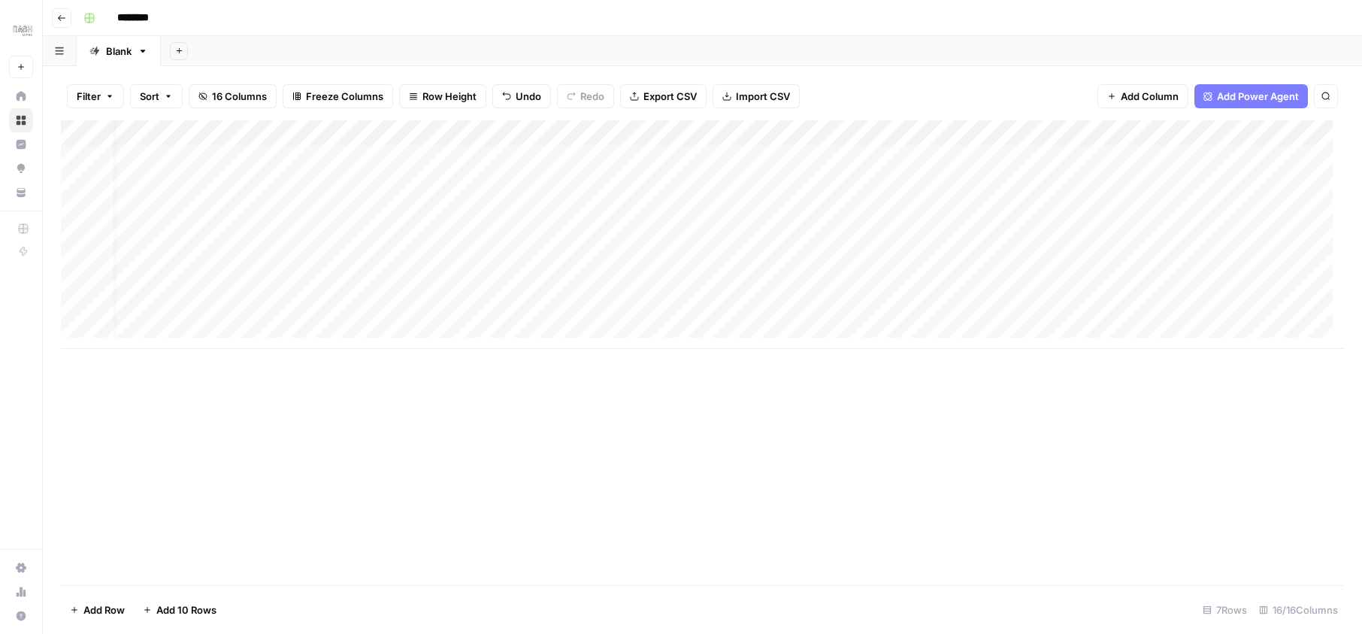
click at [1051, 158] on div "Add Column" at bounding box center [702, 234] width 1283 height 228
click at [322, 156] on div "Add Column" at bounding box center [702, 234] width 1283 height 228
click at [355, 153] on div "Add Column" at bounding box center [702, 234] width 1283 height 228
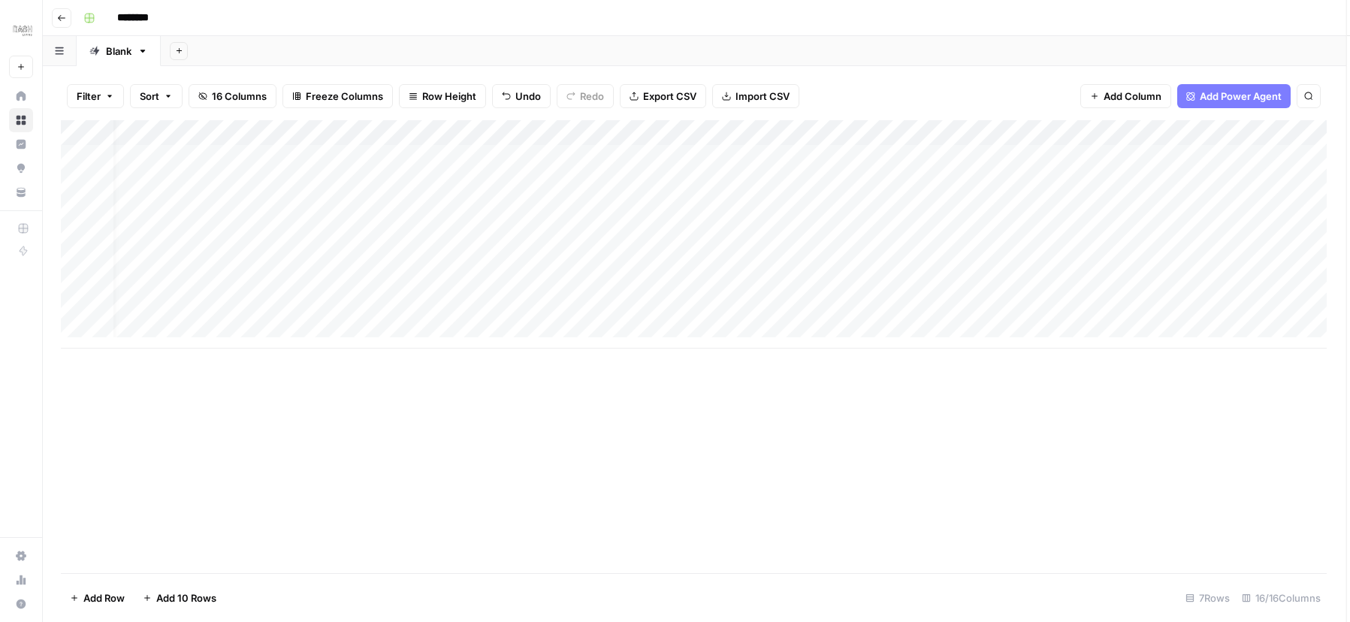
click at [355, 153] on div at bounding box center [381, 158] width 145 height 28
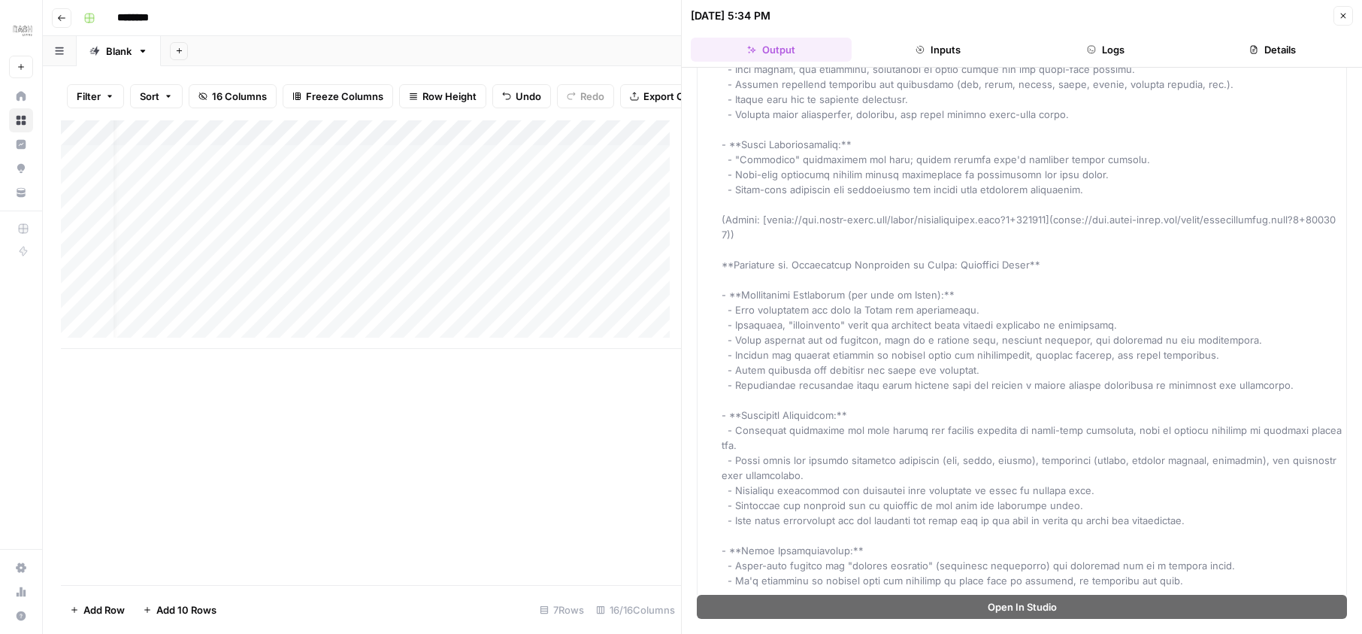
scroll to position [2819, 0]
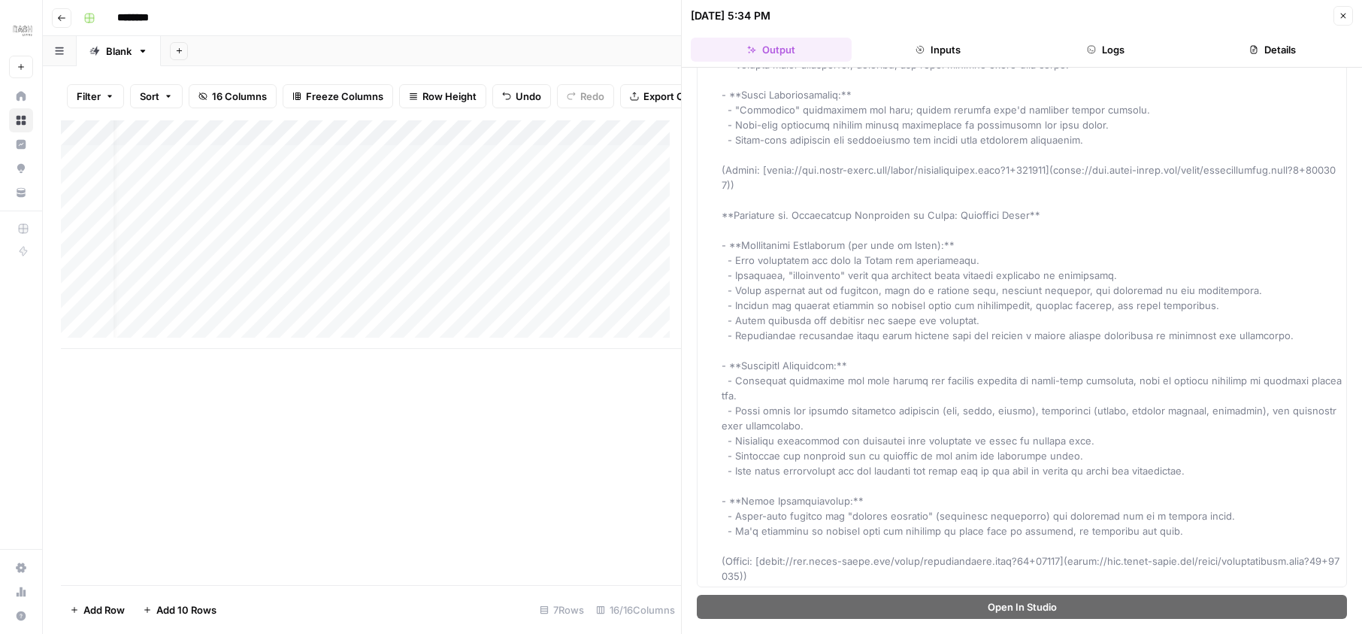
click at [515, 171] on div "Add Column" at bounding box center [371, 234] width 620 height 228
click at [557, 170] on div "Add Column" at bounding box center [371, 234] width 620 height 228
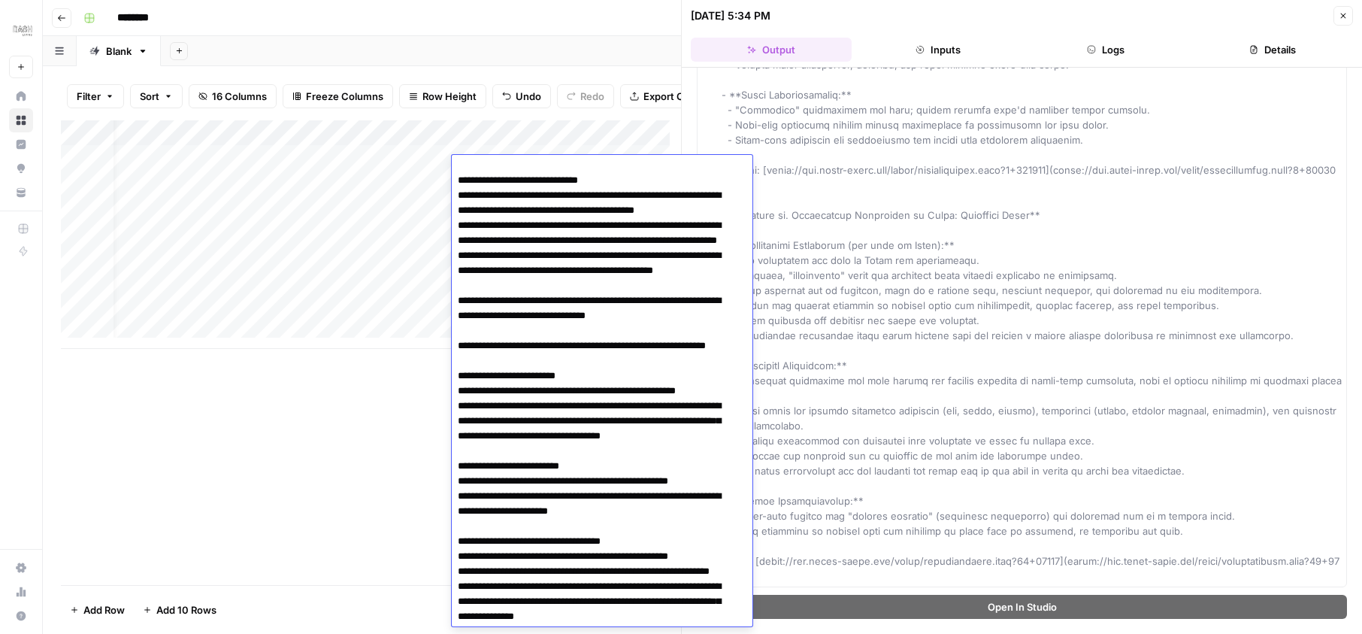
scroll to position [349, 0]
drag, startPoint x: 355, startPoint y: 153, endPoint x: 298, endPoint y: 404, distance: 258.2
click at [298, 404] on div "Add Column" at bounding box center [371, 352] width 620 height 464
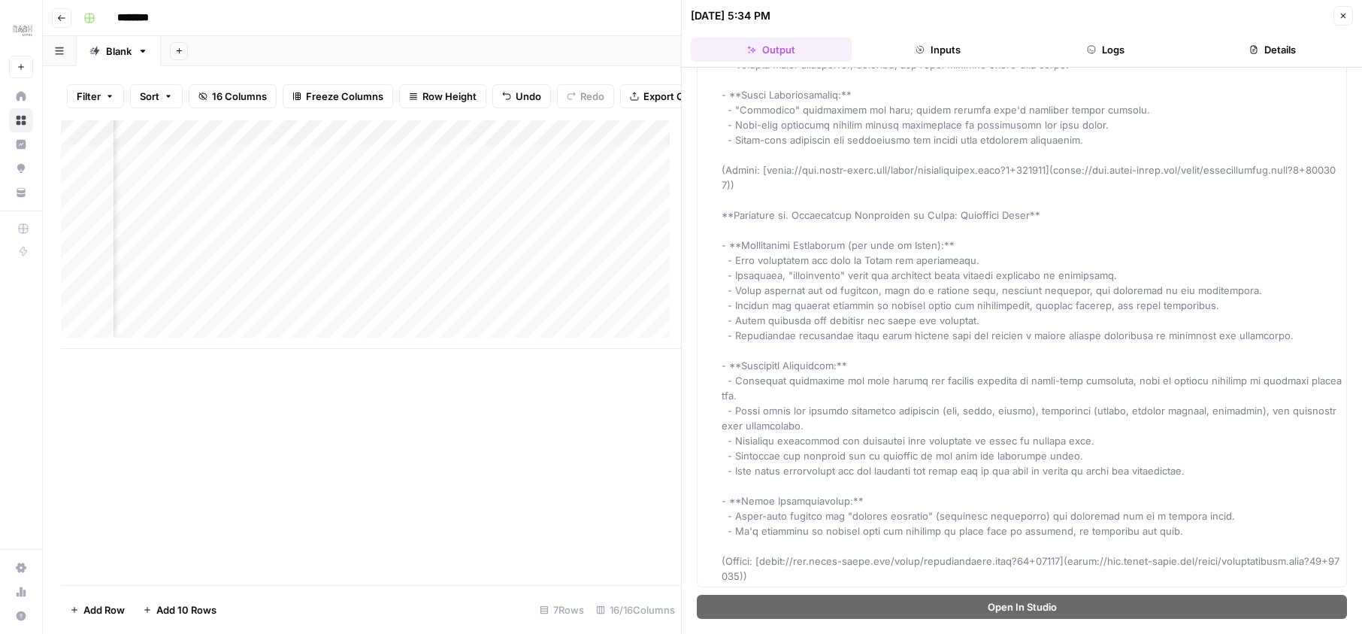
scroll to position [0, 891]
click at [378, 167] on div "Add Column" at bounding box center [371, 234] width 620 height 228
click at [1340, 567] on div "grid_column is invalid" at bounding box center [1232, 585] width 240 height 48
click at [1337, 15] on button "Close" at bounding box center [1343, 16] width 20 height 20
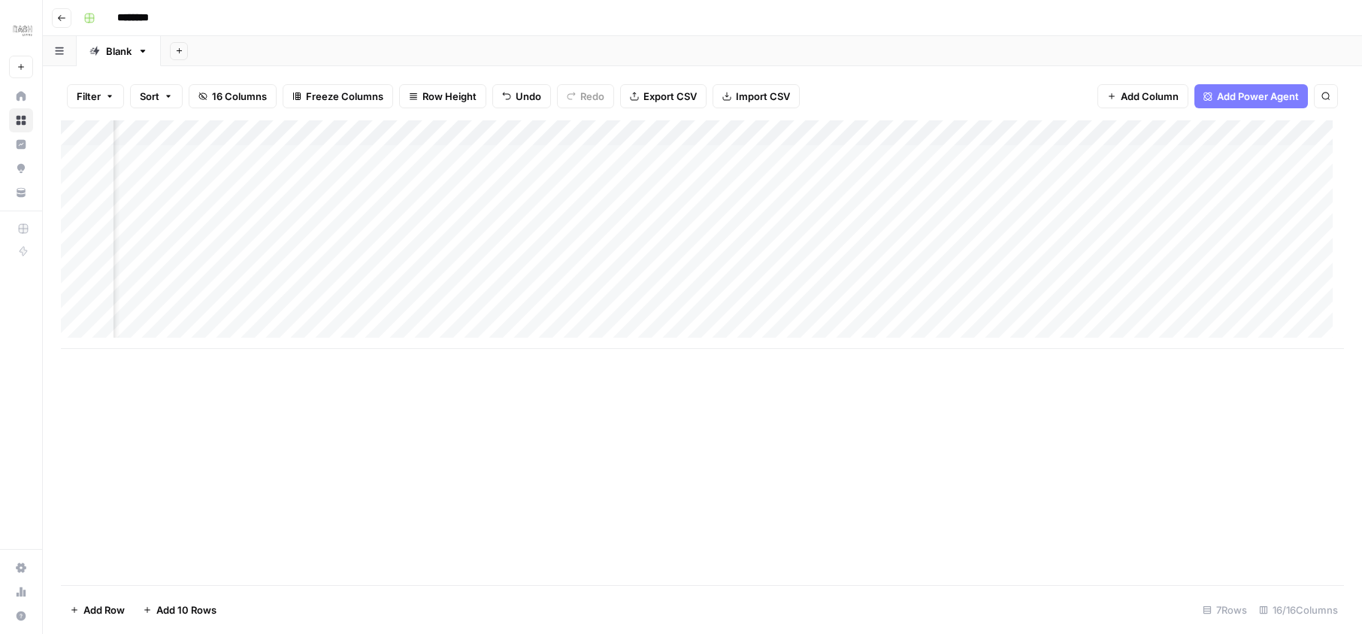
scroll to position [0, 558]
click at [657, 138] on div "Add Column" at bounding box center [702, 234] width 1283 height 228
drag, startPoint x: 1337, startPoint y: 15, endPoint x: 540, endPoint y: 336, distance: 858.8
click at [540, 336] on span "Remove Column" at bounding box center [579, 335] width 132 height 15
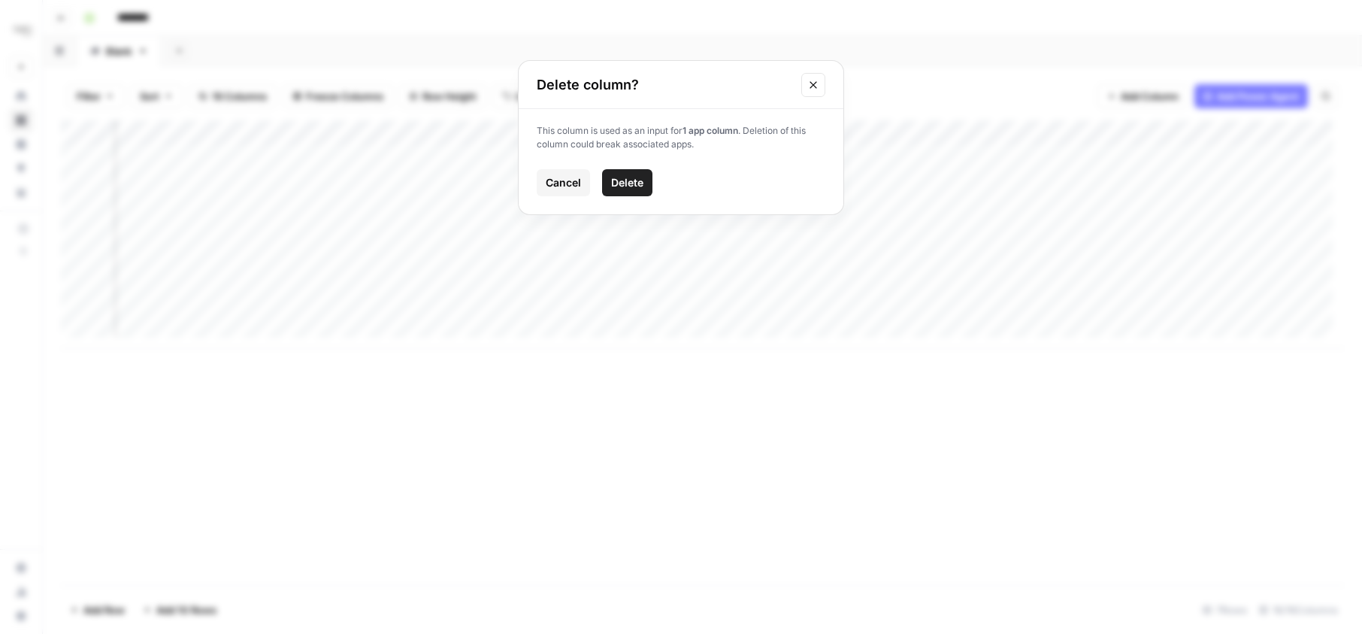
click at [616, 186] on span "Delete" at bounding box center [627, 182] width 32 height 15
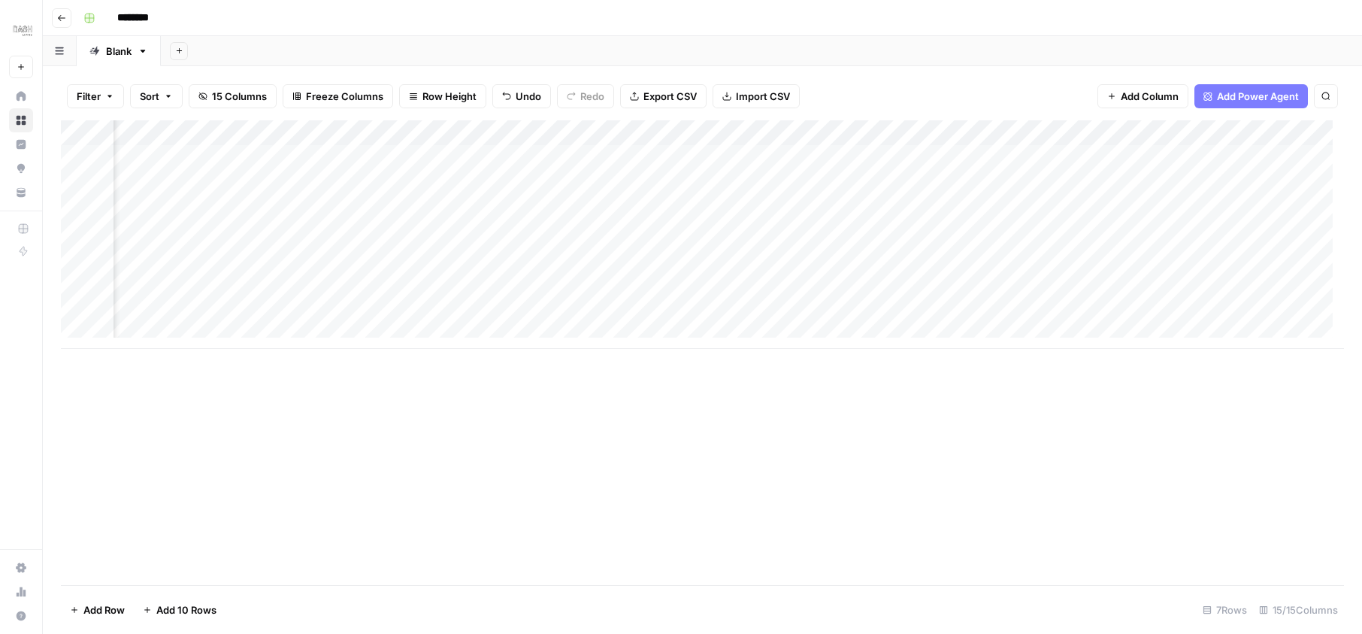
click at [657, 138] on div "Add Column" at bounding box center [702, 234] width 1283 height 228
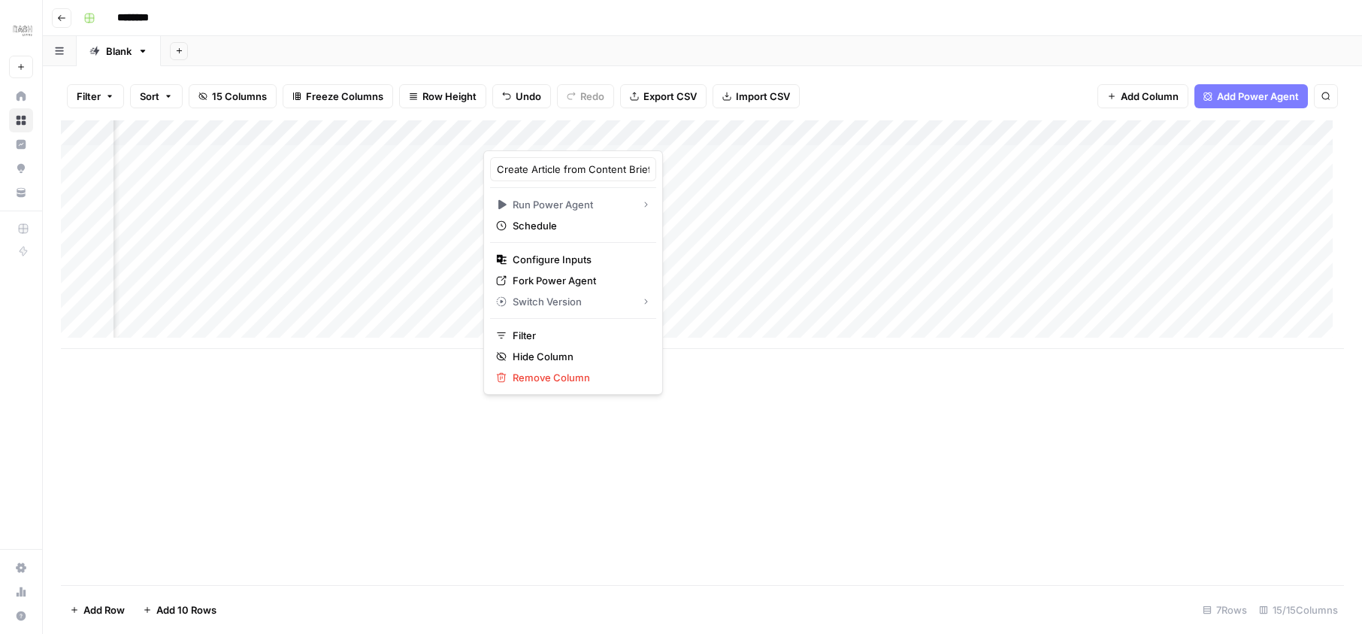
click at [683, 200] on div "Add Column" at bounding box center [702, 234] width 1283 height 228
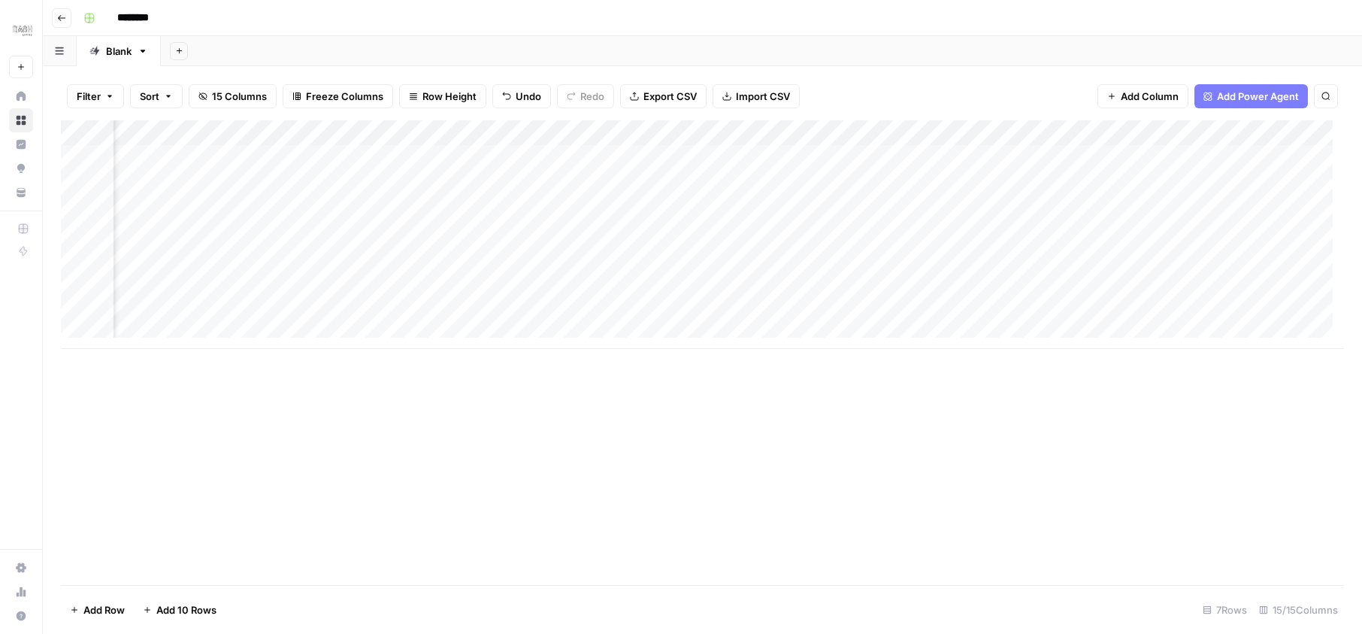
click at [492, 132] on div "Add Column" at bounding box center [702, 234] width 1283 height 228
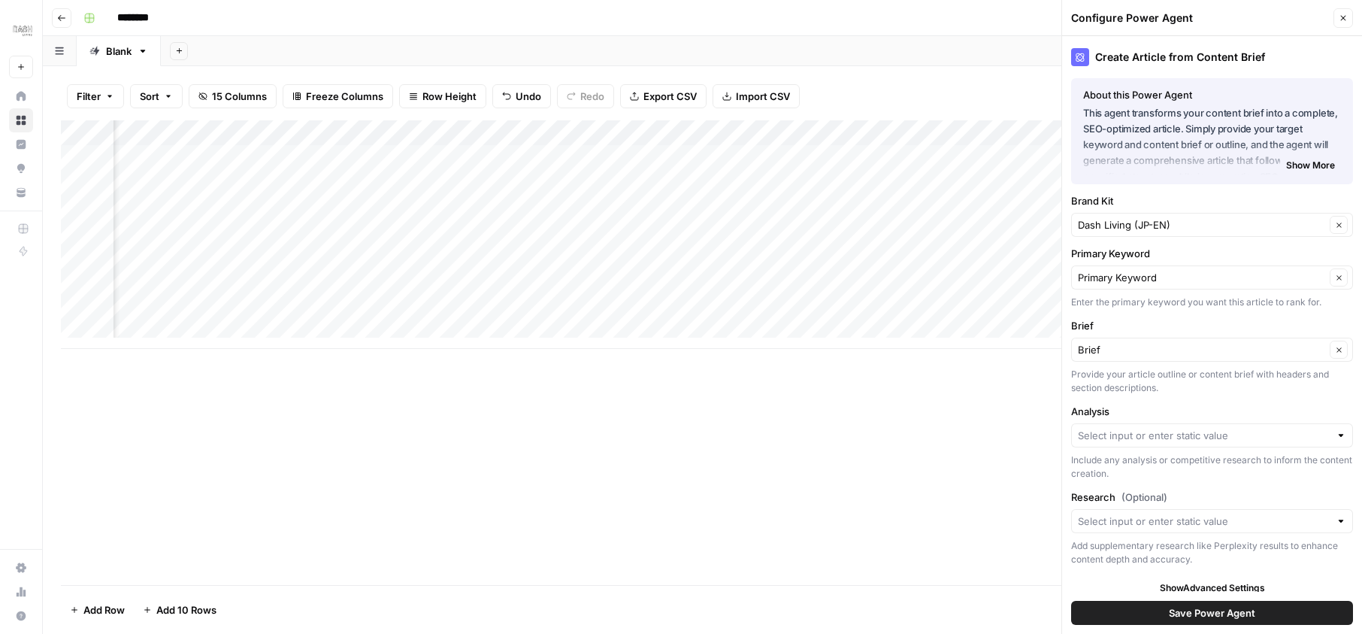
scroll to position [9, 0]
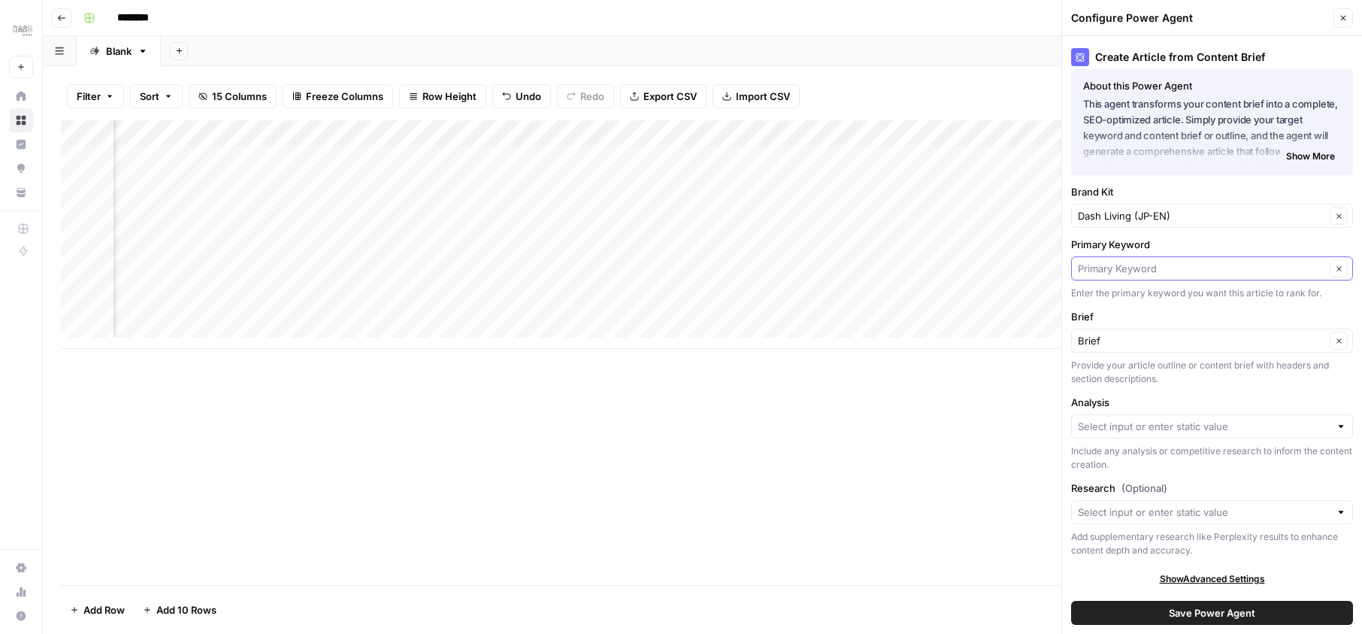
click at [1190, 272] on input "Primary Keyword" at bounding box center [1201, 268] width 247 height 15
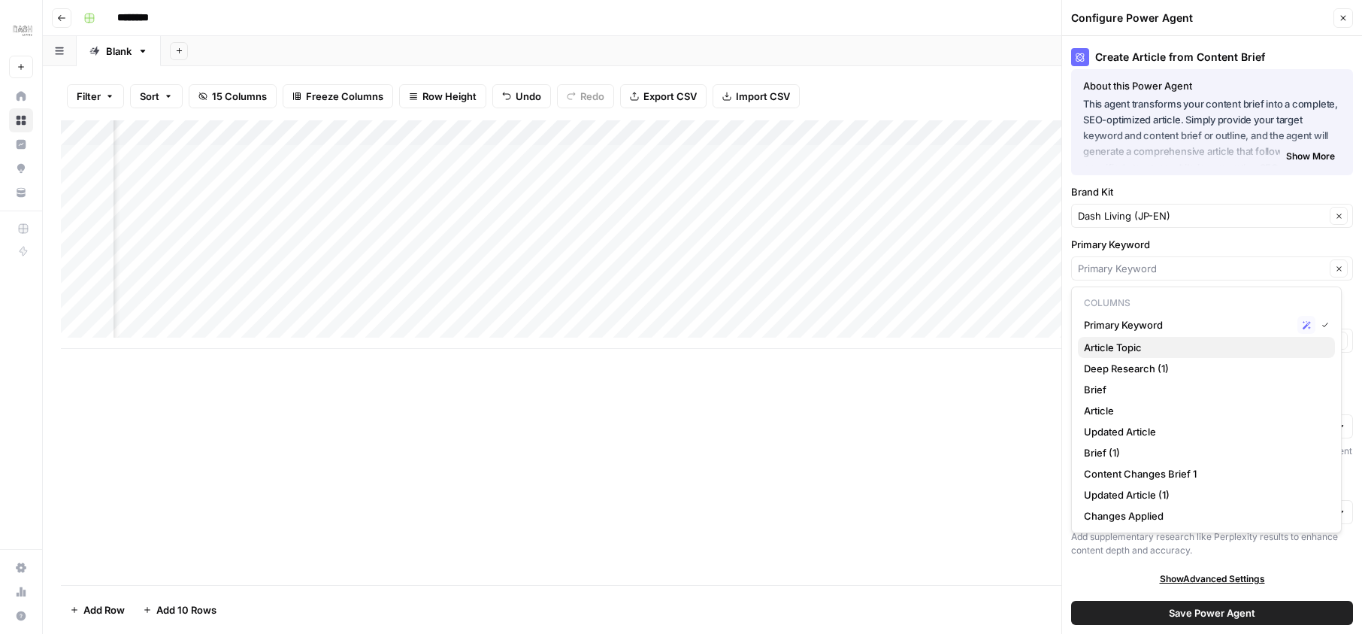
click at [1134, 346] on span "Article Topic" at bounding box center [1203, 347] width 239 height 15
type input "Article Topic"
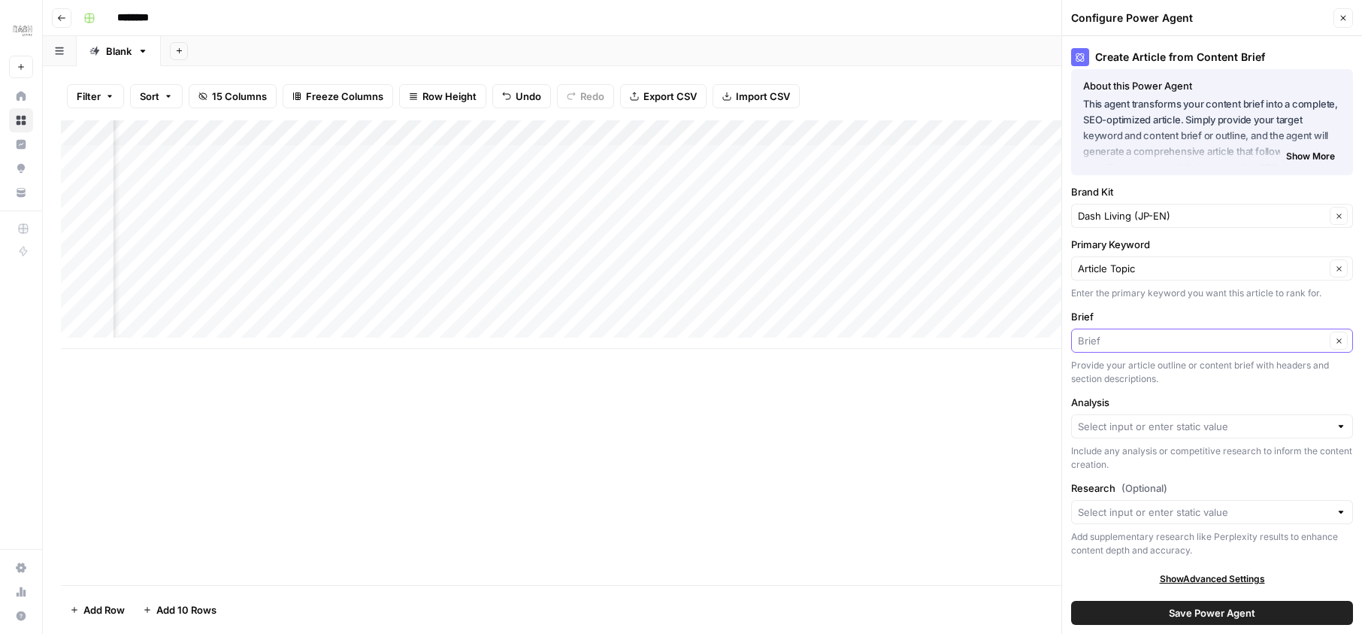
click at [1182, 340] on input "Brief" at bounding box center [1201, 340] width 247 height 15
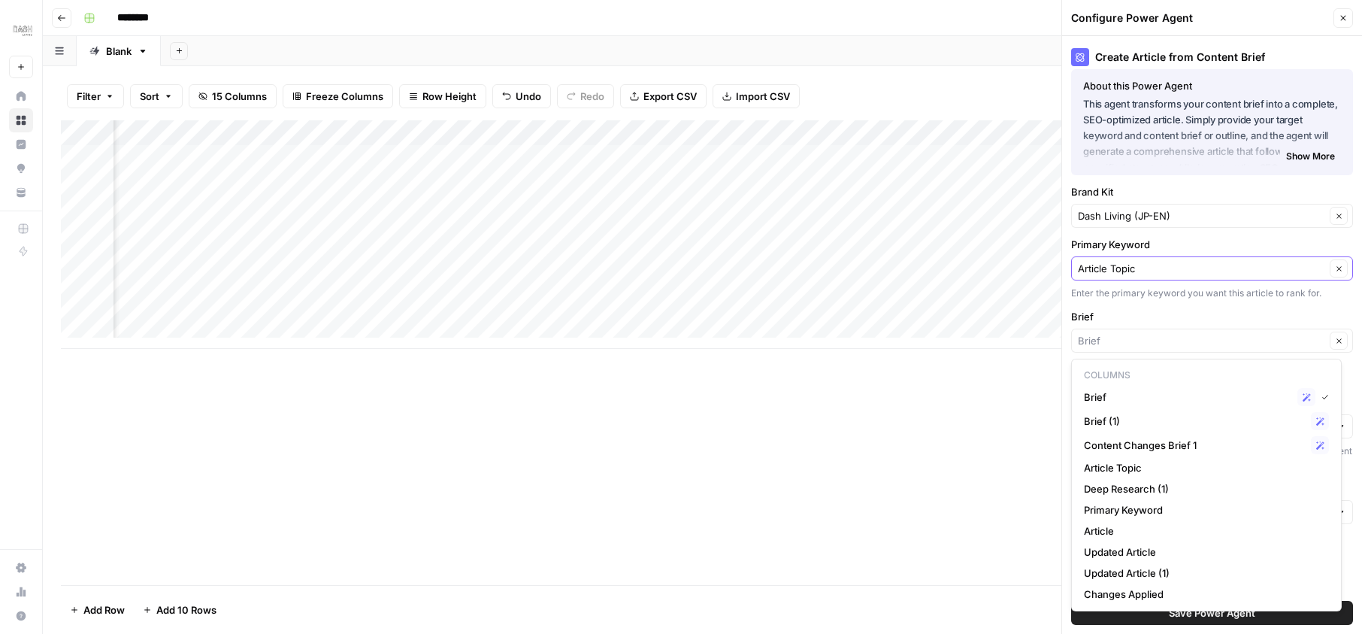
type input "Brief"
click at [1166, 273] on input "Primary Keyword" at bounding box center [1201, 268] width 247 height 15
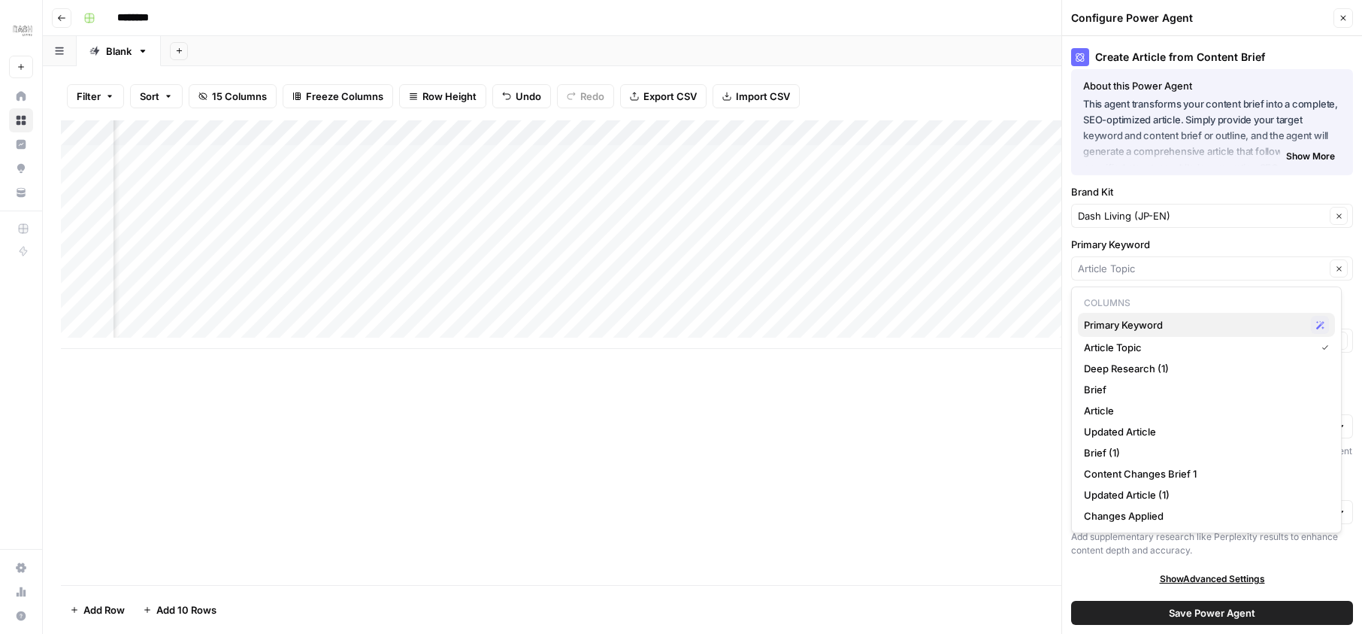
click at [1147, 322] on span "Primary Keyword" at bounding box center [1194, 324] width 221 height 15
type input "Primary Keyword"
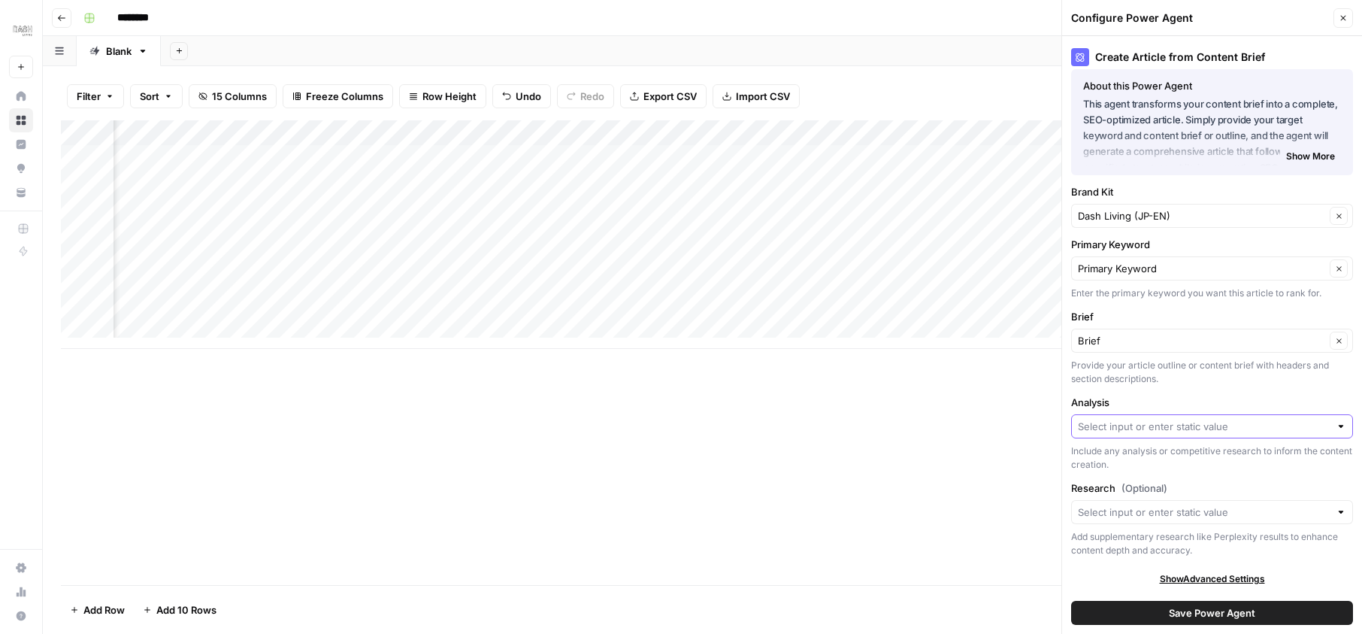
click at [1125, 428] on input "Analysis" at bounding box center [1204, 426] width 252 height 15
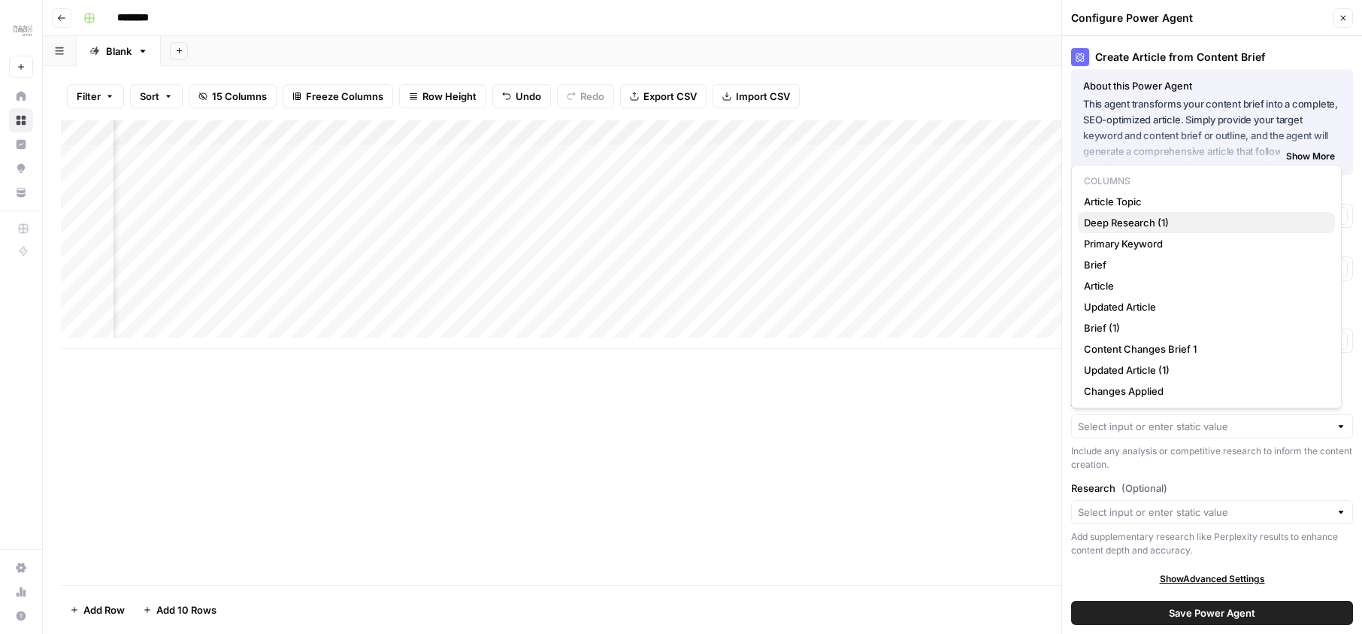
click at [1125, 222] on span "Deep Research (1)" at bounding box center [1203, 222] width 239 height 15
type input "Deep Research (1)"
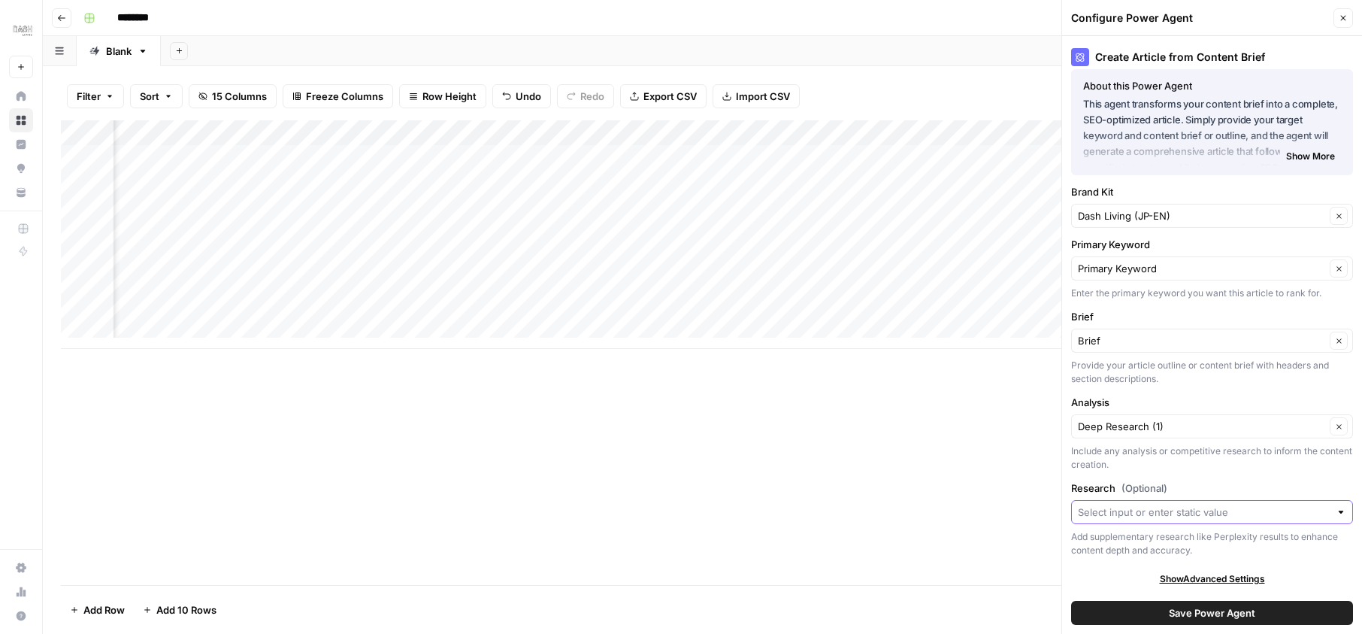
click at [1148, 507] on input "Research (Optional)" at bounding box center [1204, 511] width 252 height 15
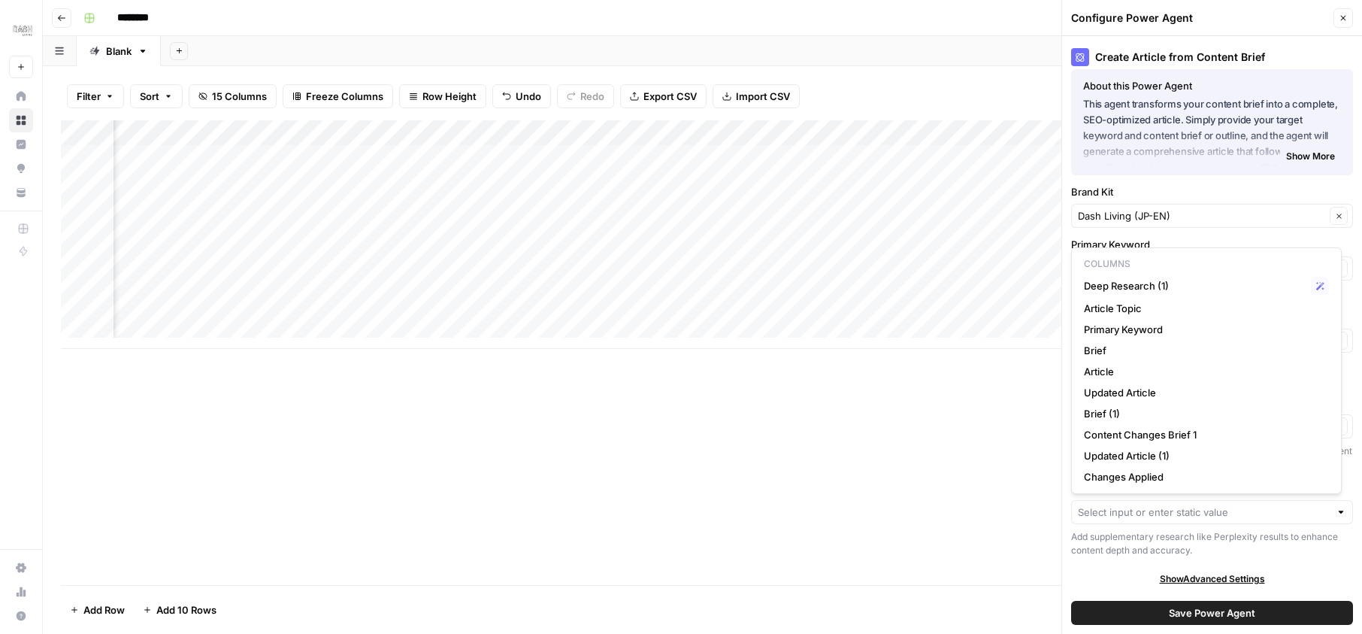
click at [993, 494] on div "Add Column" at bounding box center [702, 352] width 1283 height 464
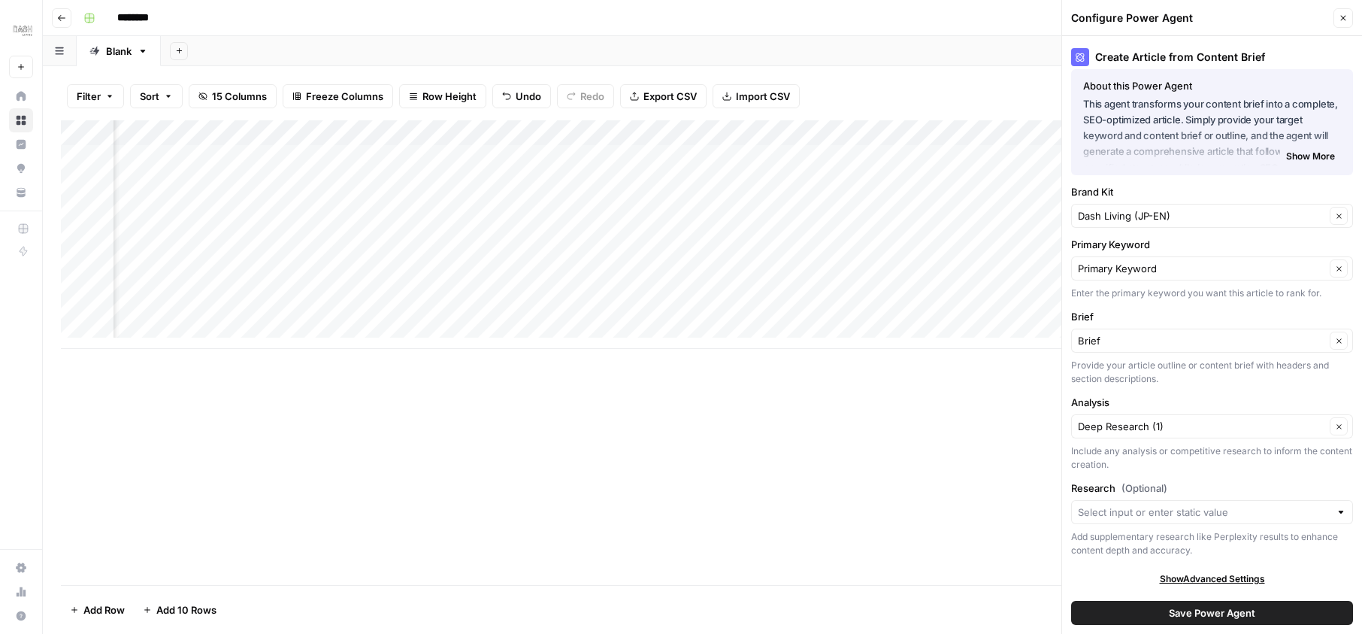
click at [1175, 616] on span "Save Power Agent" at bounding box center [1212, 612] width 86 height 15
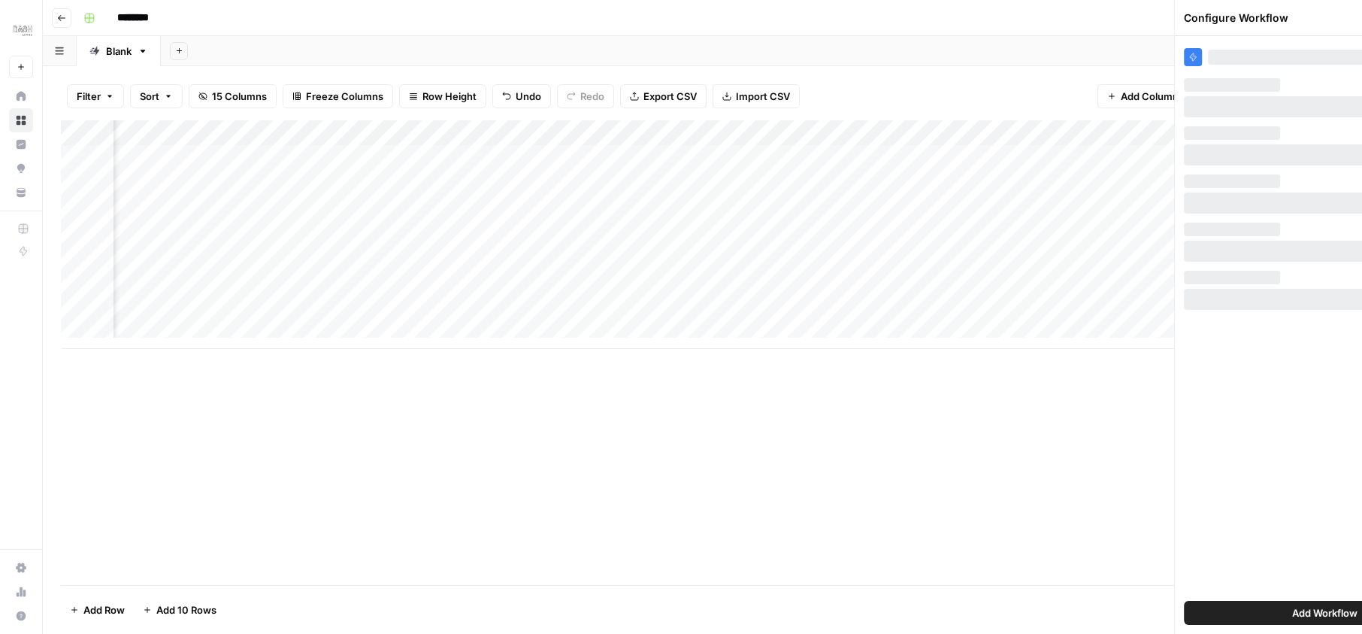
scroll to position [0, 0]
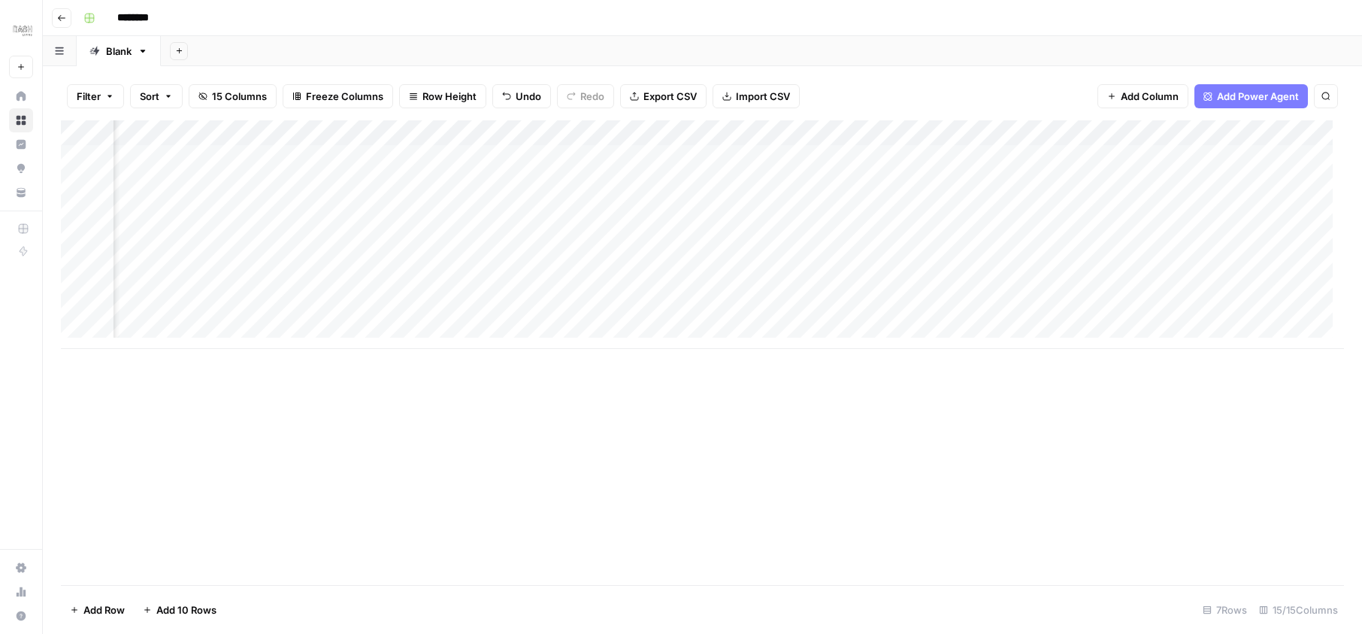
click at [497, 156] on div "Add Column" at bounding box center [702, 234] width 1283 height 228
click at [909, 156] on div "Add Column" at bounding box center [702, 234] width 1283 height 228
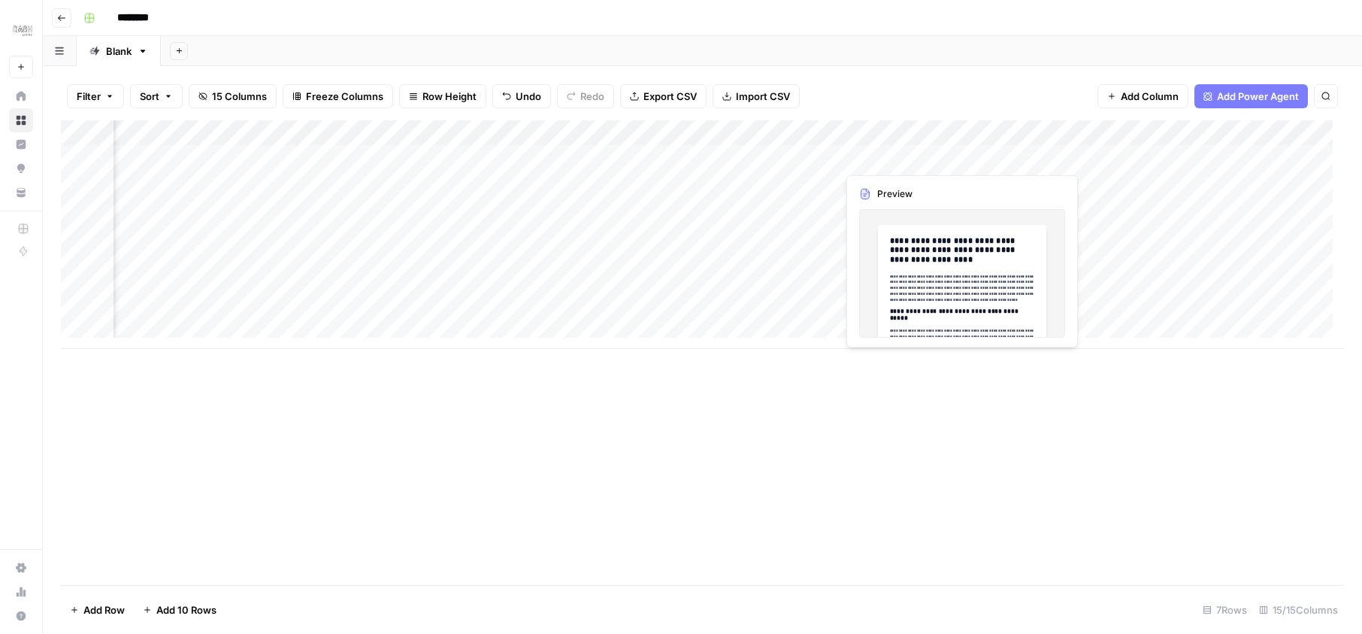
click at [961, 148] on div "Add Column" at bounding box center [702, 234] width 1283 height 228
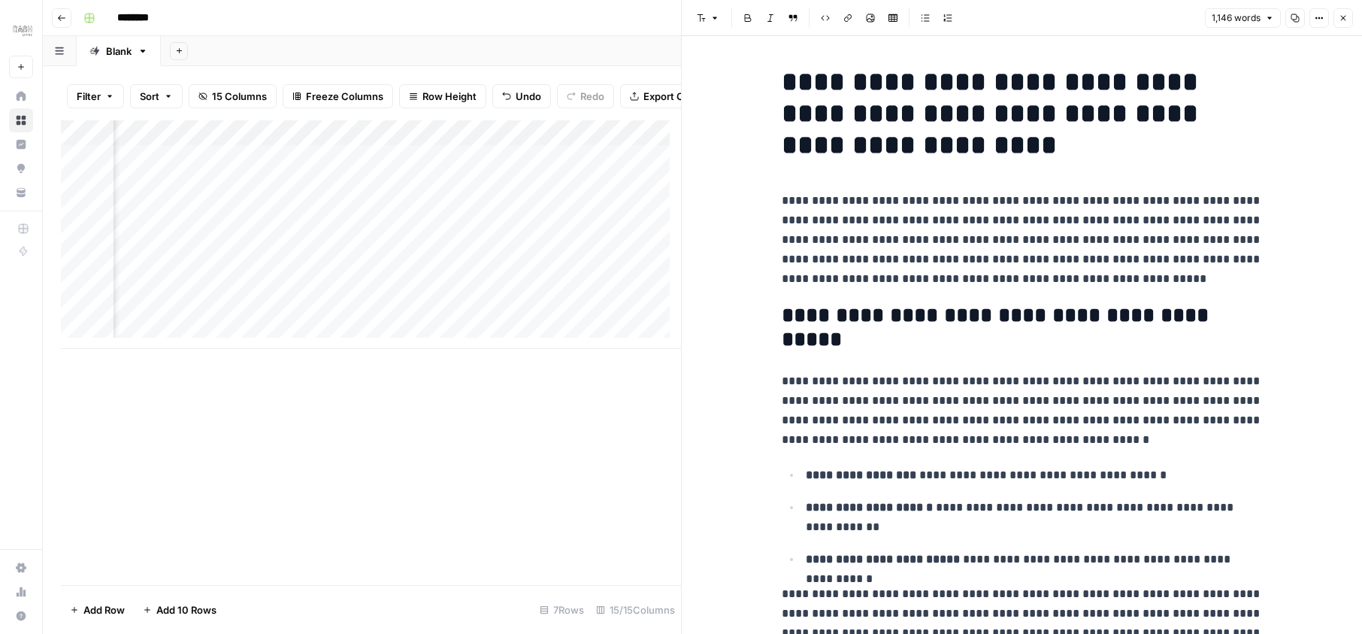
click at [1087, 314] on h2 "**********" at bounding box center [1022, 328] width 481 height 48
drag, startPoint x: 909, startPoint y: 156, endPoint x: 794, endPoint y: 312, distance: 193.9
click at [794, 312] on h2 "**********" at bounding box center [1022, 328] width 481 height 48
click at [905, 257] on p "**********" at bounding box center [1022, 240] width 481 height 98
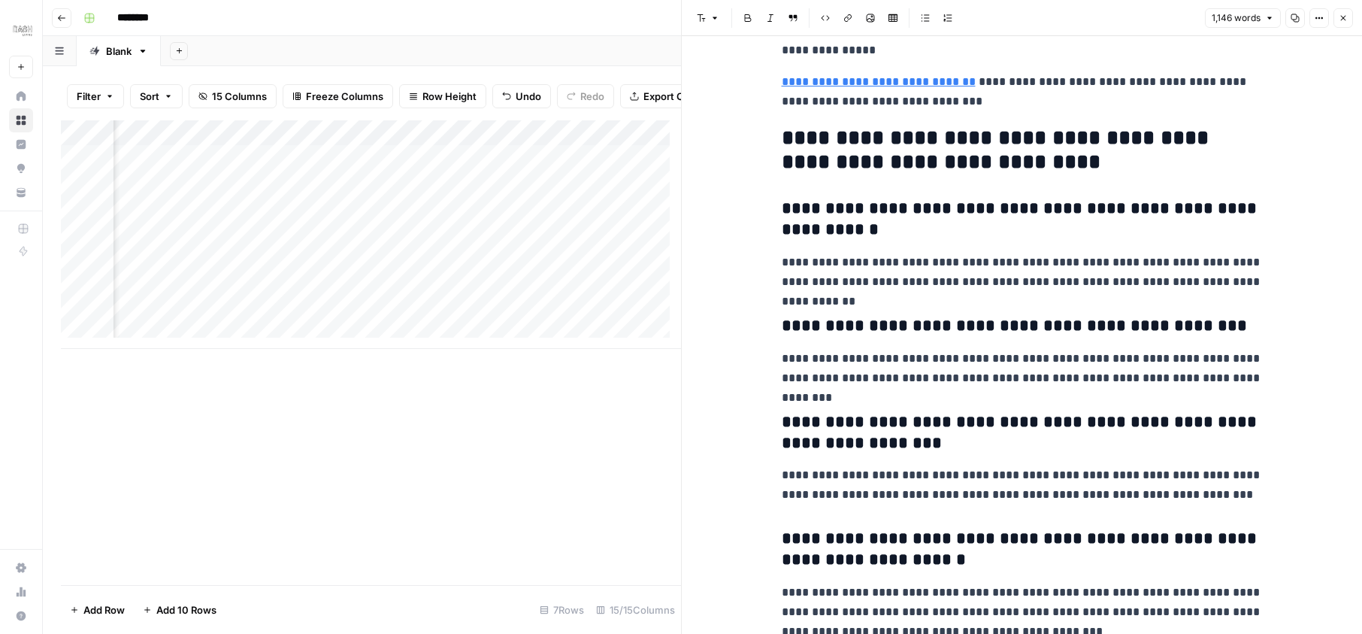
scroll to position [2983, 0]
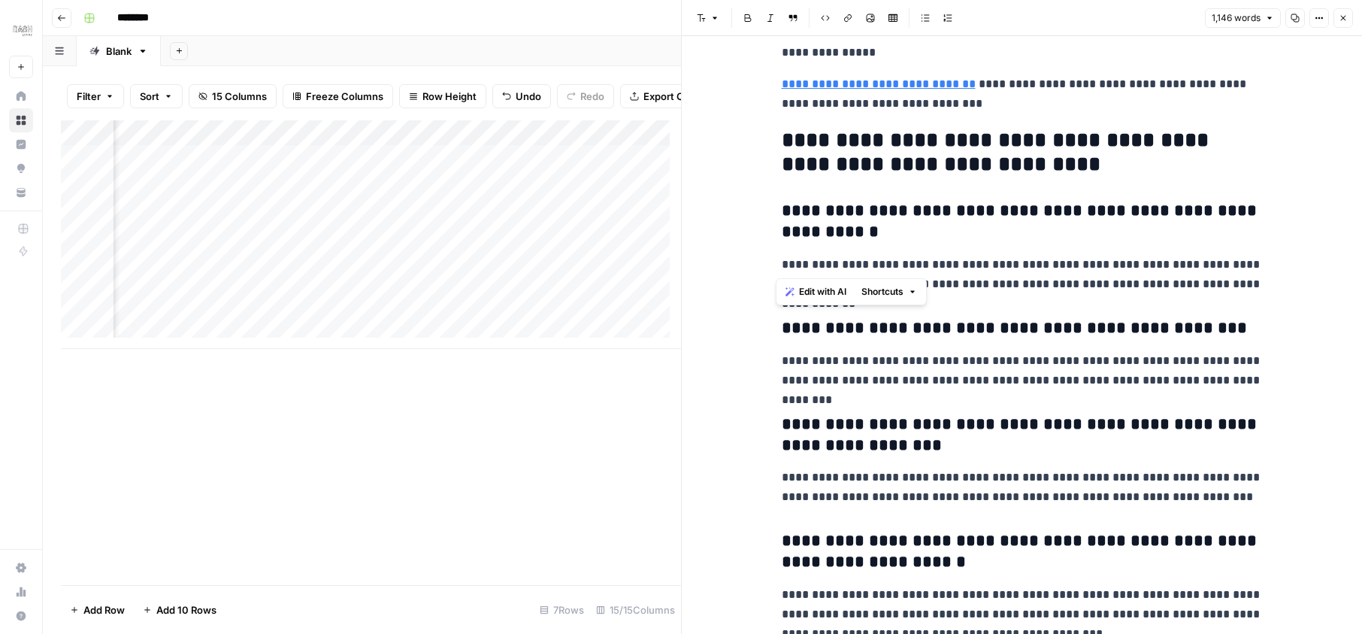
drag, startPoint x: 794, startPoint y: 312, endPoint x: 948, endPoint y: 186, distance: 199.3
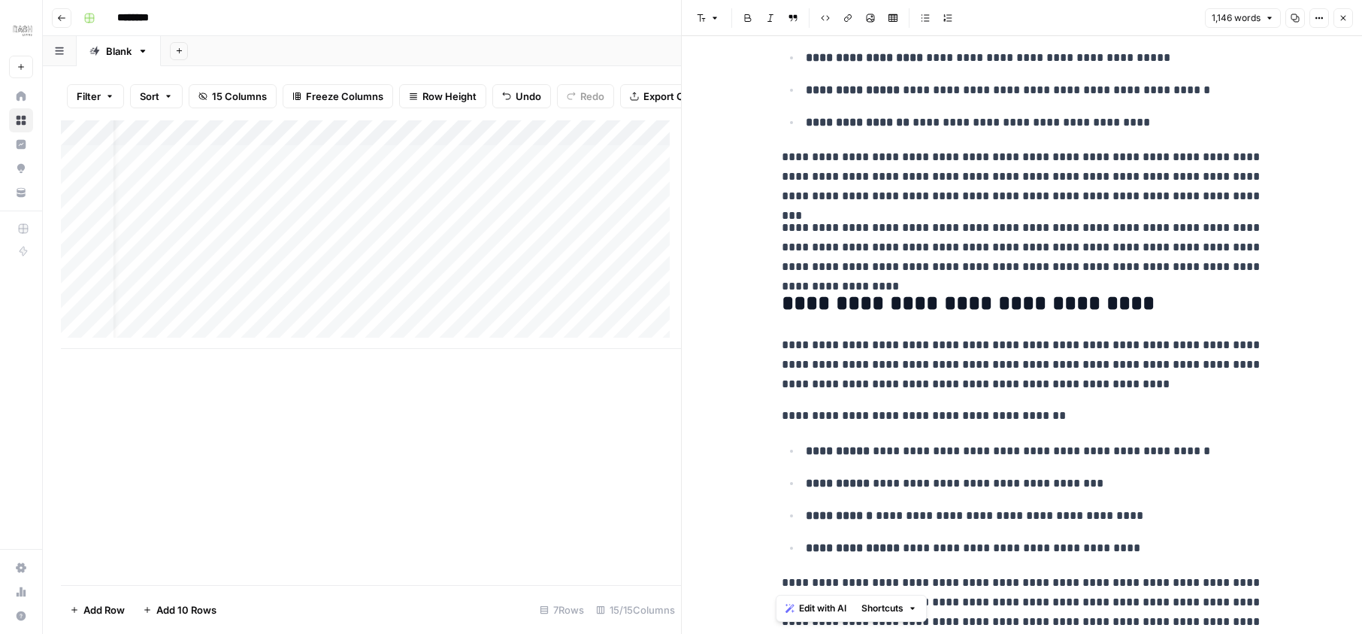
scroll to position [0, 0]
drag, startPoint x: 171, startPoint y: 356, endPoint x: 449, endPoint y: 151, distance: 346.2
click at [598, 144] on div "Add Column" at bounding box center [371, 234] width 620 height 228
drag, startPoint x: 598, startPoint y: 144, endPoint x: 514, endPoint y: 292, distance: 169.6
click at [514, 292] on span "Remove Column" at bounding box center [568, 291] width 132 height 15
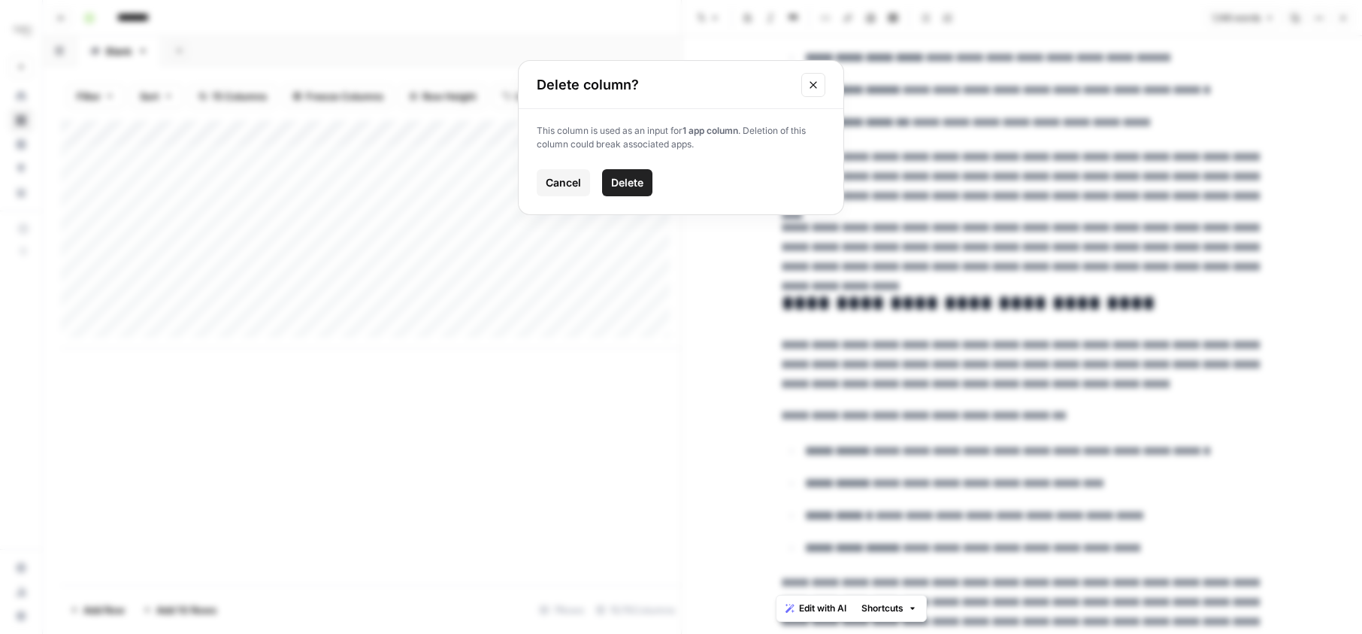
drag, startPoint x: 514, startPoint y: 292, endPoint x: 638, endPoint y: 187, distance: 162.1
click at [638, 187] on span "Delete" at bounding box center [627, 182] width 32 height 15
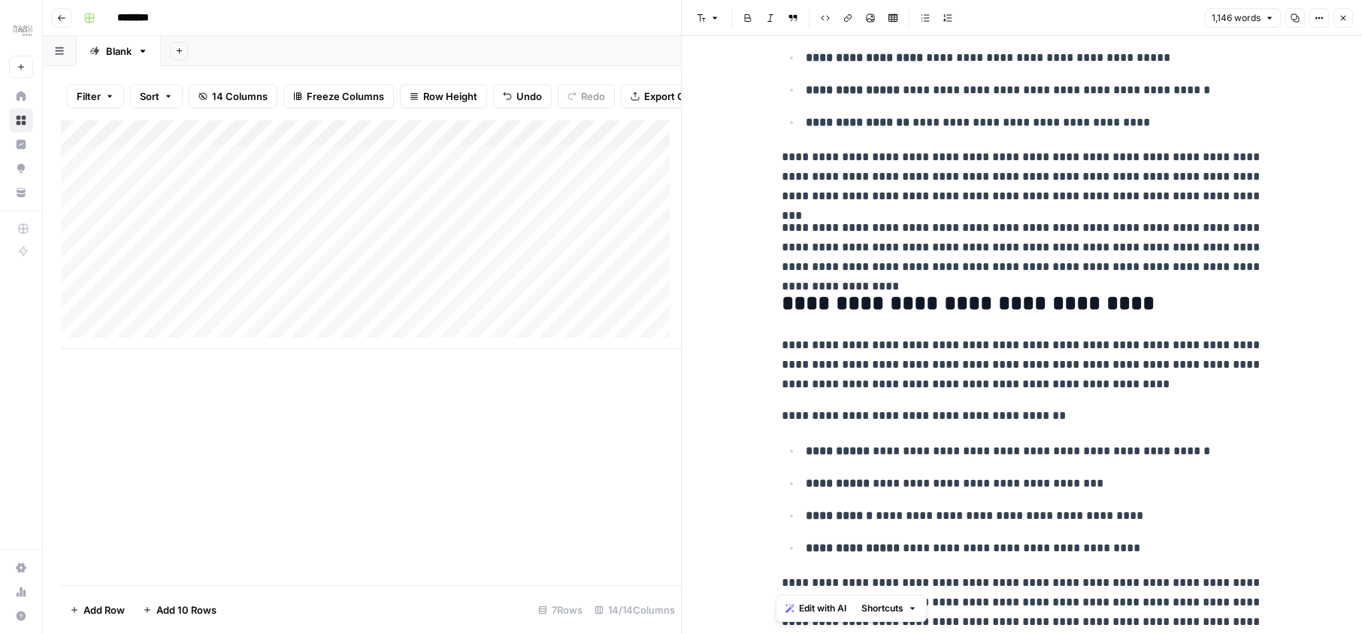
click at [441, 144] on div "Add Column" at bounding box center [371, 234] width 620 height 228
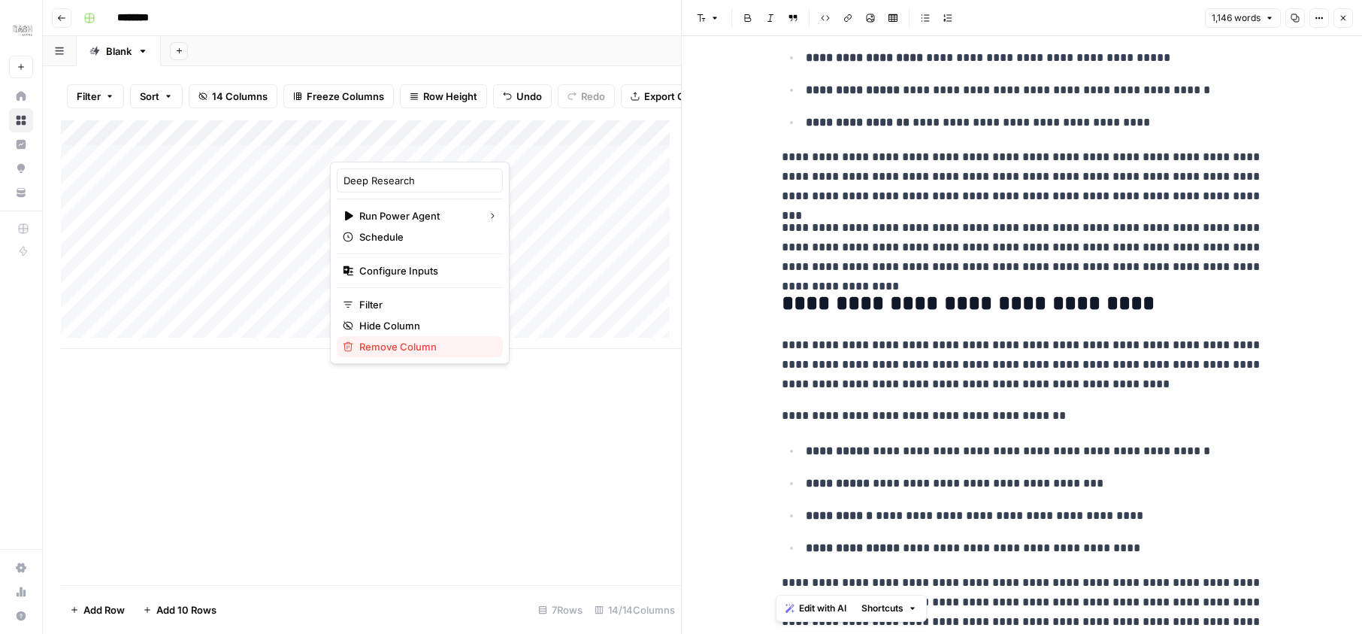
click at [382, 346] on span "Remove Column" at bounding box center [425, 346] width 132 height 15
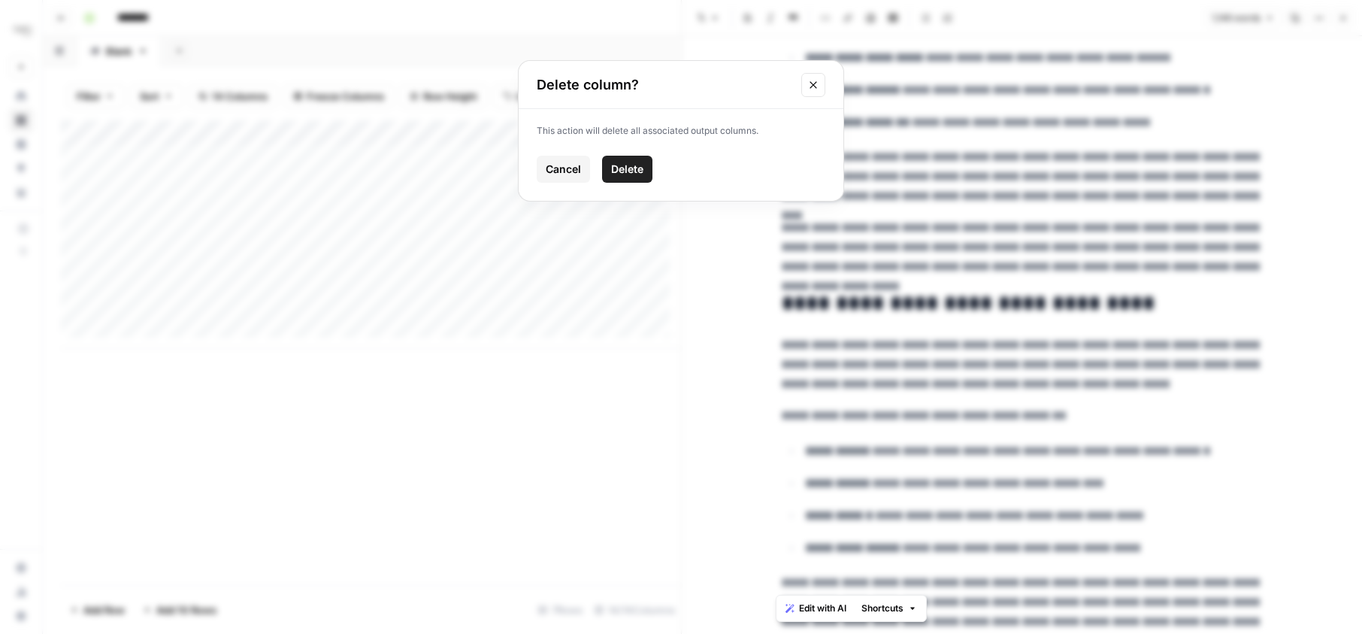
click at [622, 175] on span "Delete" at bounding box center [627, 169] width 32 height 15
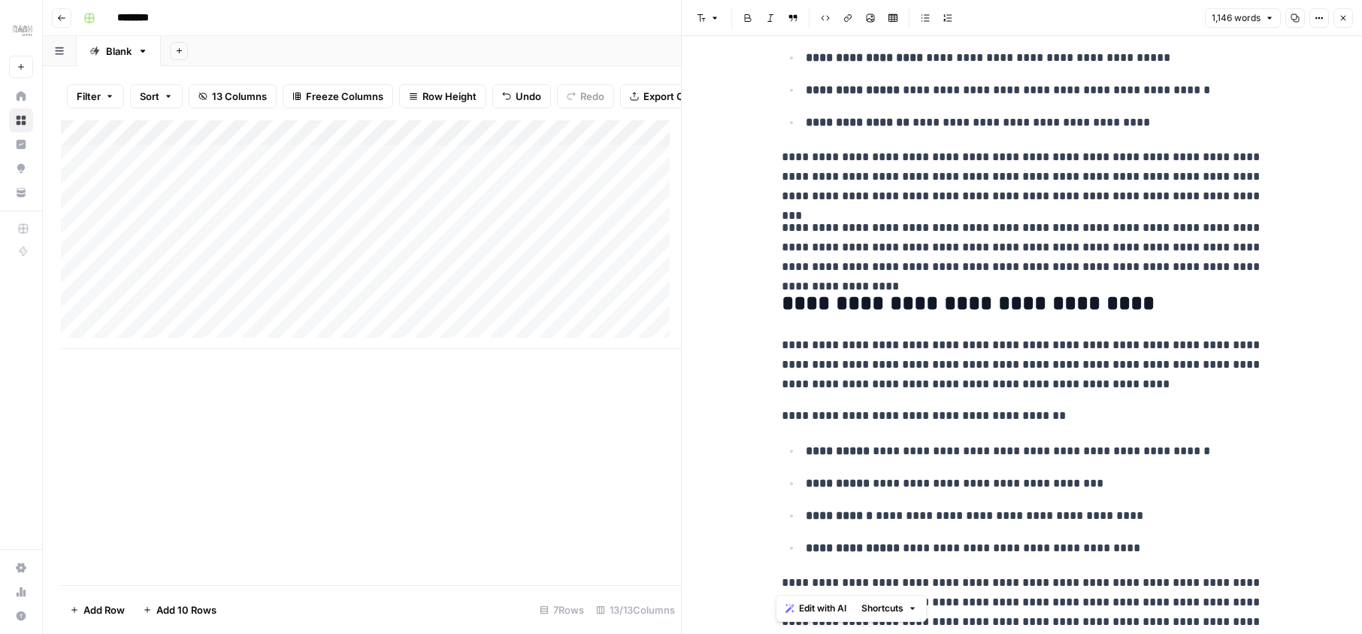
click at [503, 174] on div "Add Column" at bounding box center [371, 234] width 620 height 228
click at [645, 174] on div "Add Column" at bounding box center [371, 234] width 620 height 228
click at [1347, 15] on icon "button" at bounding box center [1342, 18] width 9 height 9
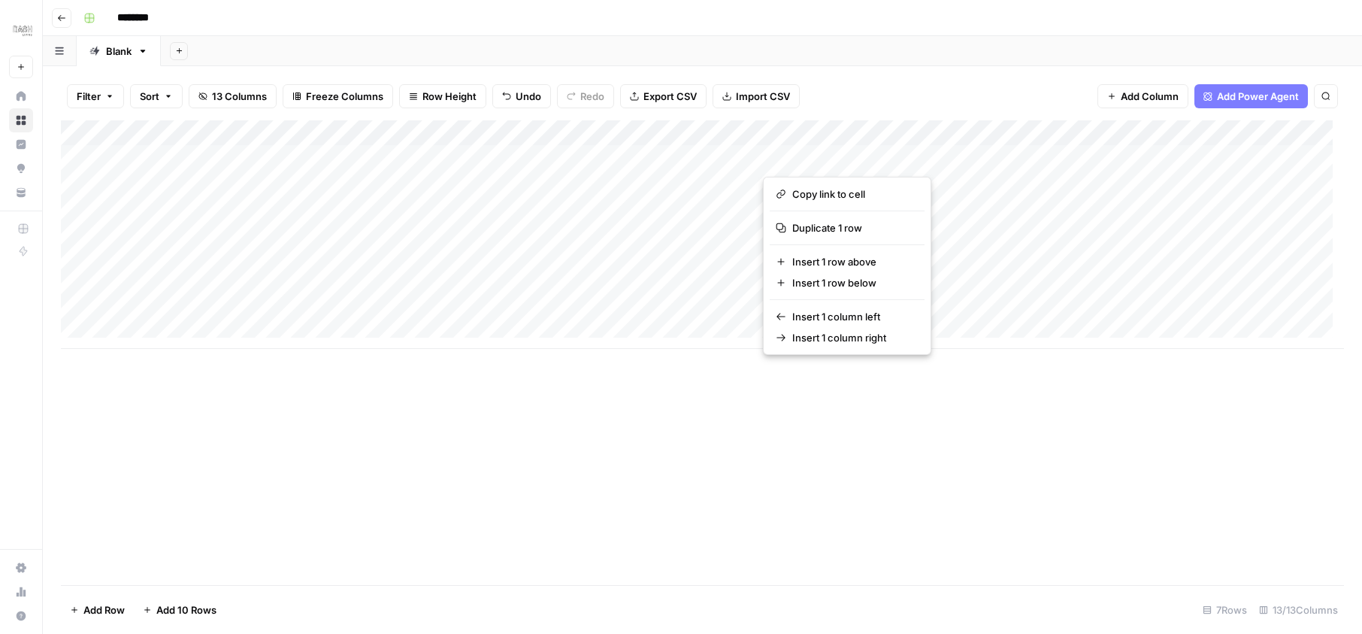
click at [947, 159] on button "button" at bounding box center [875, 157] width 225 height 26
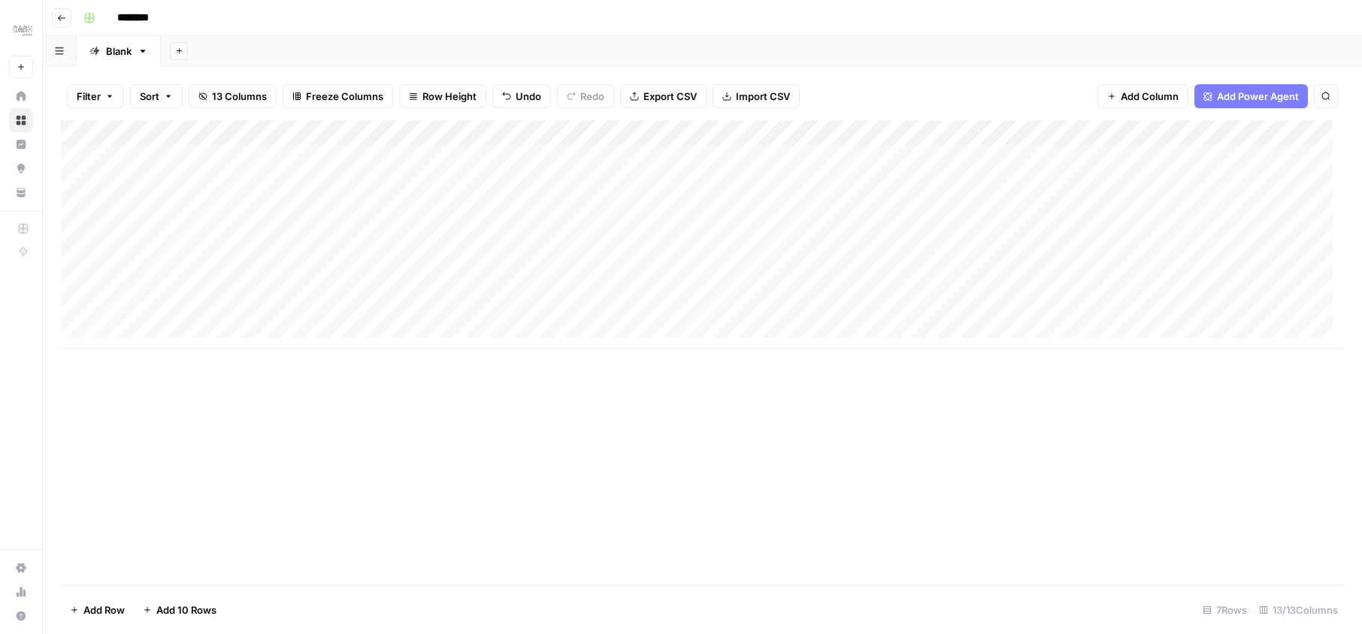
click at [969, 132] on div "Add Column" at bounding box center [702, 234] width 1283 height 228
click at [954, 132] on div "Add Column" at bounding box center [702, 234] width 1283 height 228
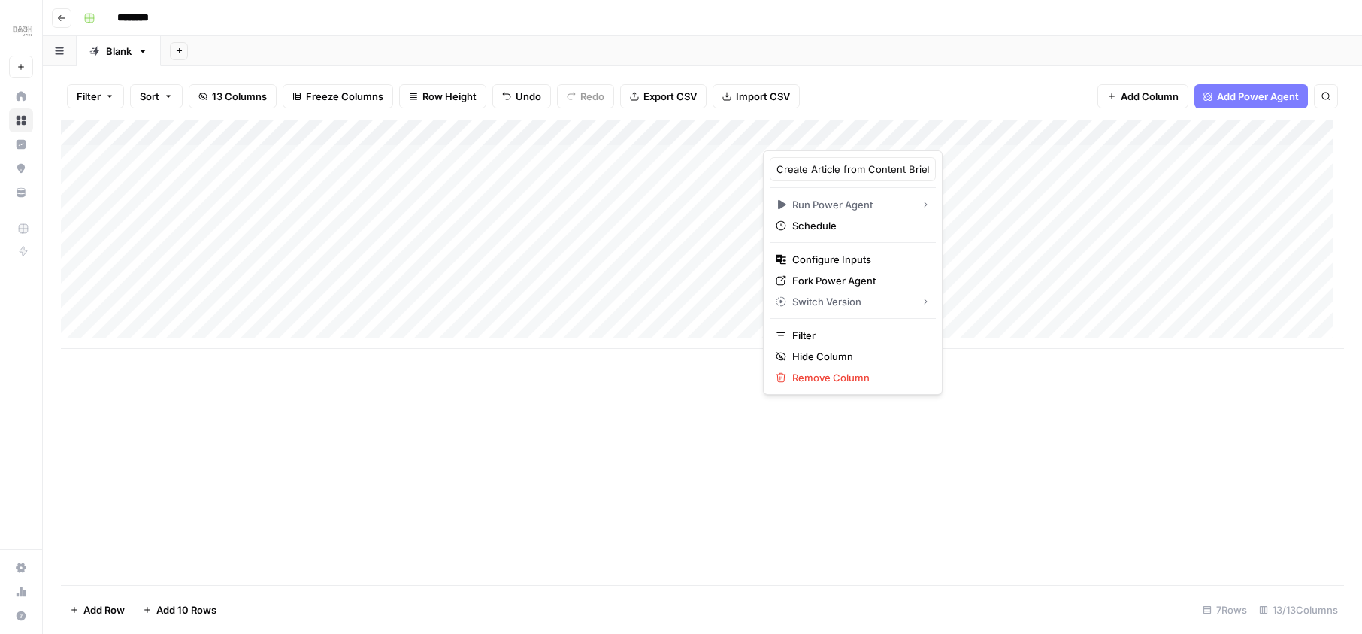
click at [945, 136] on div at bounding box center [875, 135] width 225 height 30
click at [952, 135] on div at bounding box center [875, 135] width 225 height 30
click at [946, 149] on div at bounding box center [875, 135] width 225 height 30
click at [951, 133] on div at bounding box center [875, 135] width 225 height 30
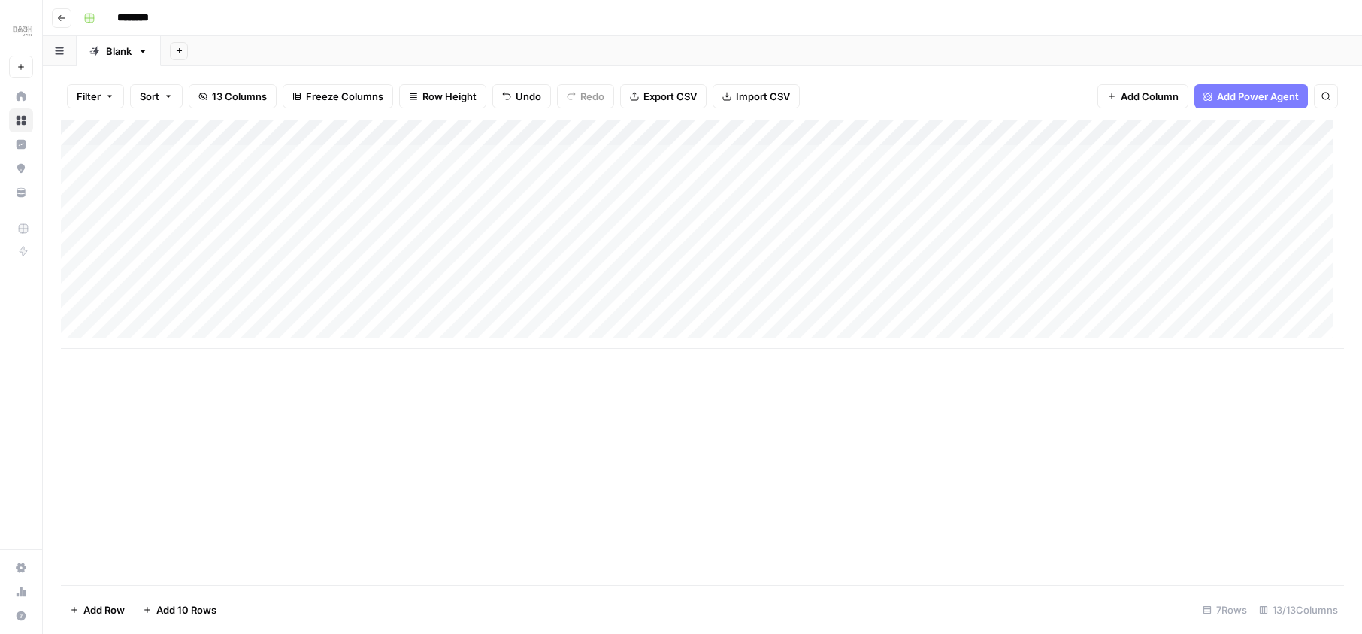
click at [933, 165] on div "Add Column" at bounding box center [702, 234] width 1283 height 228
drag, startPoint x: 441, startPoint y: 144, endPoint x: 941, endPoint y: 127, distance: 500.0
click at [941, 127] on div "Add Column" at bounding box center [702, 234] width 1283 height 228
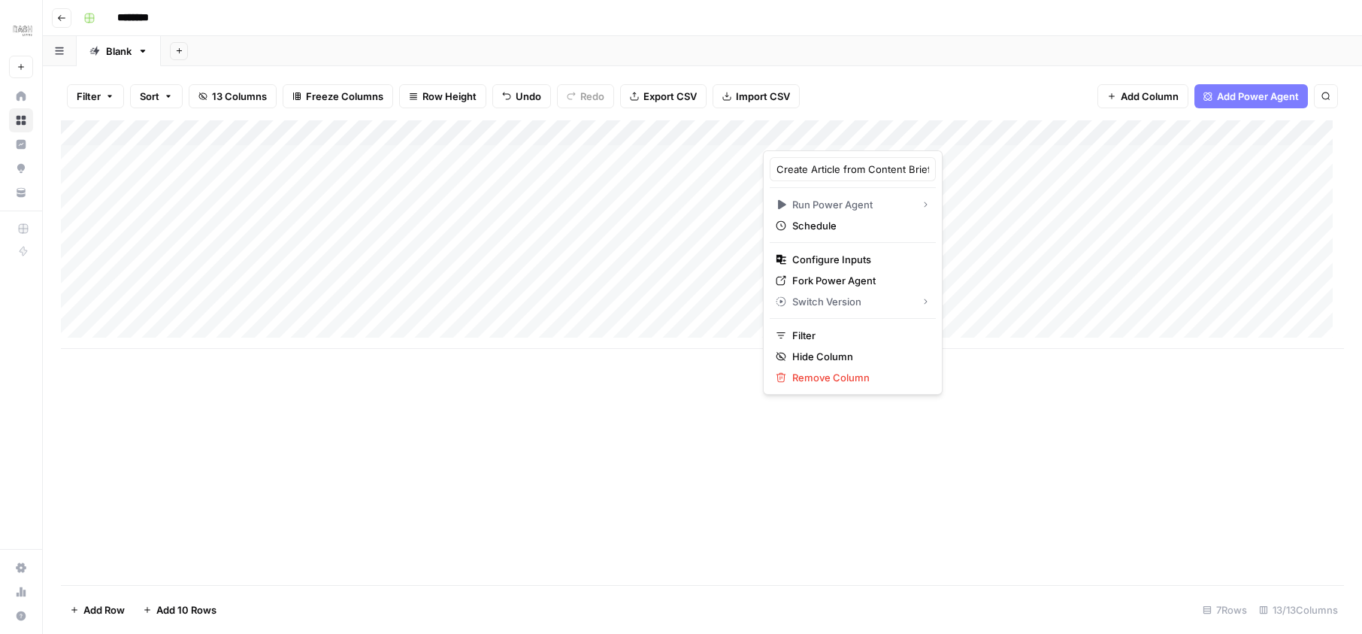
click at [954, 133] on div at bounding box center [875, 135] width 225 height 30
click at [958, 137] on div at bounding box center [875, 135] width 225 height 30
drag, startPoint x: 941, startPoint y: 127, endPoint x: 956, endPoint y: 133, distance: 16.2
click at [956, 133] on div at bounding box center [875, 135] width 225 height 30
click at [836, 175] on input "Create Article from Content Brief" at bounding box center [852, 169] width 153 height 15
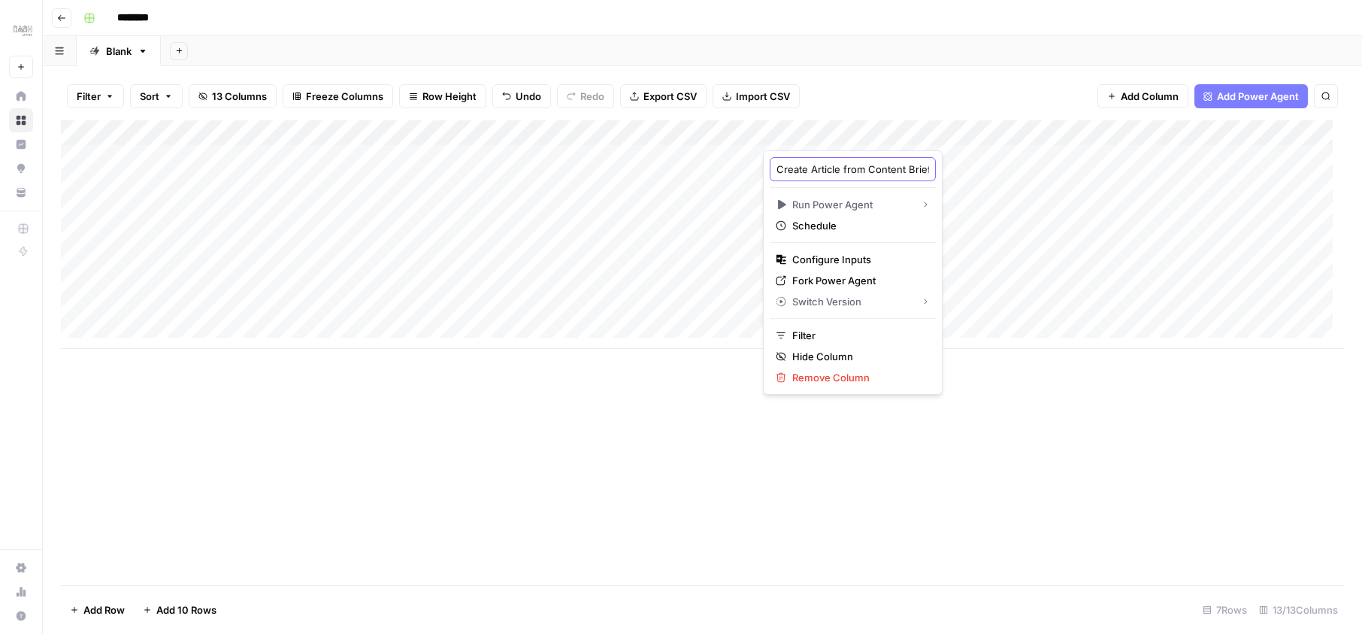
drag, startPoint x: 956, startPoint y: 133, endPoint x: 883, endPoint y: 171, distance: 82.4
click at [883, 171] on input "Create Article from Content Brief" at bounding box center [852, 169] width 153 height 15
click at [860, 172] on input "Create Article from Content Brief" at bounding box center [852, 169] width 153 height 15
click at [848, 172] on input "Create Article from Content Brief" at bounding box center [852, 169] width 153 height 15
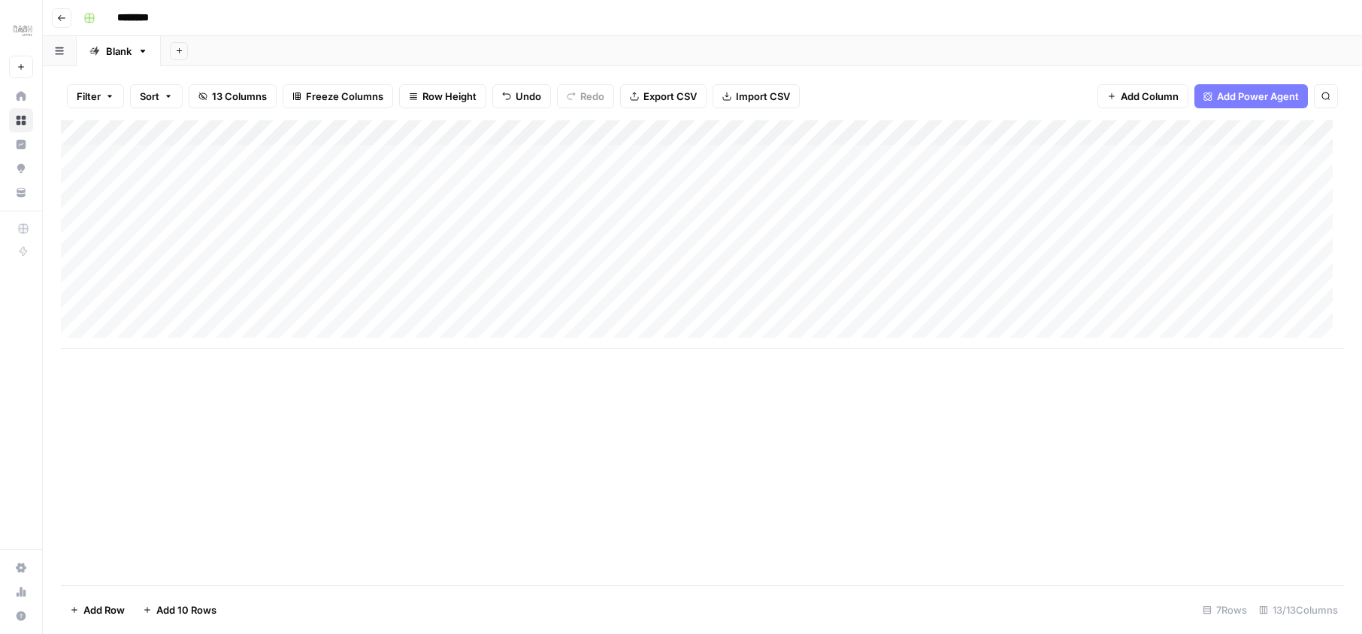
click at [973, 135] on div "Add Column" at bounding box center [702, 234] width 1283 height 228
drag, startPoint x: 883, startPoint y: 171, endPoint x: 846, endPoint y: 162, distance: 37.9
click at [846, 162] on div "Add Column" at bounding box center [702, 234] width 1283 height 228
click at [779, 157] on div "Add Column" at bounding box center [702, 234] width 1283 height 228
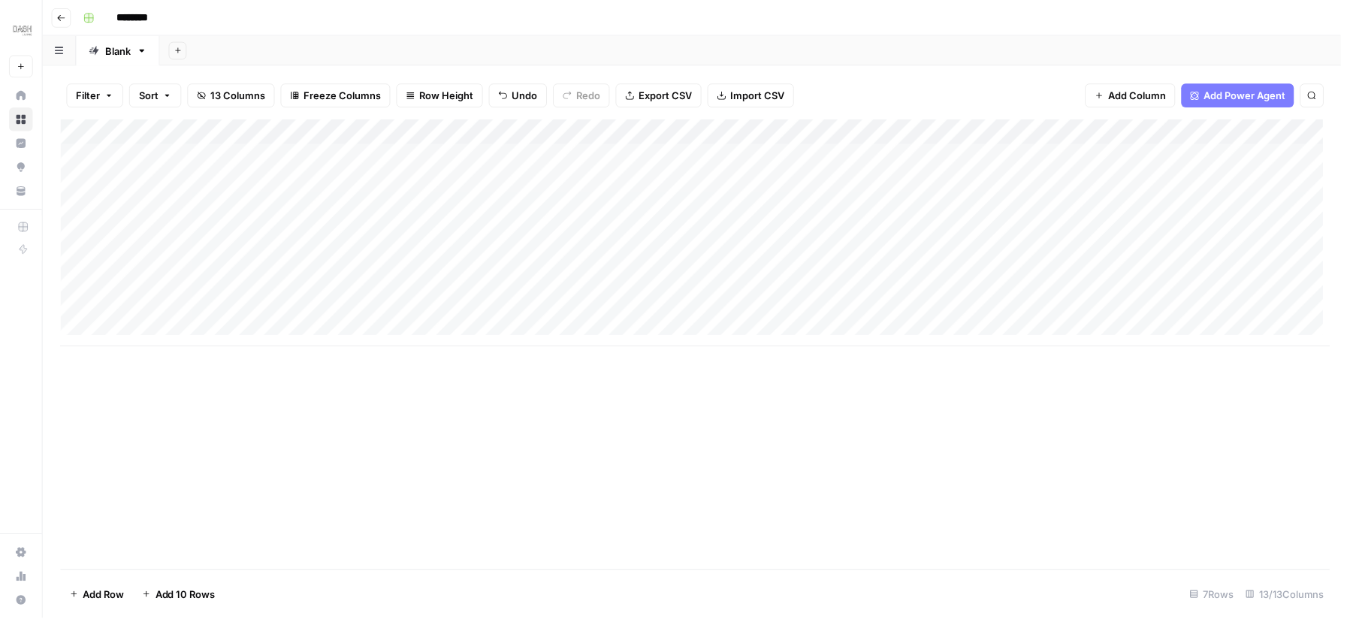
click at [779, 157] on div at bounding box center [875, 158] width 226 height 28
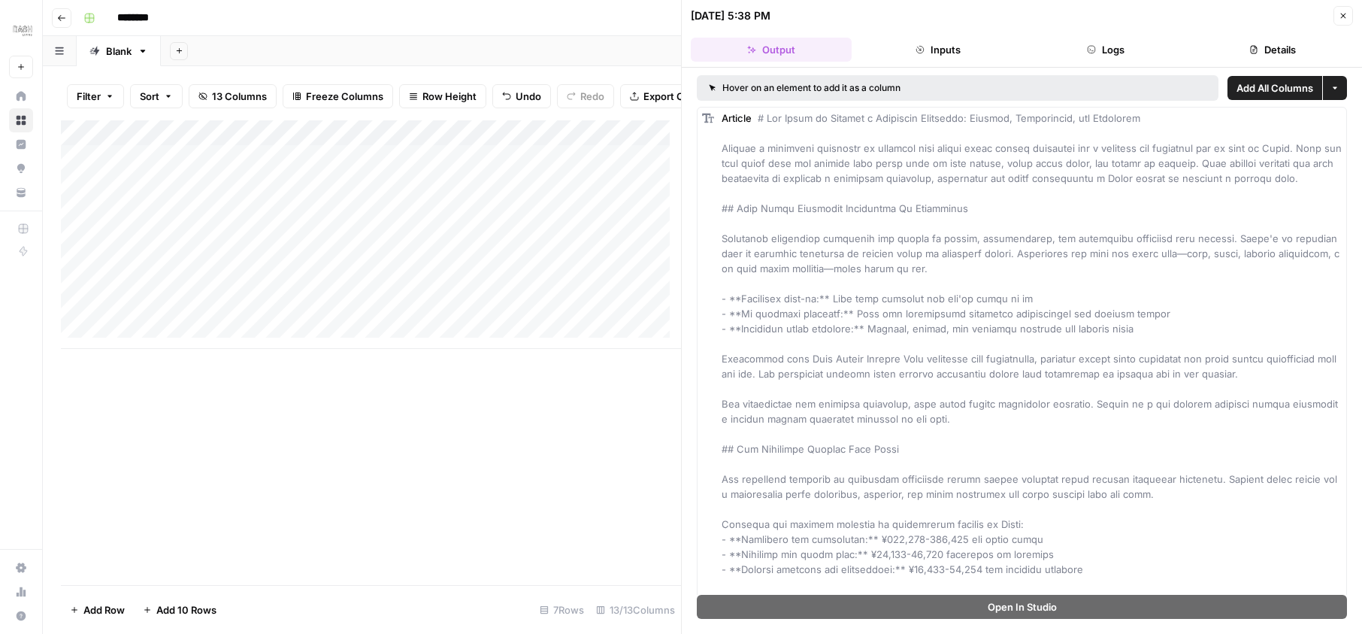
drag, startPoint x: 846, startPoint y: 162, endPoint x: 876, endPoint y: 87, distance: 80.9
click at [876, 87] on div "Hover on an element to add it as a column" at bounding box center [881, 88] width 345 height 14
drag, startPoint x: 876, startPoint y: 87, endPoint x: 1144, endPoint y: 117, distance: 269.2
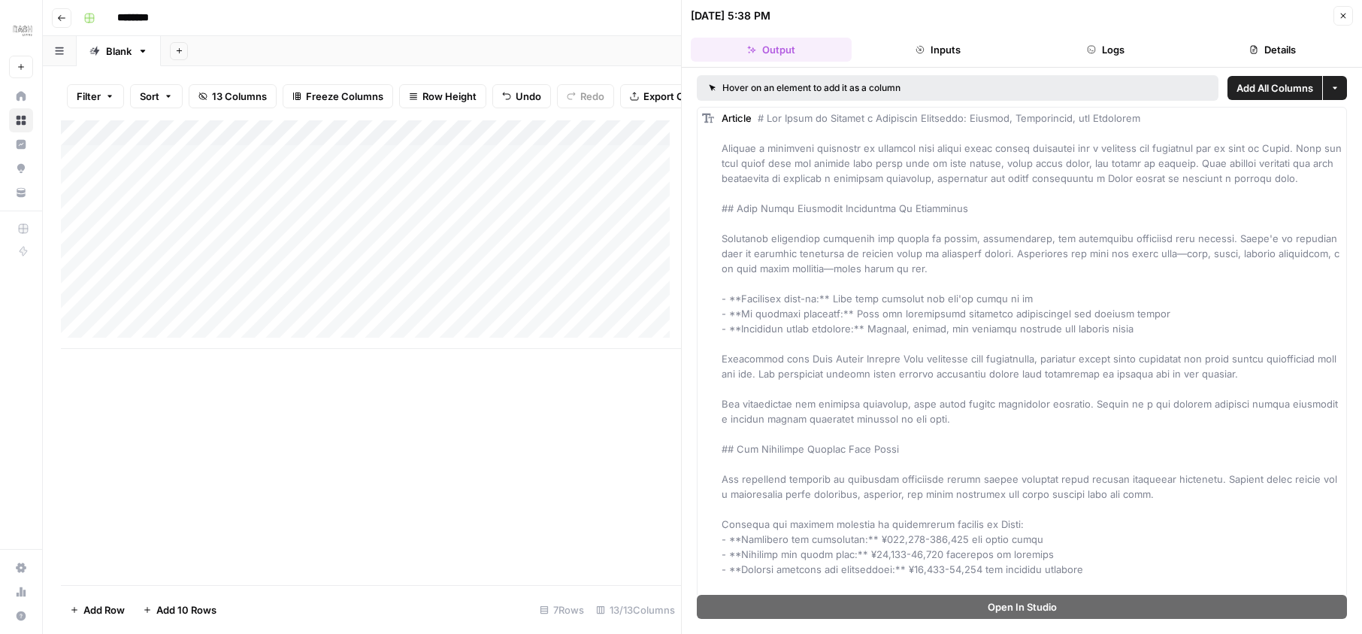
click at [934, 49] on button "Inputs" at bounding box center [937, 50] width 161 height 24
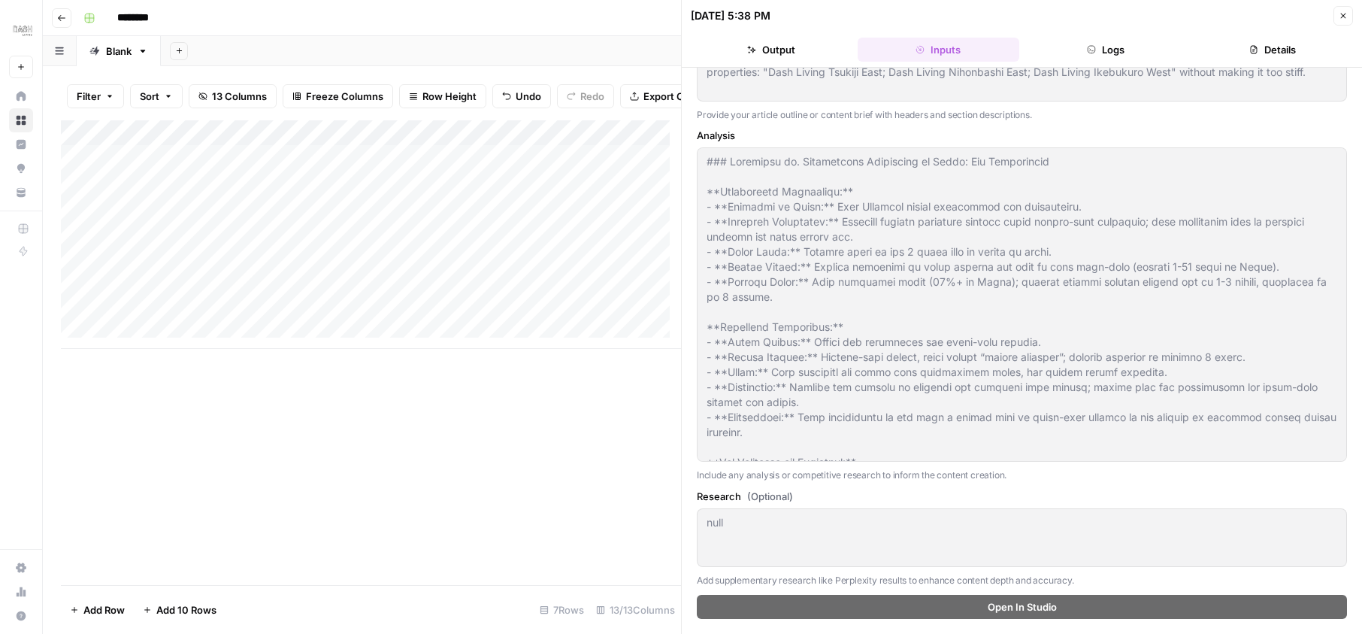
click at [1113, 44] on button "Logs" at bounding box center [1105, 50] width 161 height 24
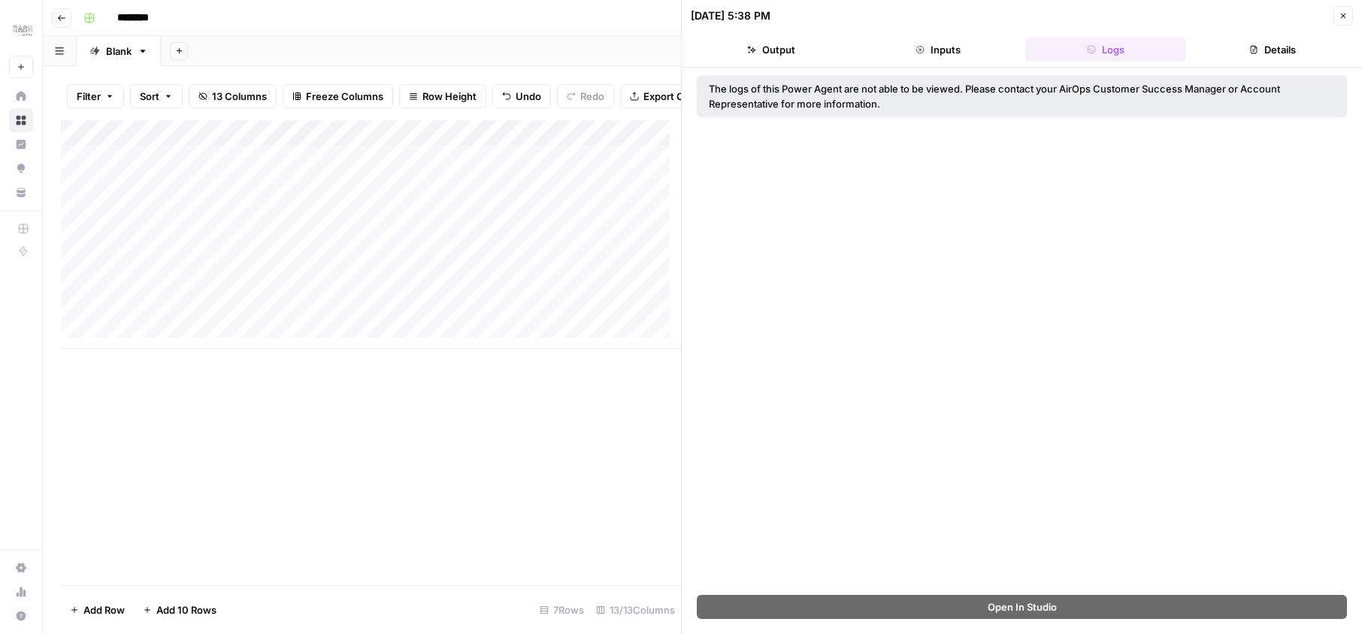
click at [1284, 55] on button "Details" at bounding box center [1272, 50] width 161 height 24
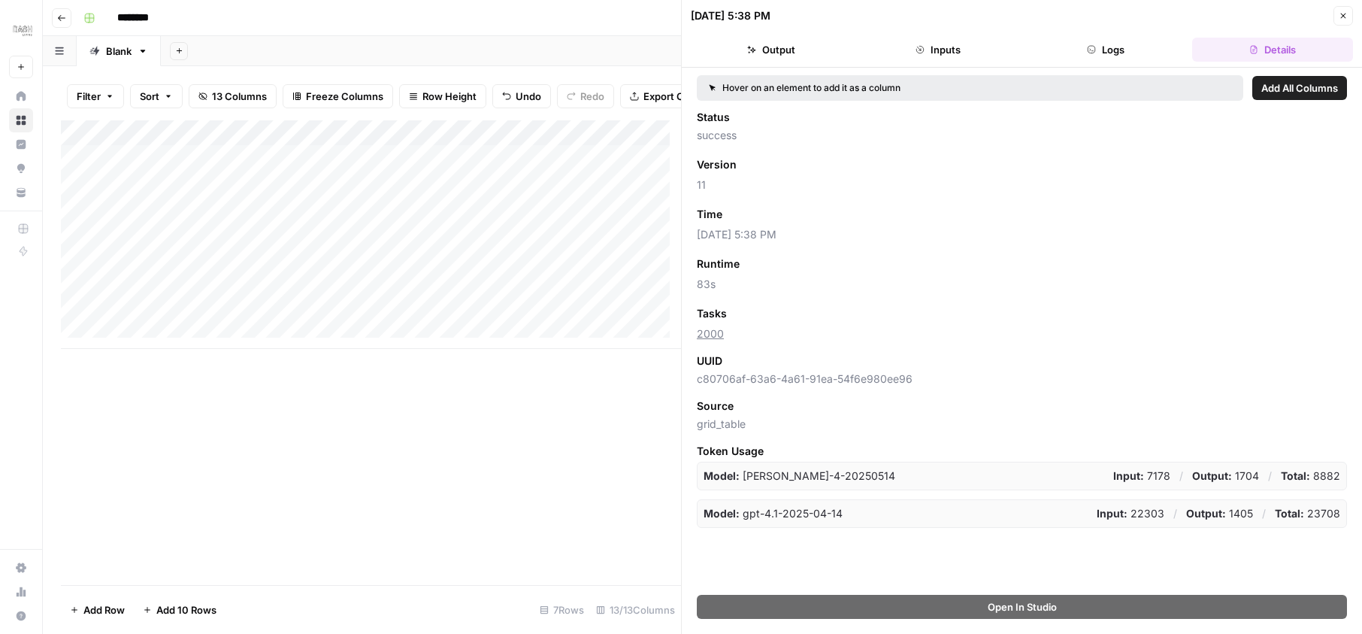
click at [785, 59] on button "Output" at bounding box center [771, 50] width 161 height 24
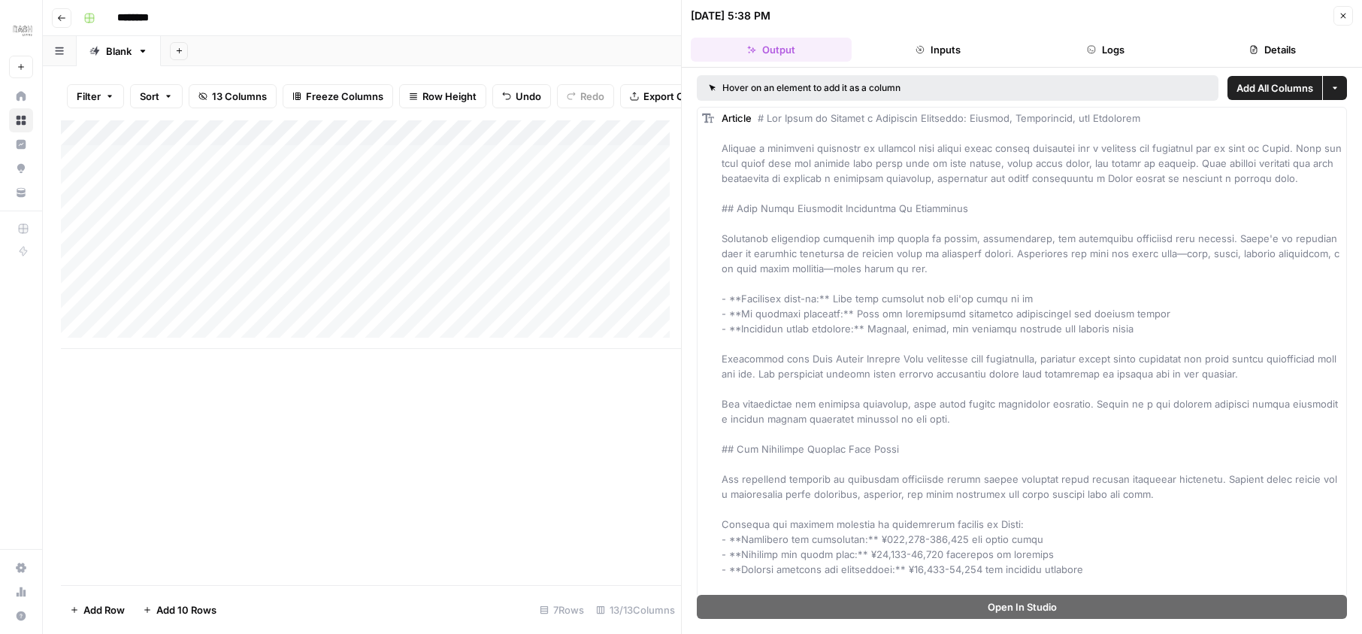
click at [941, 88] on div "Hover on an element to add it as a column" at bounding box center [881, 88] width 345 height 14
click at [891, 95] on div "Hover on an element to add it as a column" at bounding box center [958, 88] width 522 height 26
click at [1340, 17] on icon "button" at bounding box center [1342, 15] width 9 height 9
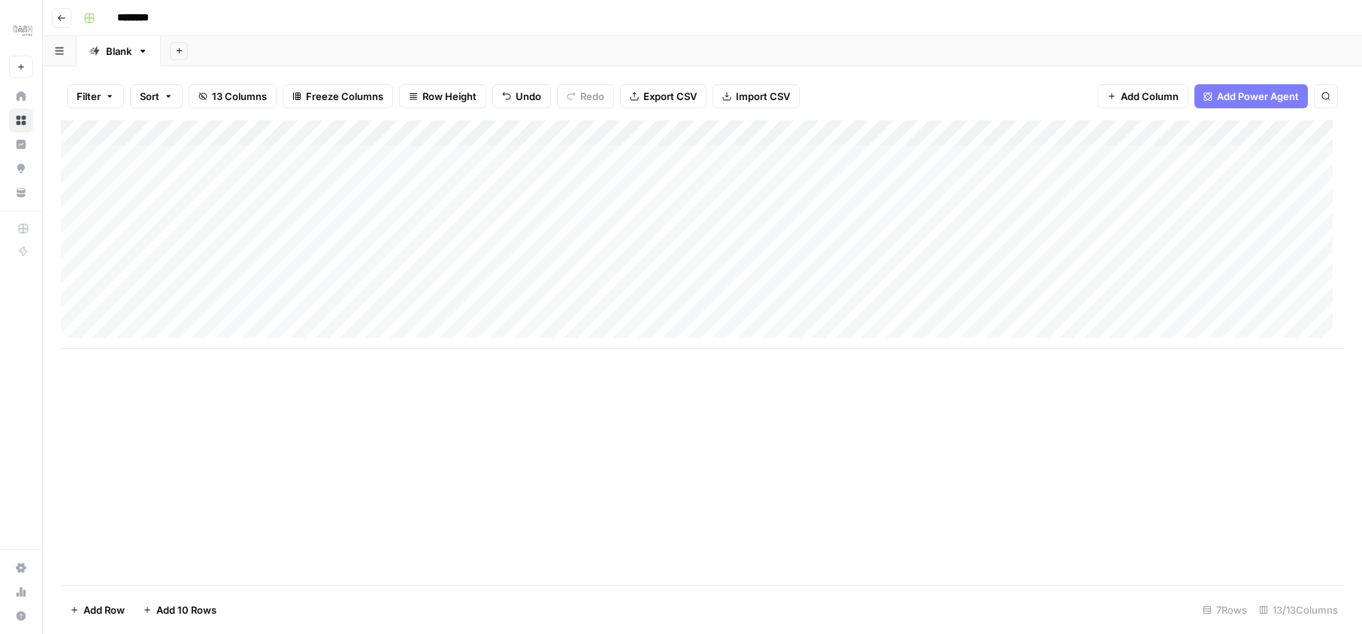
click at [1008, 156] on div "Add Column" at bounding box center [702, 234] width 1283 height 228
click at [1159, 158] on div "Add Column" at bounding box center [702, 234] width 1283 height 228
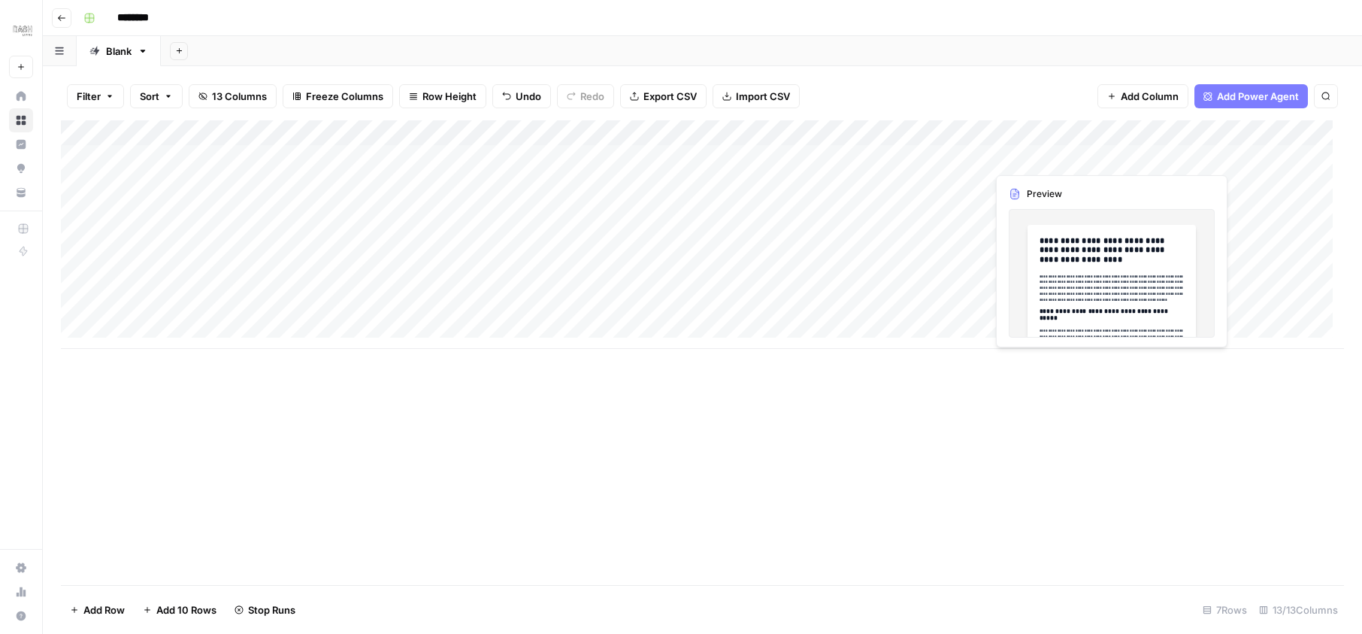
drag, startPoint x: 1144, startPoint y: 117, endPoint x: 1084, endPoint y: 160, distance: 73.8
click at [1084, 160] on div "Add Column" at bounding box center [702, 234] width 1283 height 228
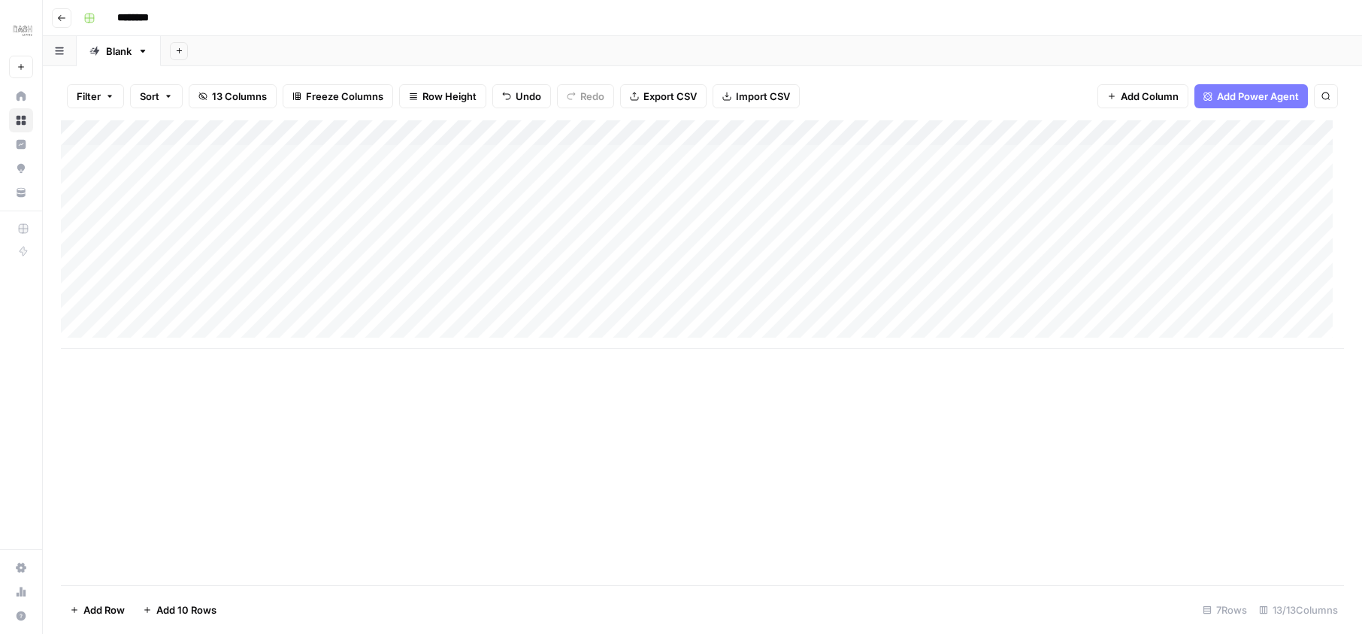
click at [205, 164] on div "Add Column" at bounding box center [702, 234] width 1283 height 228
click at [234, 161] on div "Add Column" at bounding box center [702, 234] width 1283 height 228
click at [234, 161] on textarea "**********" at bounding box center [263, 166] width 301 height 36
click at [278, 160] on textarea "**********" at bounding box center [263, 166] width 301 height 36
click at [190, 172] on textarea "**********" at bounding box center [263, 166] width 301 height 36
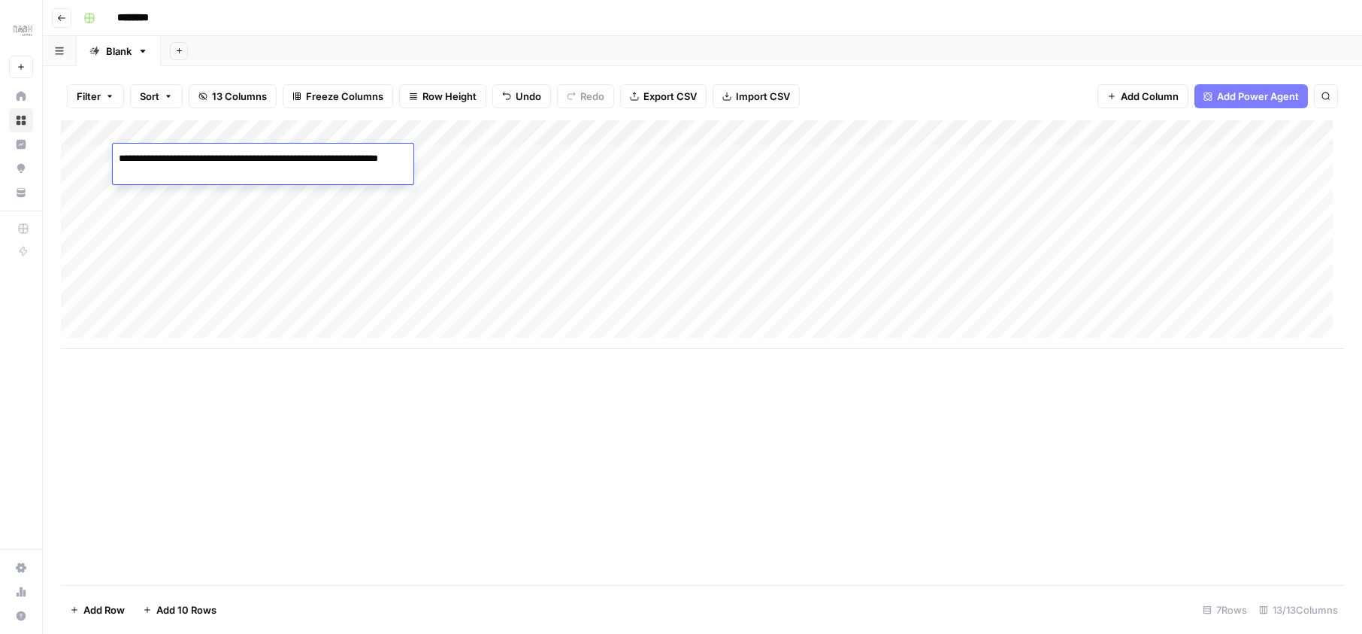
click at [440, 161] on div "Add Column" at bounding box center [702, 234] width 1283 height 228
click at [932, 162] on div "Add Column" at bounding box center [702, 234] width 1283 height 228
click at [951, 159] on div "Add Column" at bounding box center [702, 234] width 1283 height 228
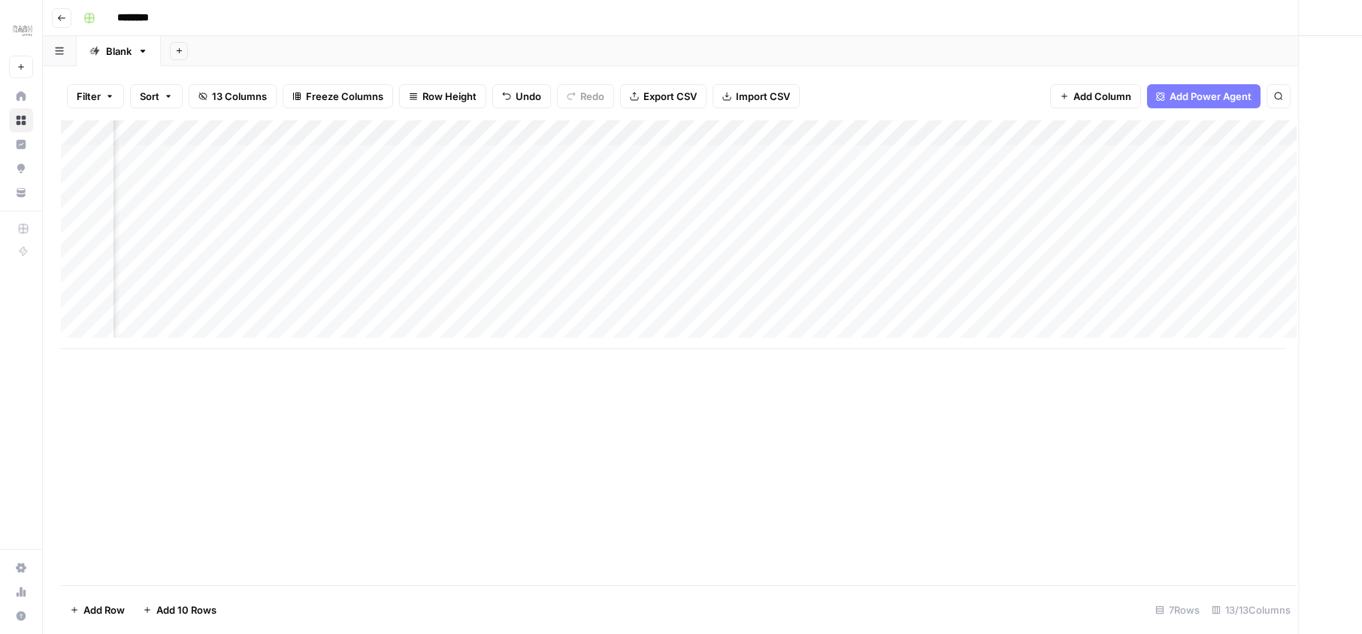
click at [951, 159] on div at bounding box center [947, 158] width 138 height 28
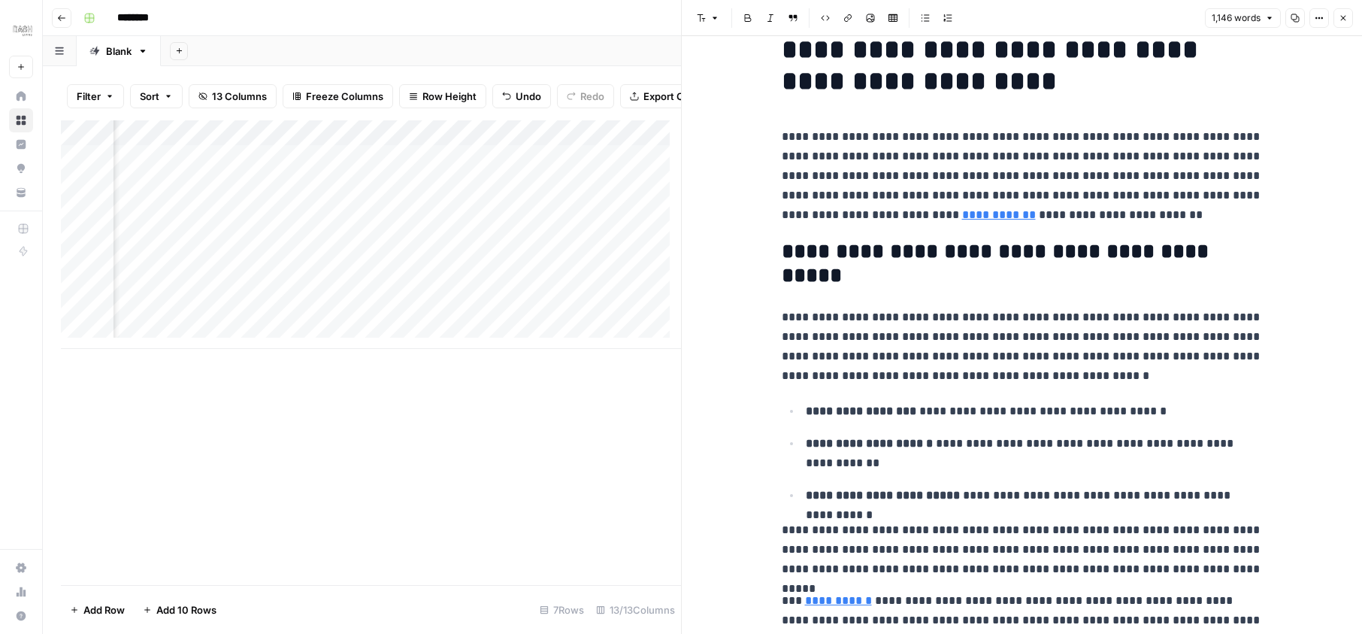
scroll to position [90, 0]
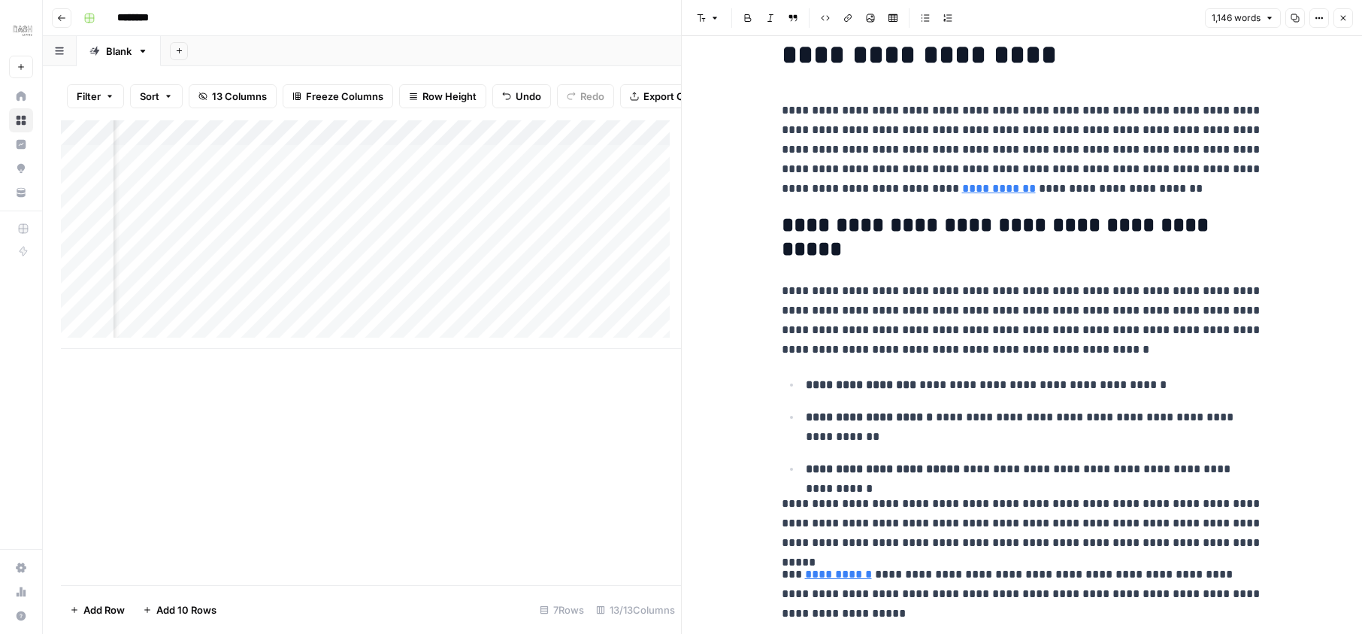
click at [962, 189] on link "**********" at bounding box center [999, 188] width 74 height 11
click at [1040, 309] on p "**********" at bounding box center [1022, 320] width 481 height 78
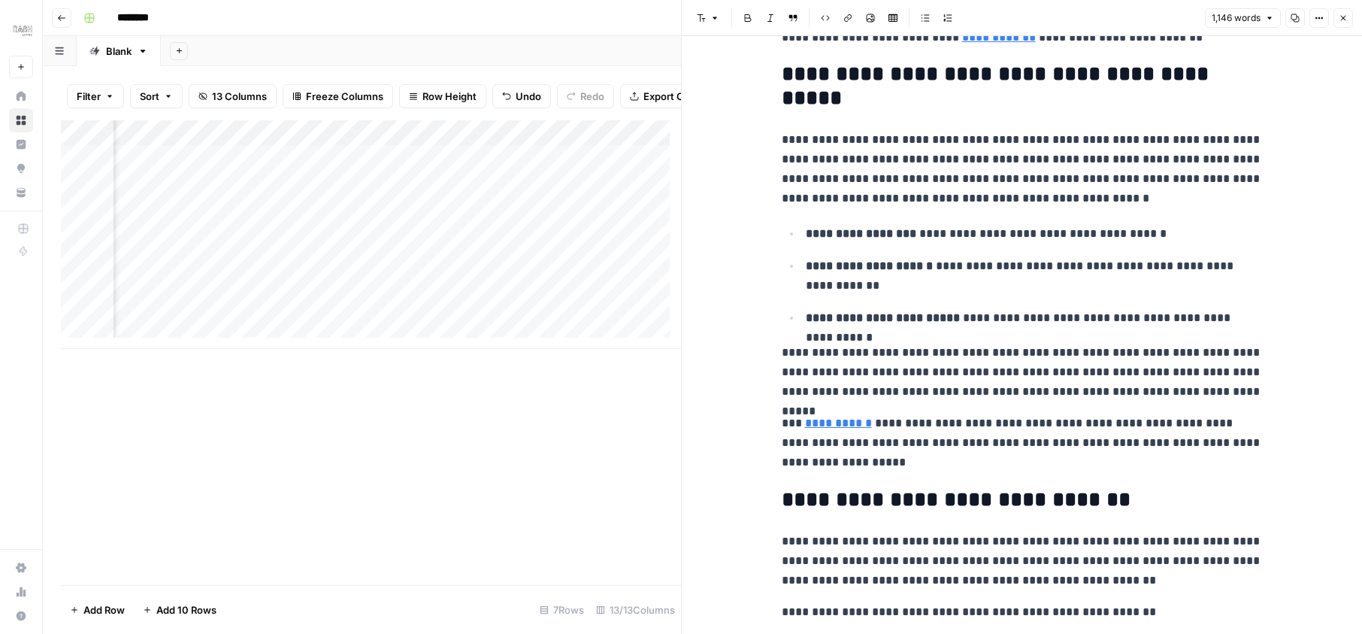
scroll to position [426, 0]
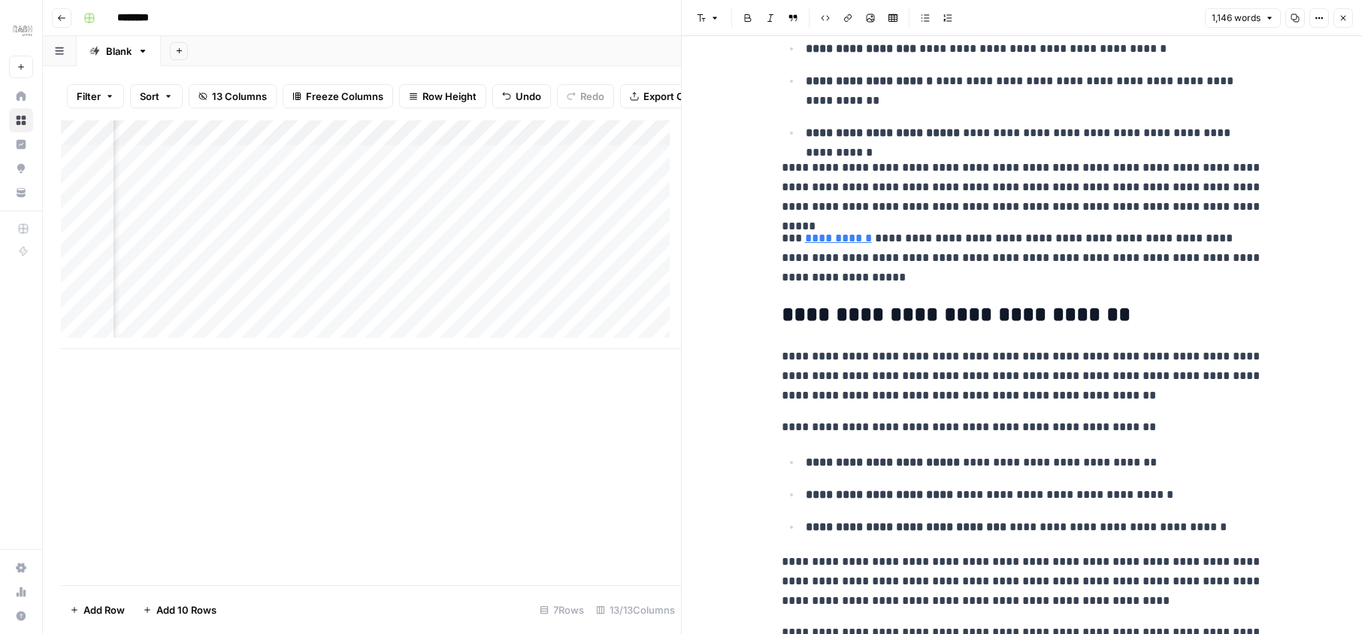
click at [839, 239] on link "**********" at bounding box center [838, 237] width 67 height 11
click at [1015, 280] on p "**********" at bounding box center [1022, 257] width 481 height 59
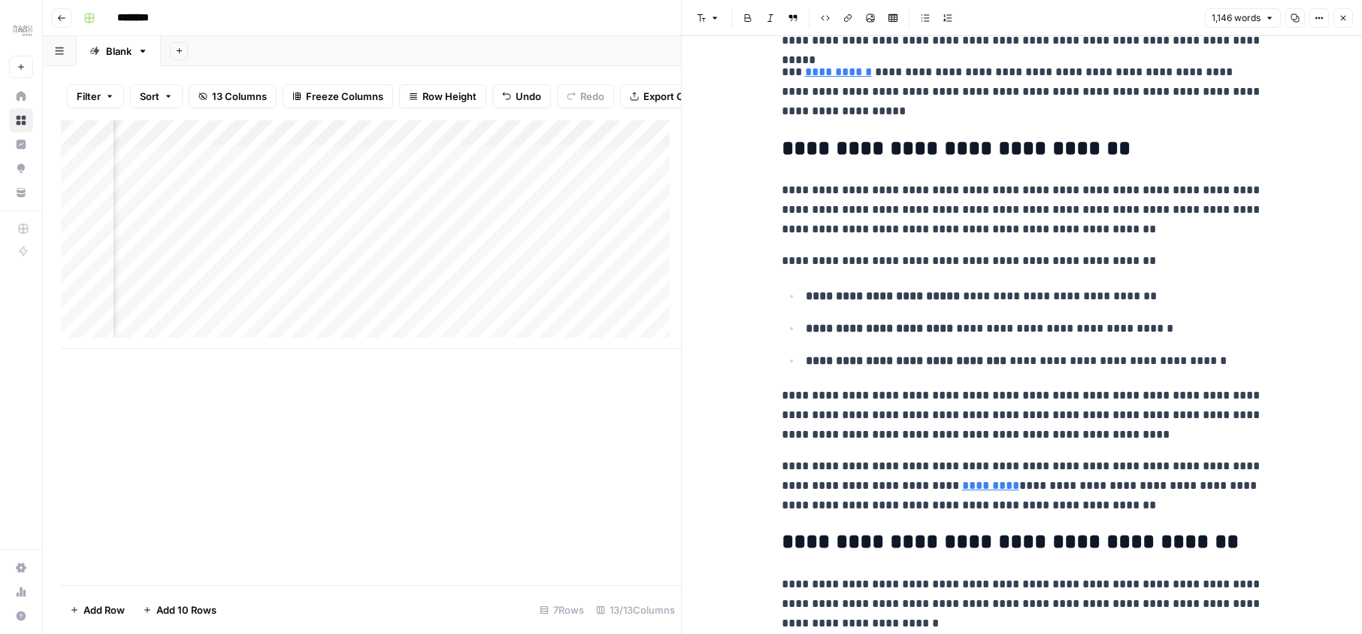
scroll to position [697, 0]
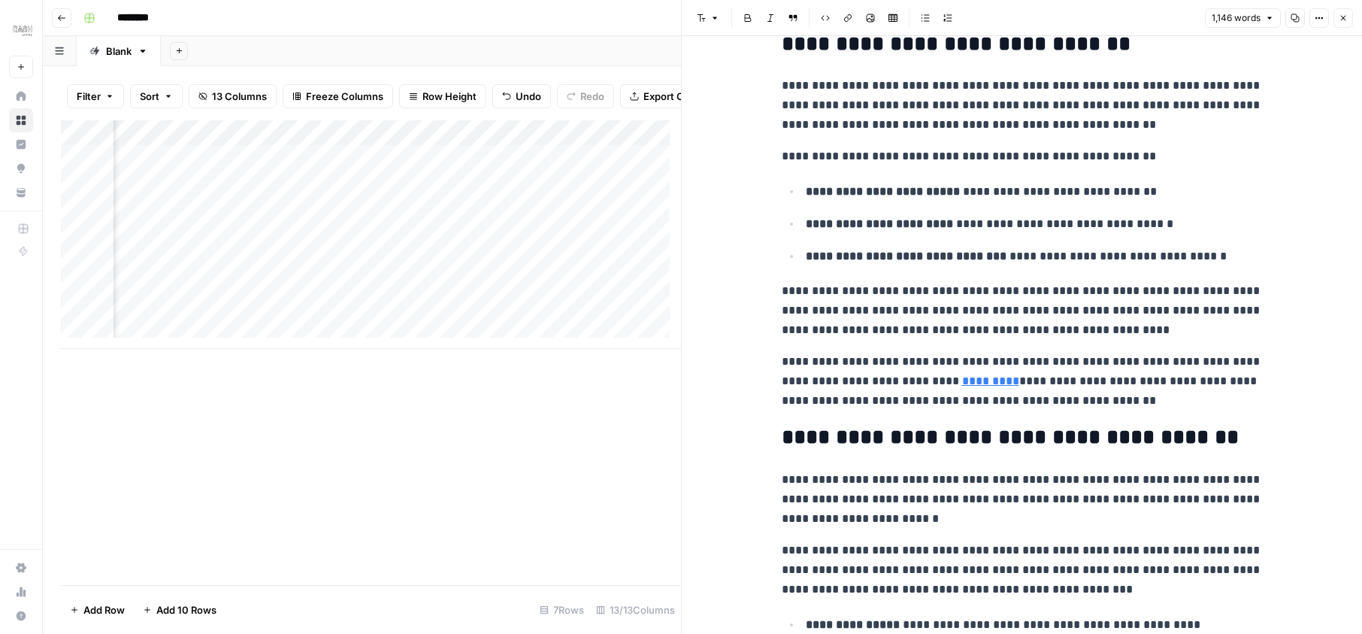
click at [1015, 383] on link "*********" at bounding box center [990, 380] width 57 height 11
click at [945, 292] on p "**********" at bounding box center [1022, 310] width 481 height 59
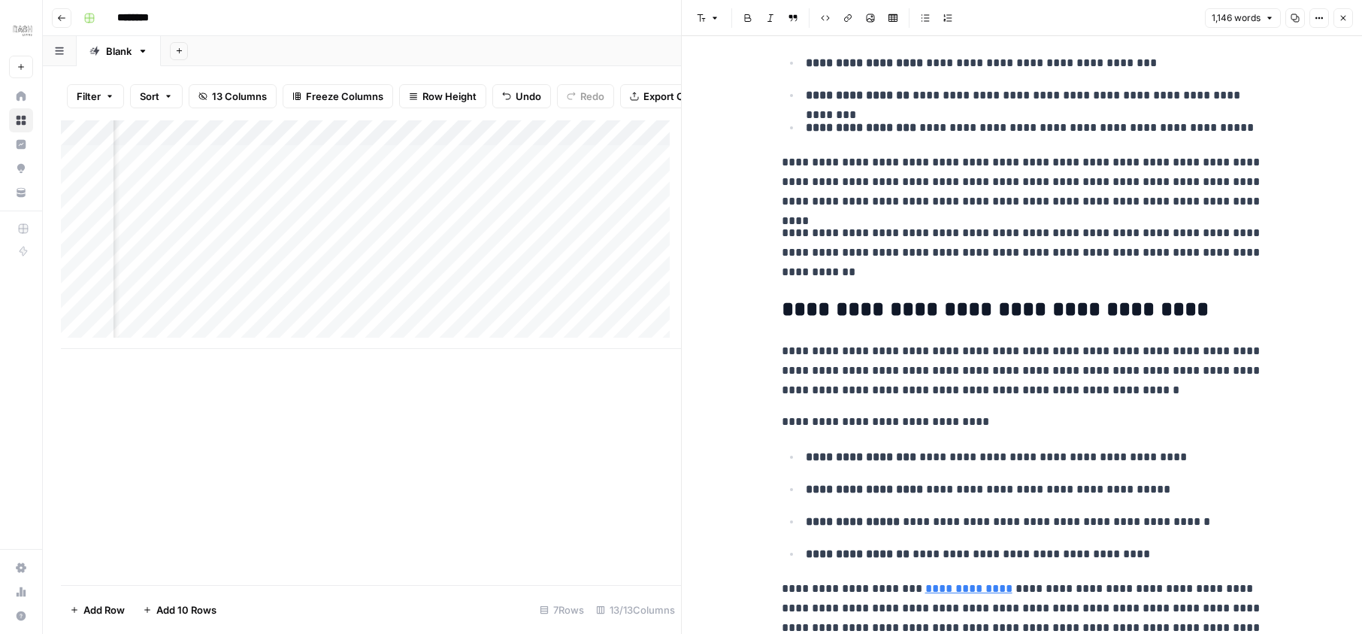
scroll to position [2028, 0]
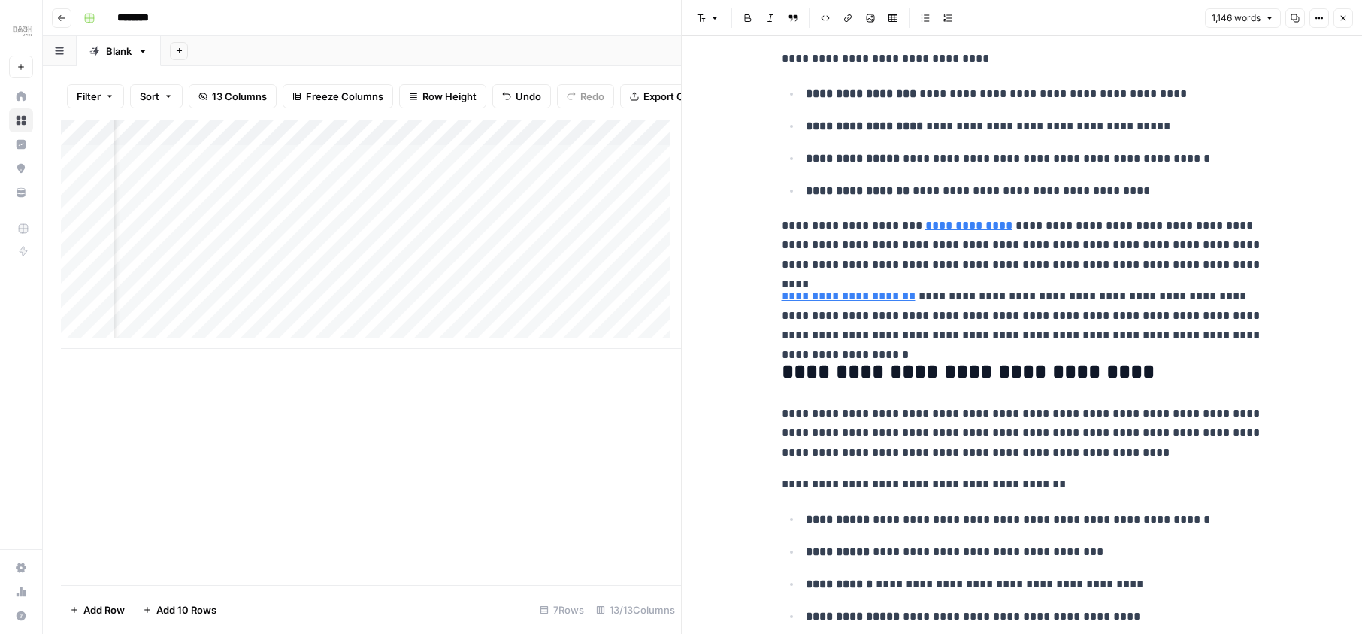
click at [944, 227] on link "**********" at bounding box center [968, 224] width 87 height 11
type input "[URL][DOMAIN_NAME]"
click at [857, 295] on link "**********" at bounding box center [849, 295] width 134 height 11
click at [1006, 331] on p "**********" at bounding box center [1022, 315] width 481 height 59
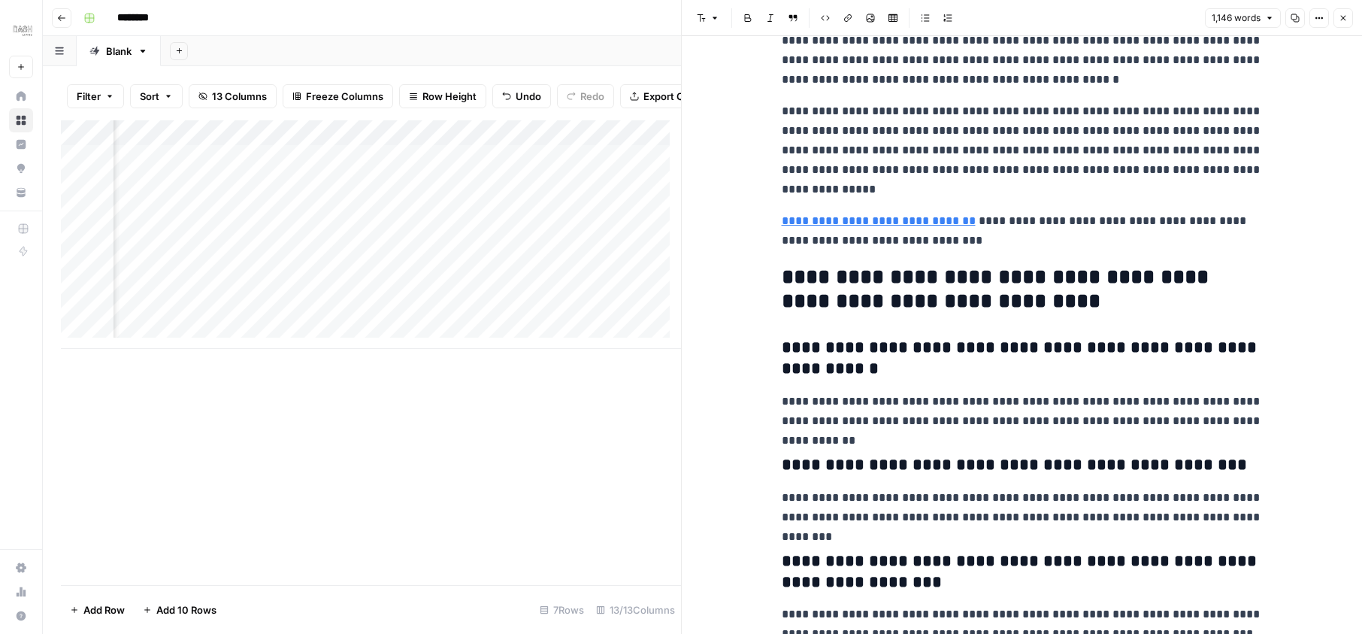
scroll to position [2869, 0]
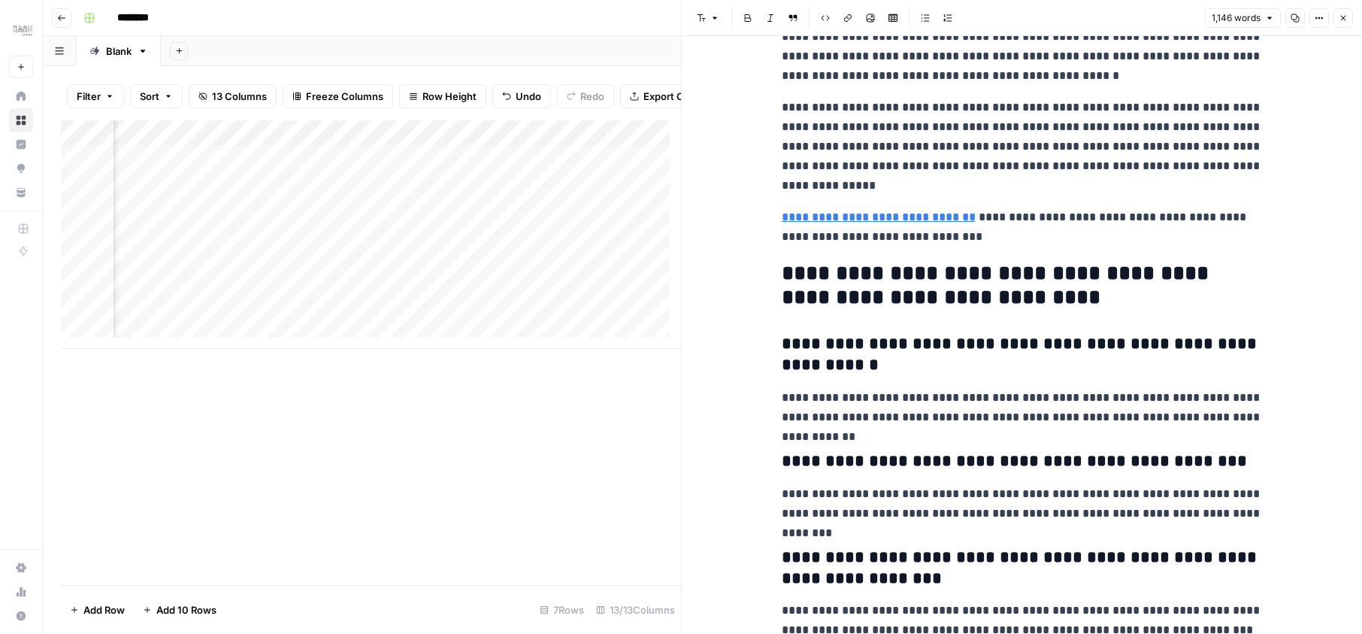
click at [900, 222] on link "**********" at bounding box center [879, 216] width 194 height 11
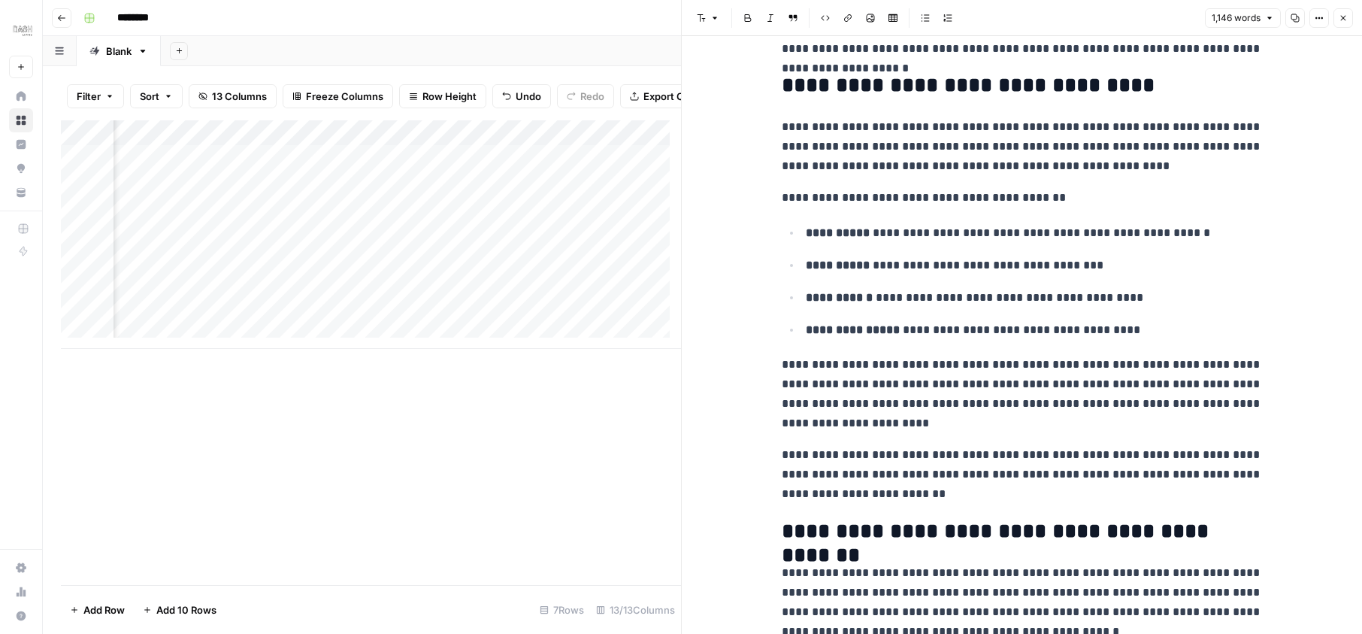
scroll to position [2224, 0]
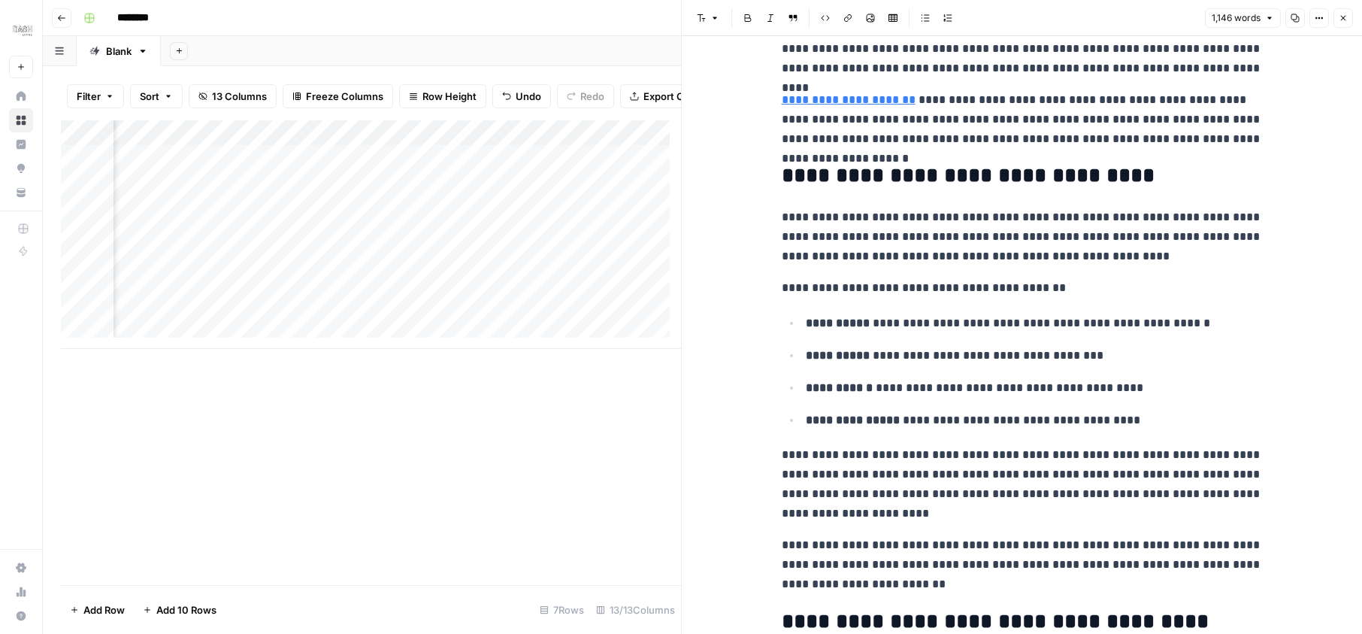
click at [876, 99] on link "**********" at bounding box center [849, 99] width 134 height 11
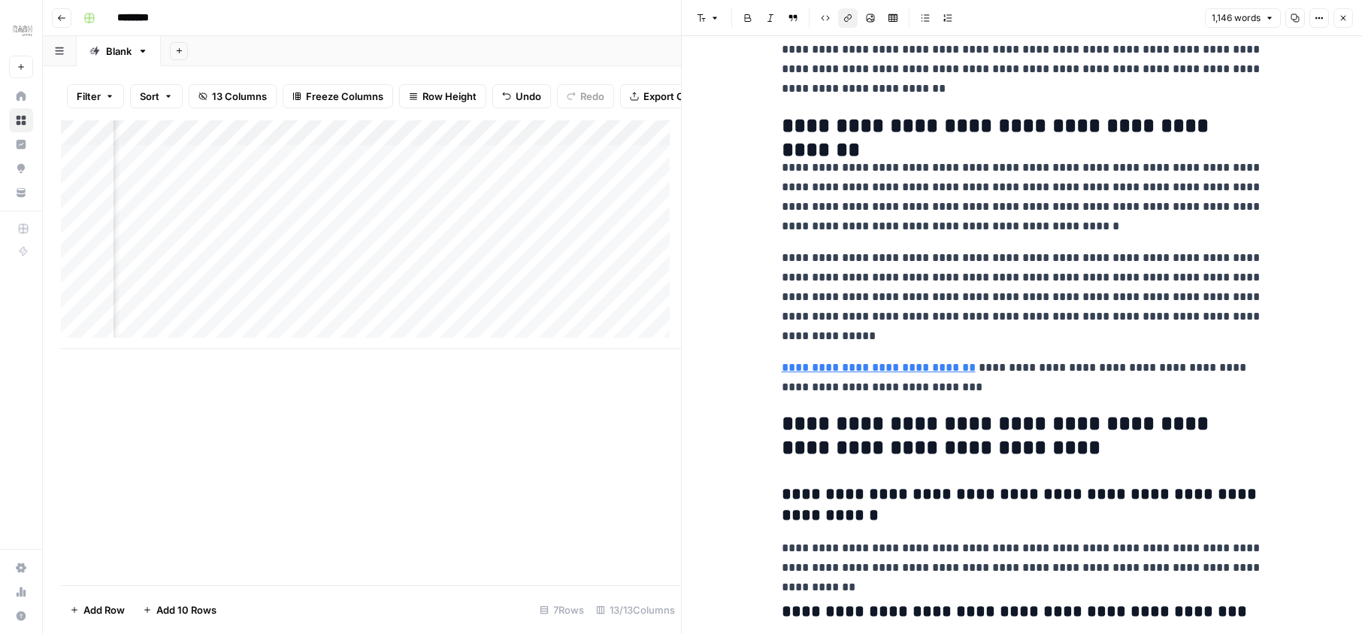
scroll to position [2765, 0]
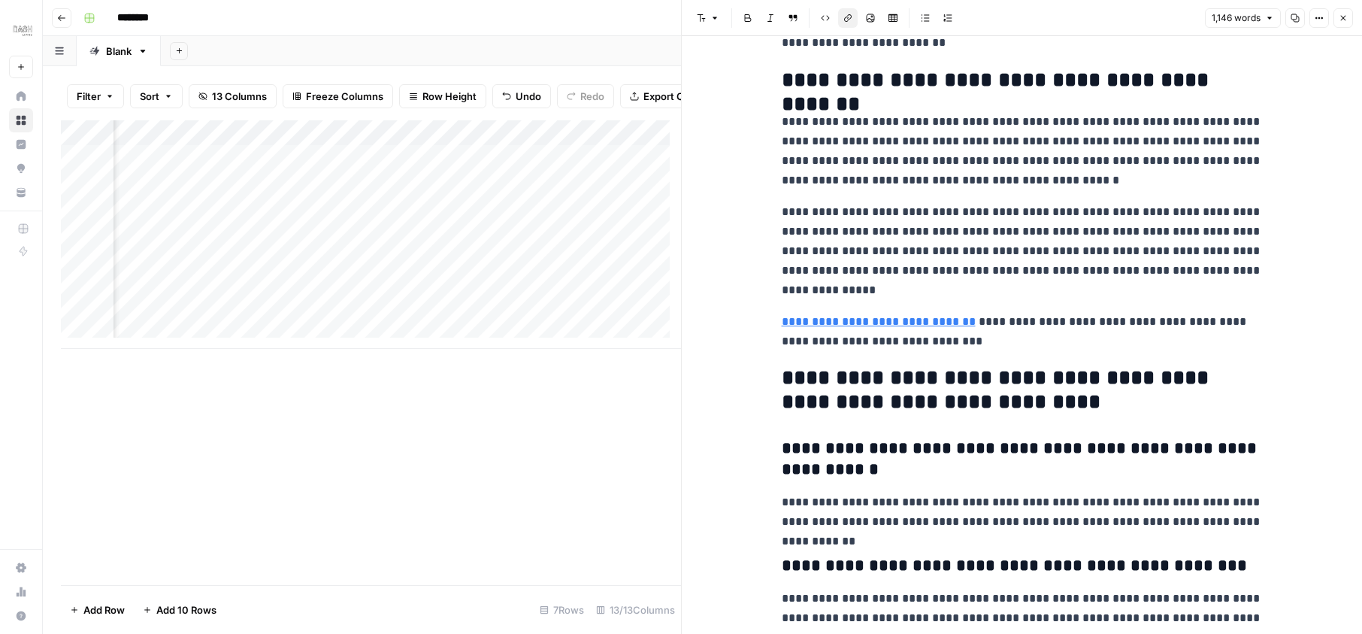
type input "[URL][DOMAIN_NAME]"
click at [939, 325] on link "**********" at bounding box center [879, 321] width 194 height 11
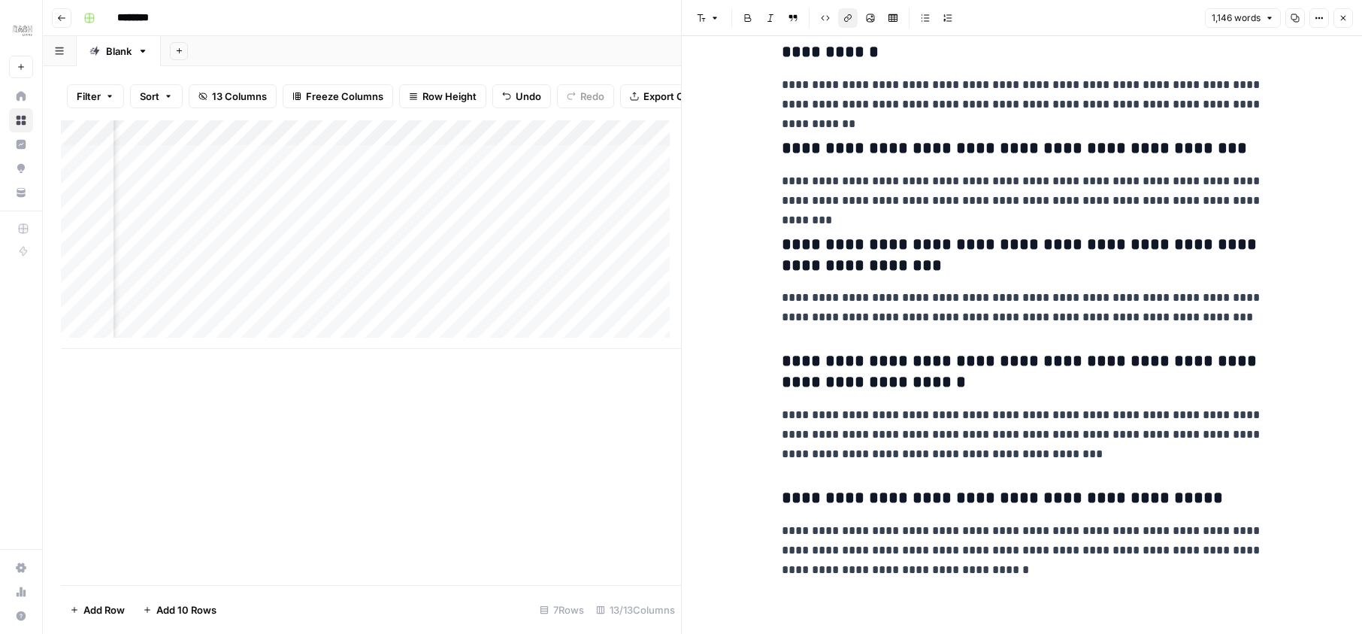
scroll to position [0, 1324]
click at [259, 165] on div "Add Column" at bounding box center [371, 234] width 620 height 228
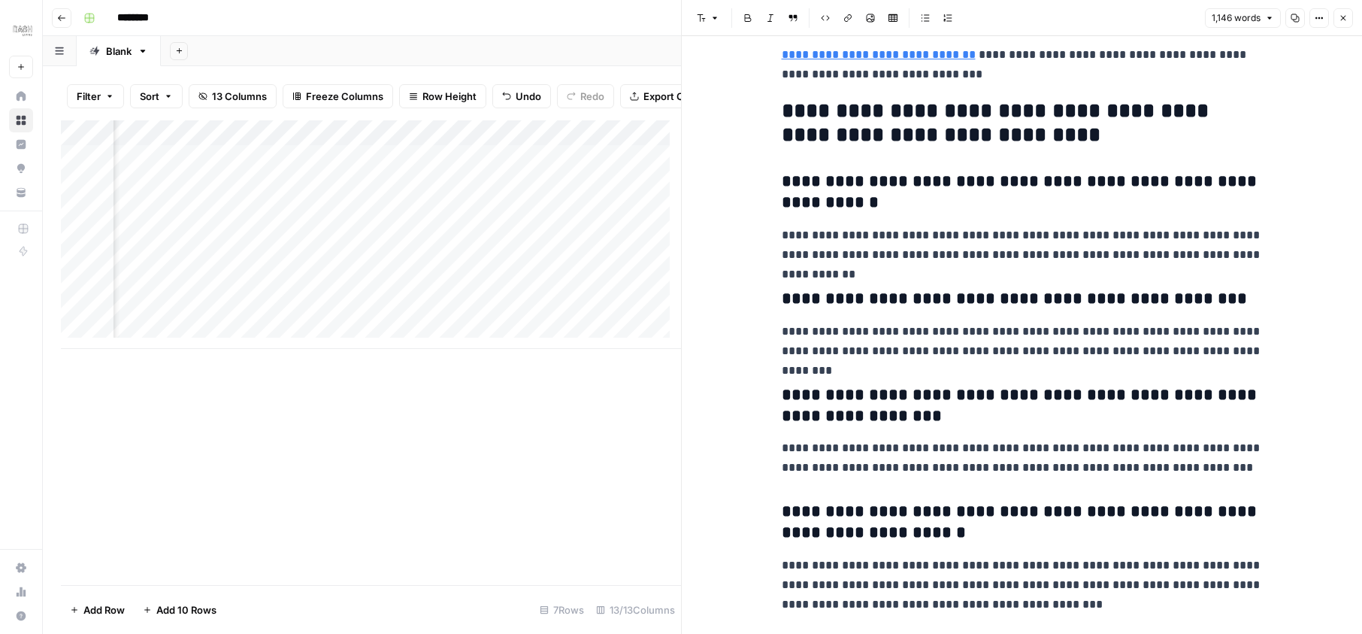
scroll to position [2912, 0]
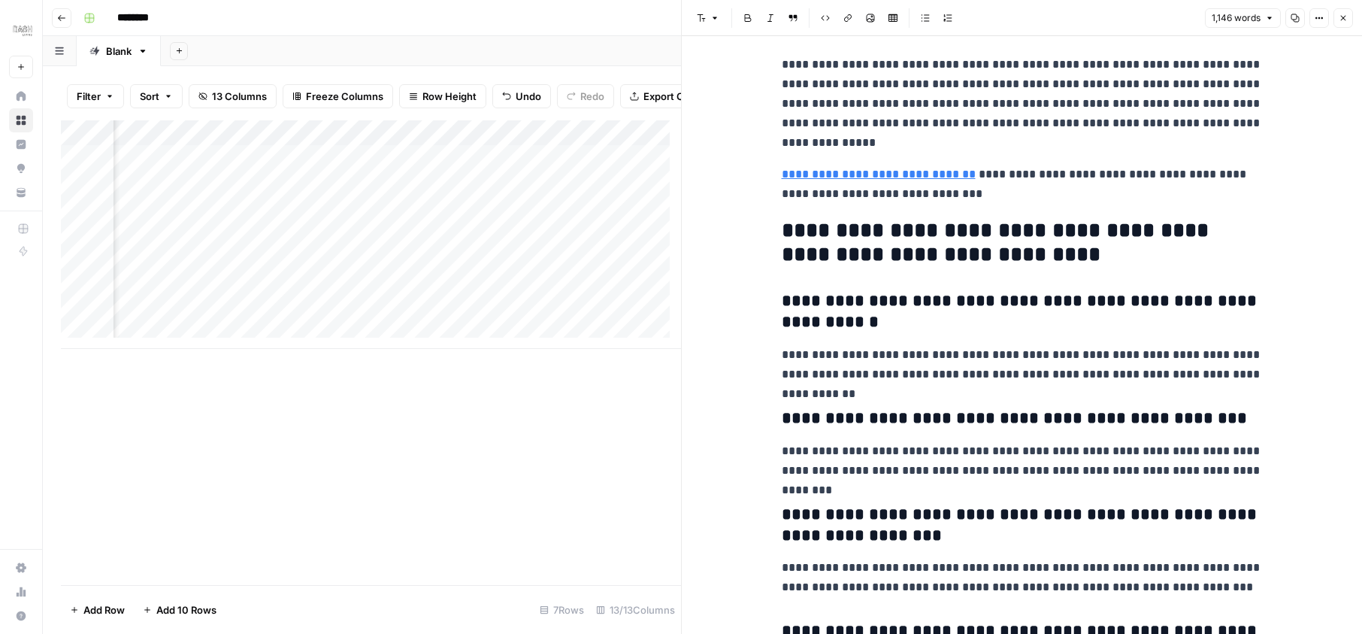
click at [491, 173] on div "Add Column" at bounding box center [371, 234] width 620 height 228
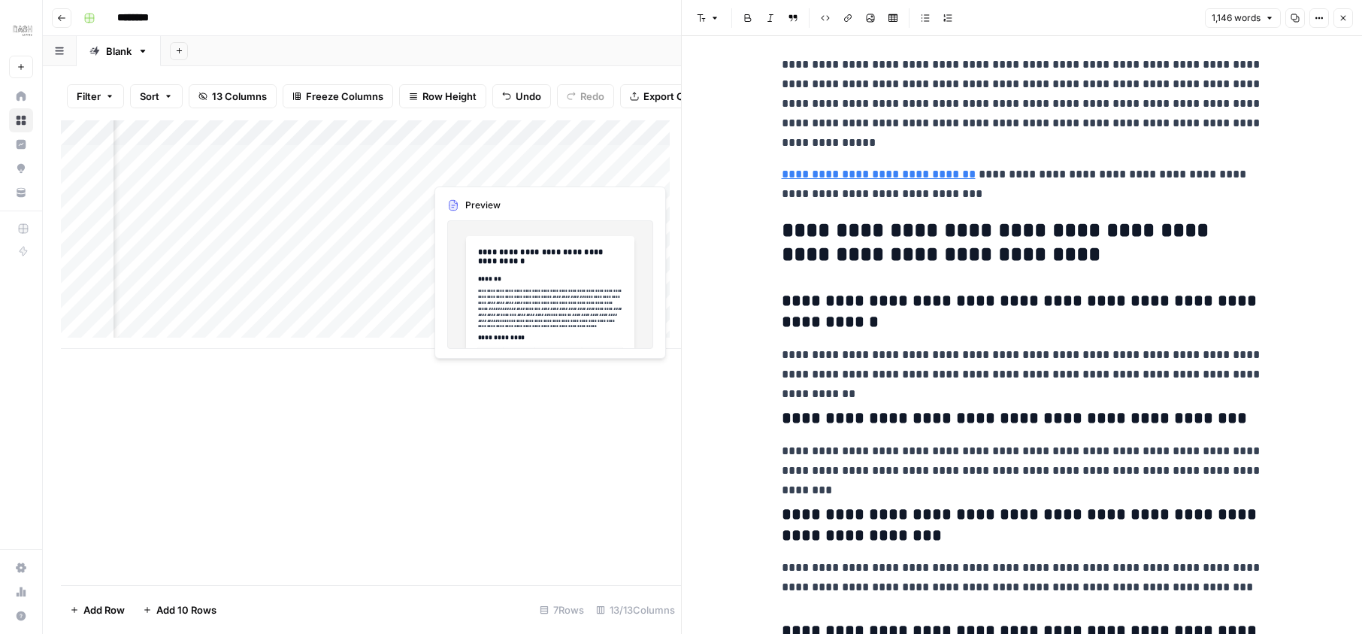
click at [610, 169] on div "Add Column" at bounding box center [371, 234] width 620 height 228
click at [502, 166] on div "Add Column" at bounding box center [371, 234] width 620 height 228
click at [481, 167] on div "Add Column" at bounding box center [371, 234] width 620 height 228
click at [481, 167] on div at bounding box center [494, 169] width 138 height 28
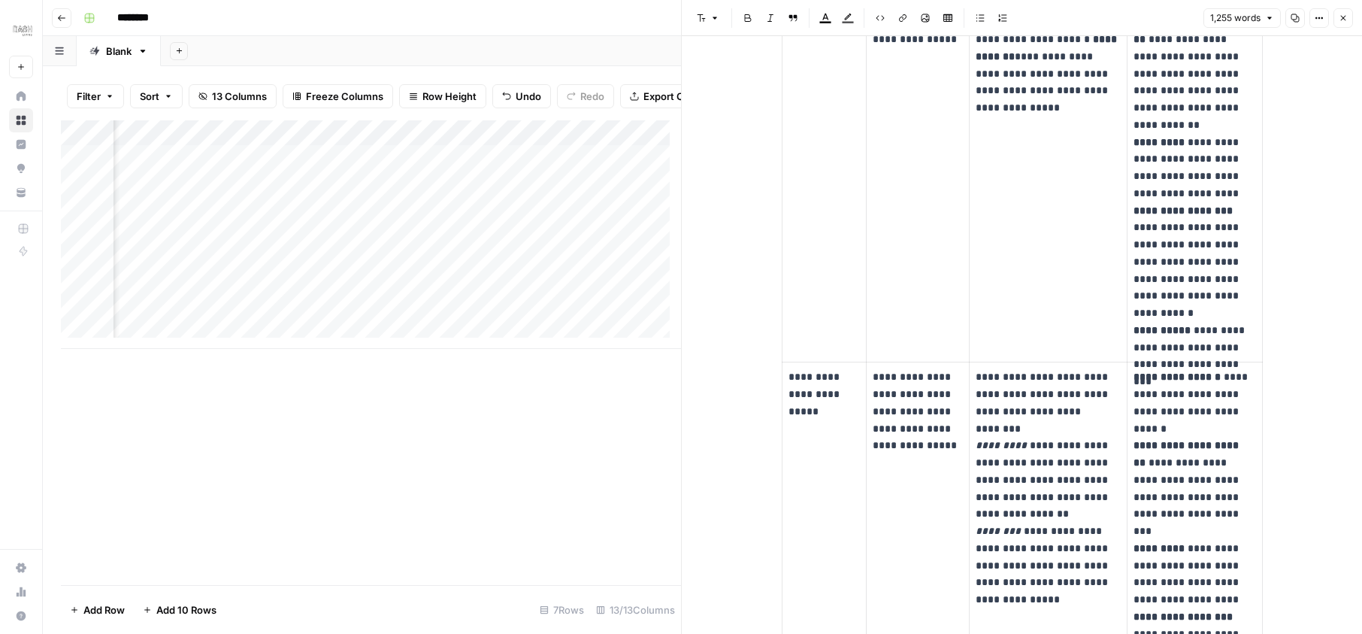
scroll to position [0, 1628]
click at [337, 159] on div "Add Column" at bounding box center [371, 234] width 620 height 228
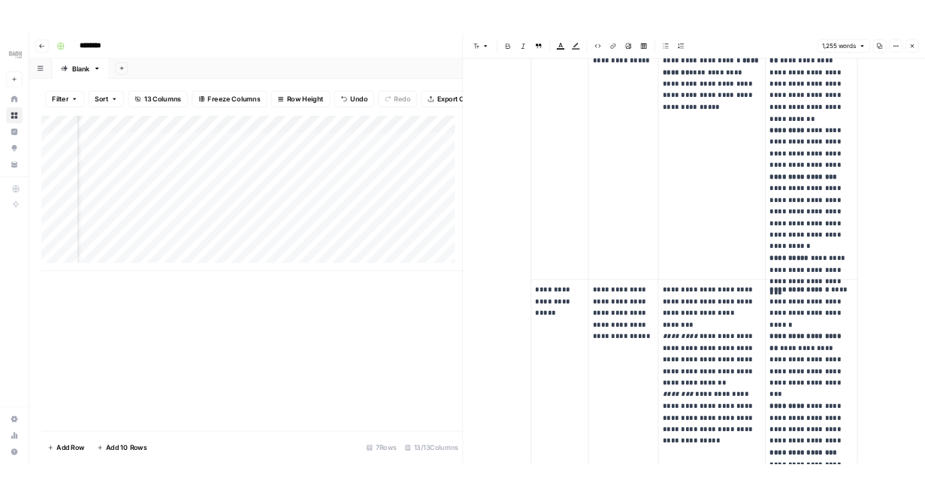
scroll to position [1093, 0]
